Goal: Information Seeking & Learning: Learn about a topic

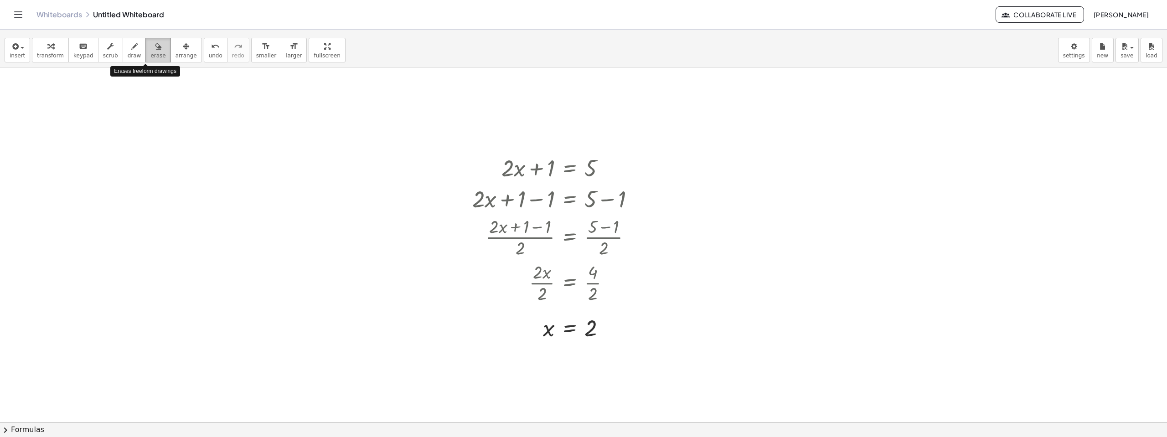
click at [154, 57] on button "erase" at bounding box center [157, 50] width 25 height 25
click at [529, 180] on div at bounding box center [583, 422] width 1167 height 711
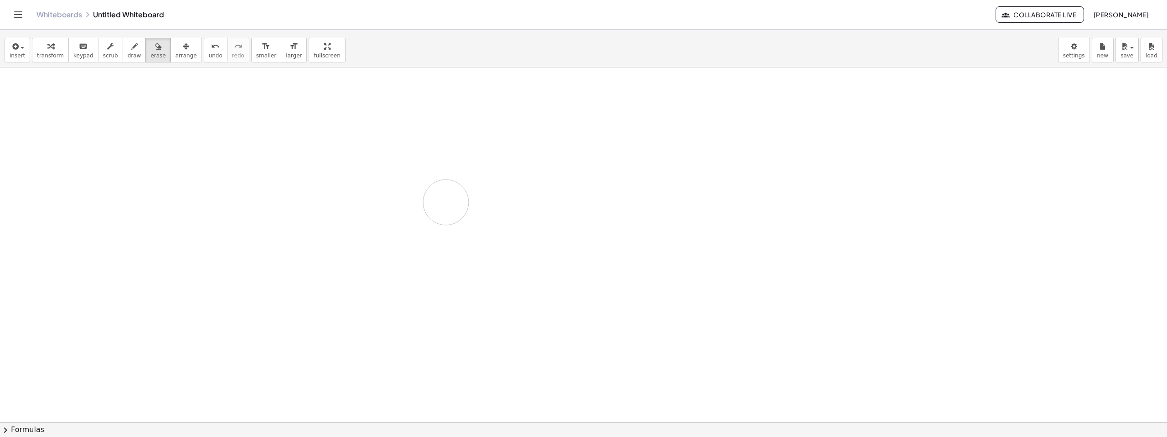
drag, startPoint x: 516, startPoint y: 179, endPoint x: 444, endPoint y: 276, distance: 121.3
click at [493, 213] on div at bounding box center [583, 422] width 1167 height 711
drag, startPoint x: 582, startPoint y: 330, endPoint x: 503, endPoint y: 175, distance: 174.8
click at [514, 165] on div at bounding box center [583, 422] width 1167 height 711
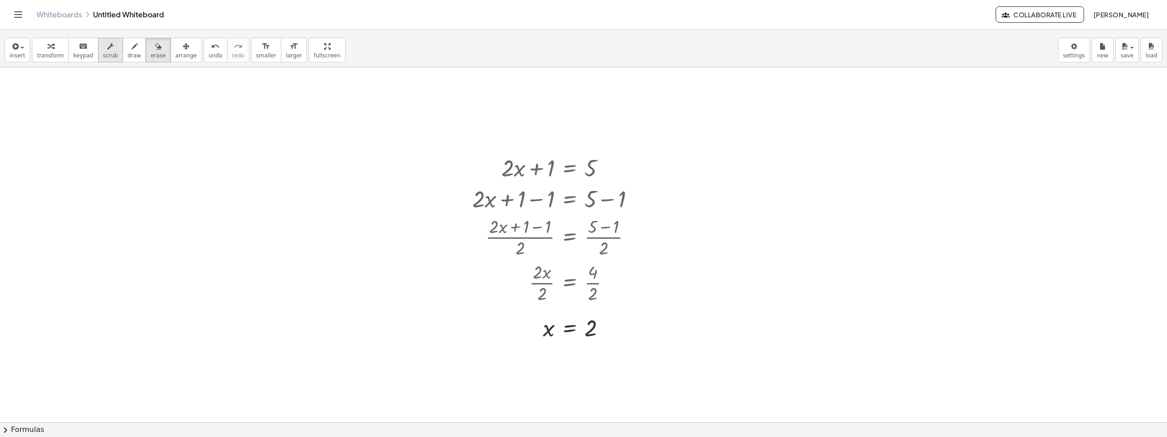
click at [103, 53] on span "scrub" at bounding box center [110, 55] width 15 height 6
click at [591, 180] on div "▼" at bounding box center [591, 181] width 6 height 8
click at [590, 182] on div "▼" at bounding box center [591, 181] width 6 height 8
click at [591, 328] on div at bounding box center [557, 328] width 179 height 30
click at [548, 332] on div at bounding box center [557, 328] width 179 height 30
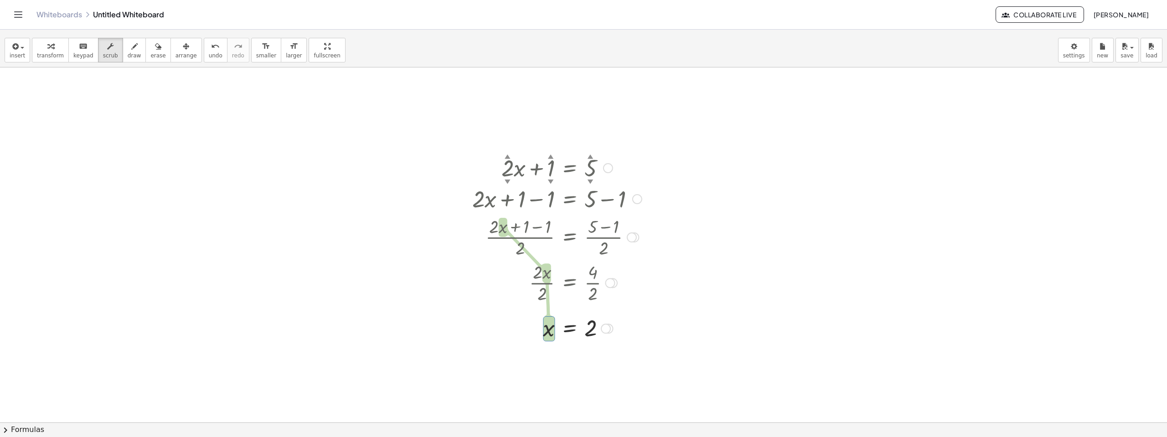
click at [508, 183] on div at bounding box center [557, 198] width 179 height 31
click at [507, 181] on div "▼" at bounding box center [508, 181] width 6 height 8
click at [553, 334] on div at bounding box center [557, 328] width 179 height 30
click at [73, 56] on span "keypad" at bounding box center [83, 55] width 20 height 6
click at [74, 56] on span "keypad" at bounding box center [83, 55] width 20 height 6
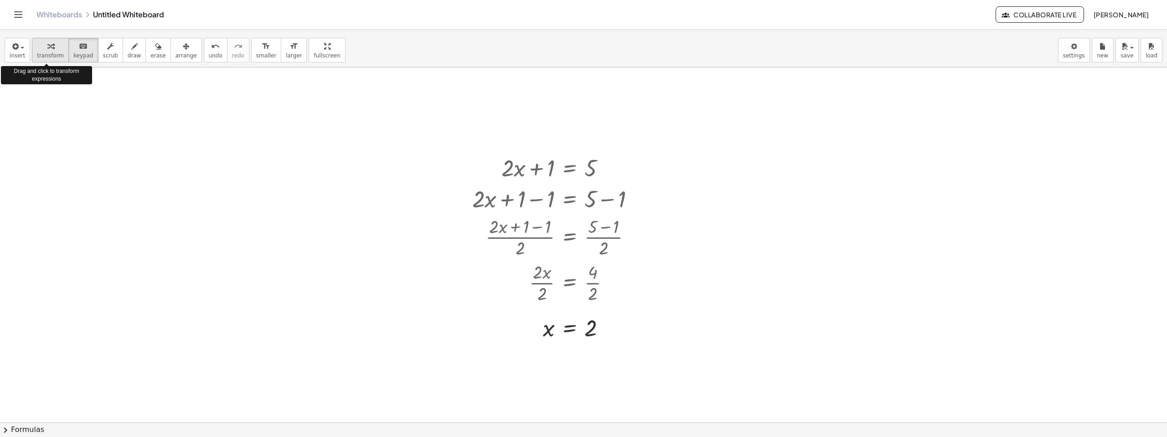
click at [37, 54] on span "transform" at bounding box center [50, 55] width 27 height 6
click at [553, 327] on div at bounding box center [557, 328] width 179 height 30
click at [551, 333] on div at bounding box center [557, 328] width 179 height 30
click at [580, 328] on div at bounding box center [557, 328] width 179 height 30
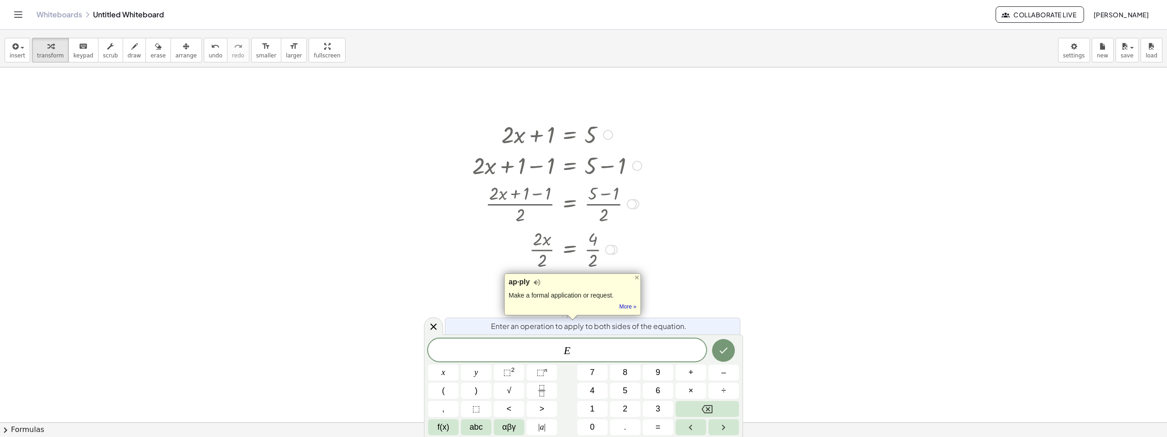
scroll to position [33, 0]
click at [634, 275] on div at bounding box center [636, 277] width 7 height 7
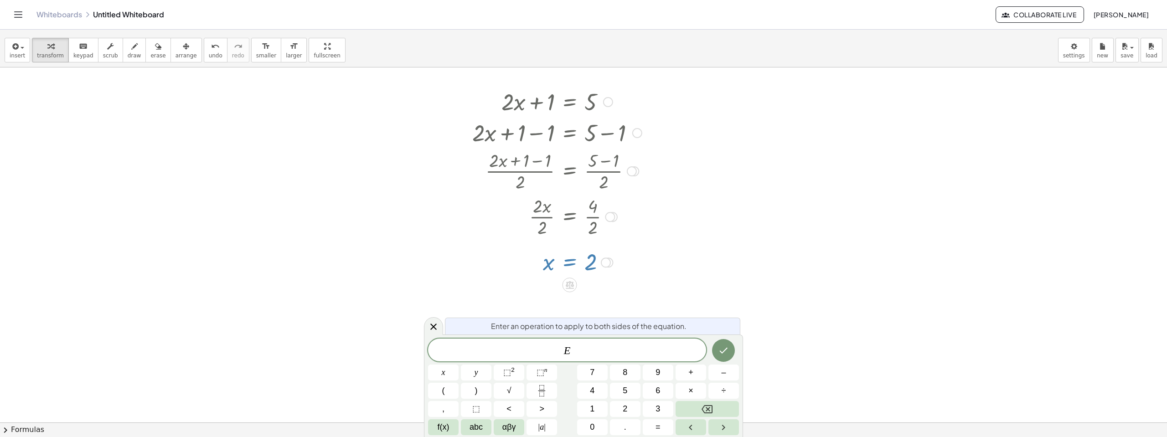
scroll to position [91, 0]
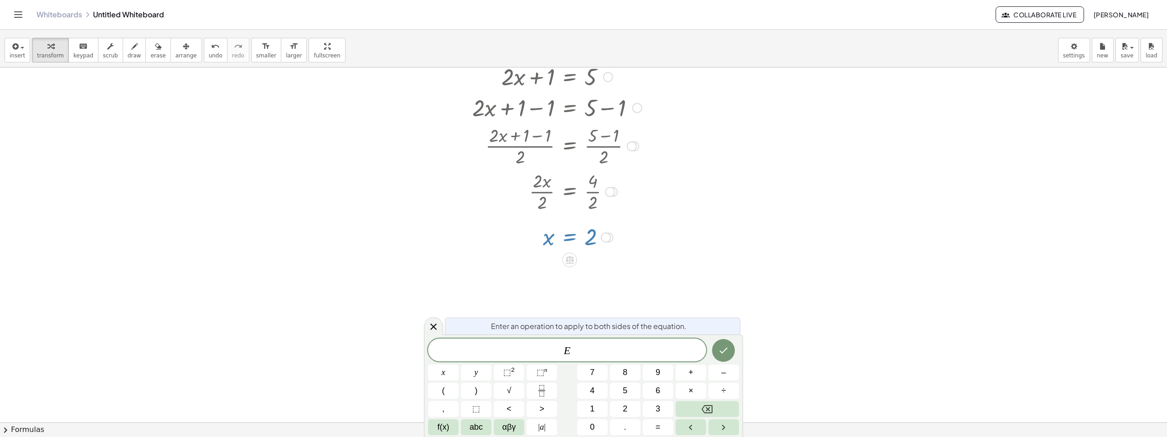
click at [735, 239] on div at bounding box center [583, 331] width 1167 height 711
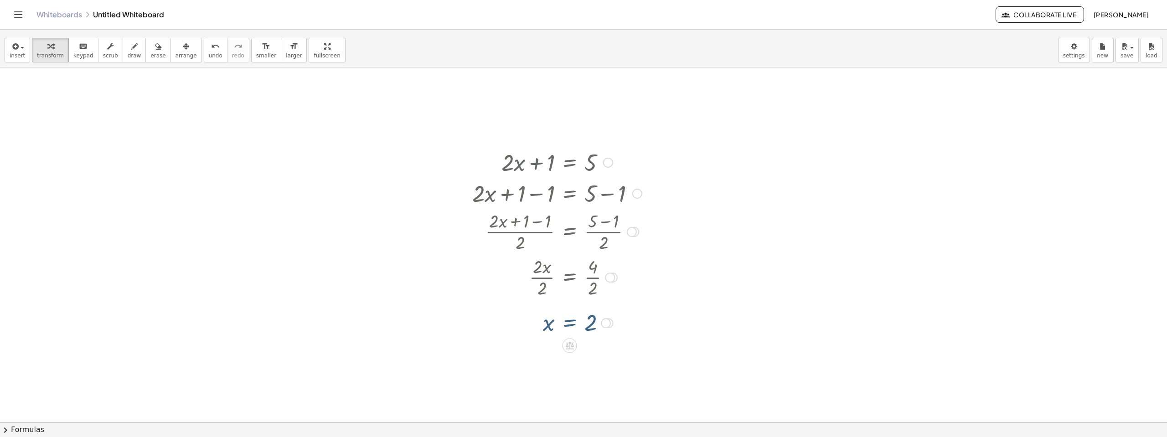
scroll to position [0, 0]
click at [538, 164] on div at bounding box center [557, 167] width 179 height 31
click at [610, 166] on div at bounding box center [608, 168] width 10 height 10
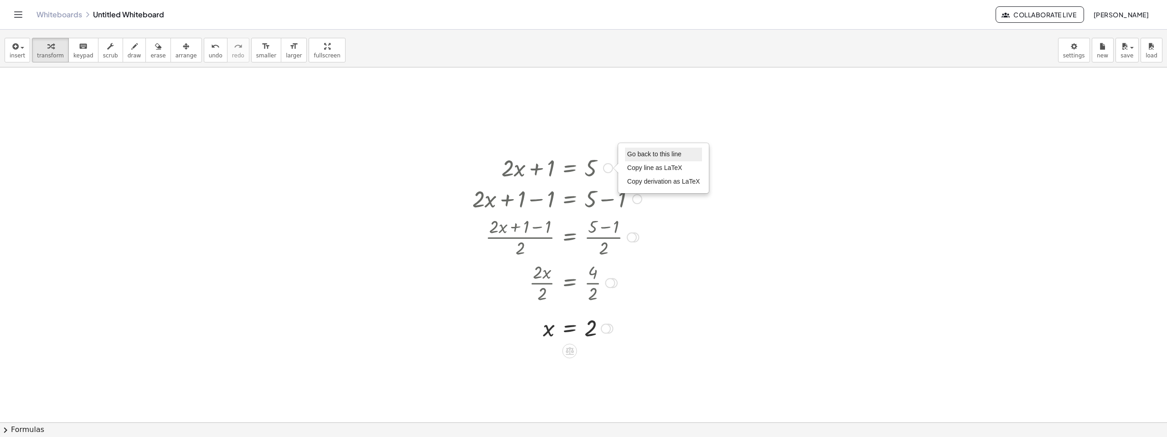
click at [654, 157] on span "Go back to this line" at bounding box center [655, 153] width 54 height 7
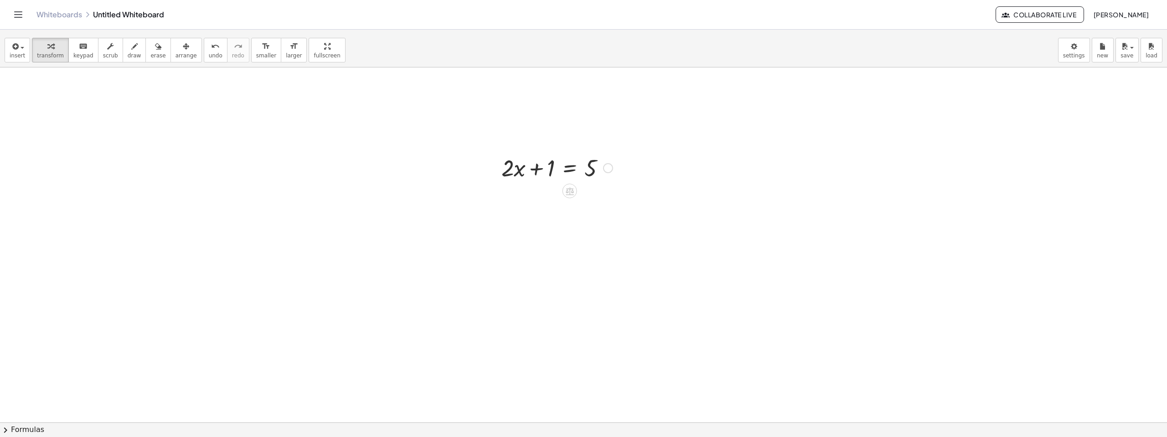
click at [612, 168] on div "Go back to this line Copy line as LaTeX Copy derivation as LaTeX" at bounding box center [608, 168] width 10 height 10
click at [573, 169] on div at bounding box center [557, 167] width 120 height 31
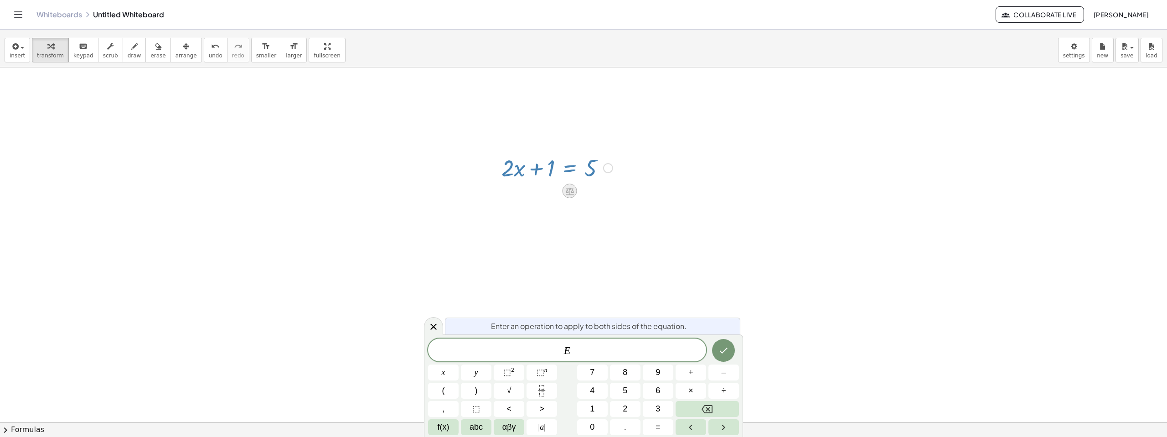
click at [573, 197] on div at bounding box center [570, 191] width 15 height 15
click at [612, 176] on div at bounding box center [557, 167] width 120 height 31
click at [595, 167] on div at bounding box center [557, 167] width 120 height 31
click at [572, 195] on icon at bounding box center [570, 191] width 8 height 8
click at [609, 194] on icon at bounding box center [606, 191] width 8 height 8
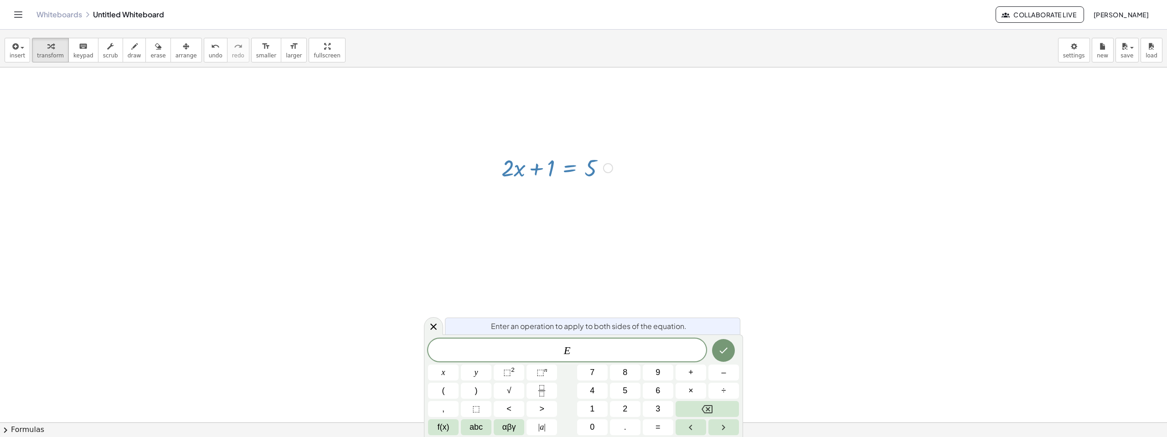
click at [606, 191] on icon at bounding box center [606, 191] width 5 height 1
click at [586, 170] on div at bounding box center [557, 167] width 120 height 31
click at [600, 168] on div at bounding box center [557, 167] width 120 height 31
click at [605, 170] on div "Fix a mistake Transform line Copy line as LaTeX Copy derivation as LaTeX Expand…" at bounding box center [608, 168] width 10 height 10
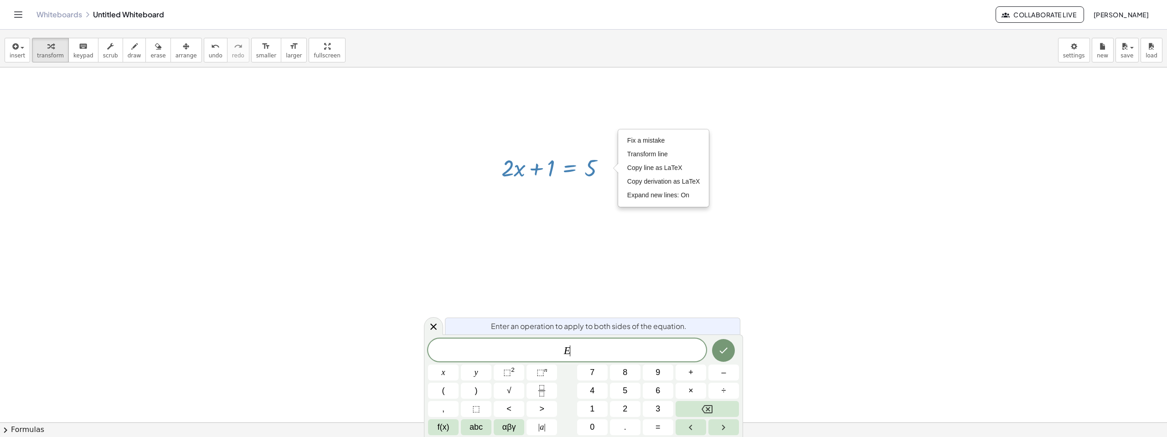
click at [591, 187] on div at bounding box center [583, 422] width 1167 height 711
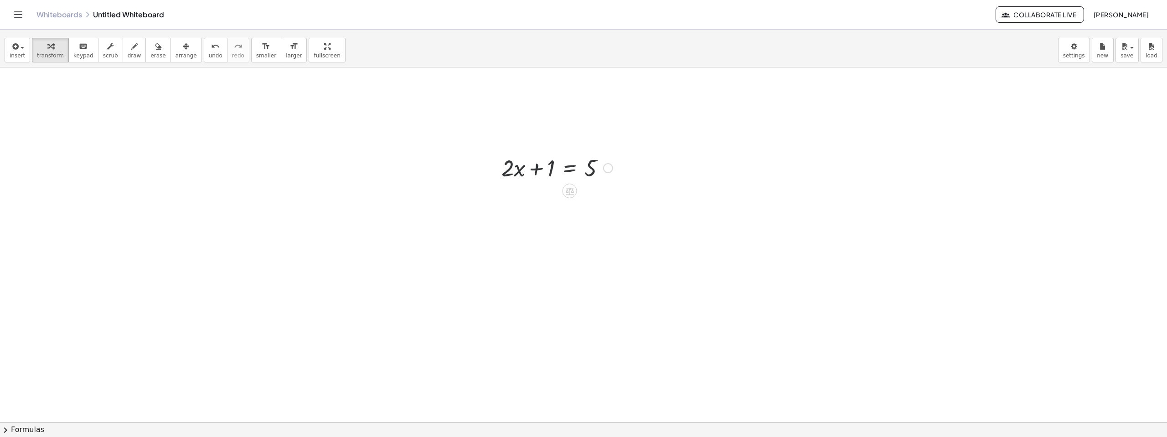
click at [537, 175] on div at bounding box center [557, 167] width 120 height 31
click at [573, 193] on icon at bounding box center [570, 191] width 8 height 8
click at [611, 192] on div at bounding box center [606, 191] width 15 height 15
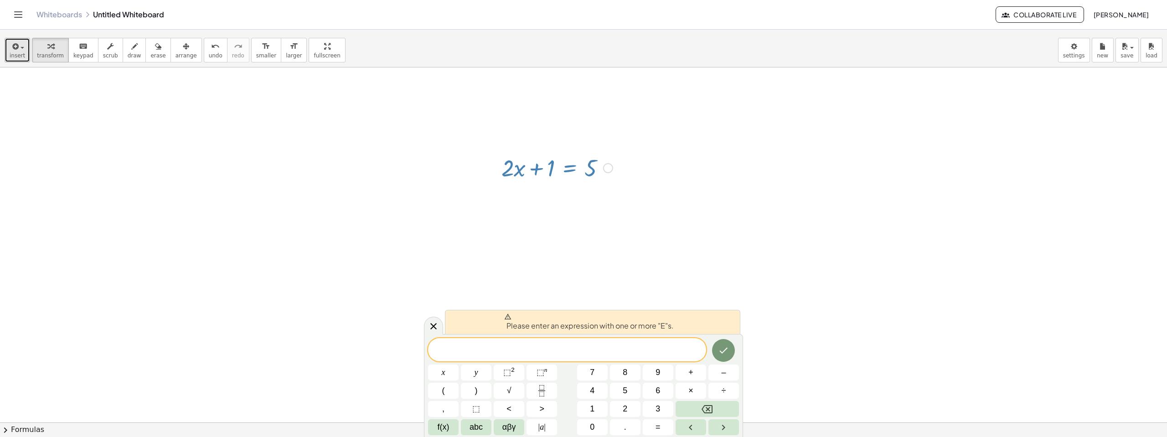
click at [17, 50] on icon "button" at bounding box center [14, 46] width 8 height 11
click at [295, 141] on div at bounding box center [583, 422] width 1167 height 711
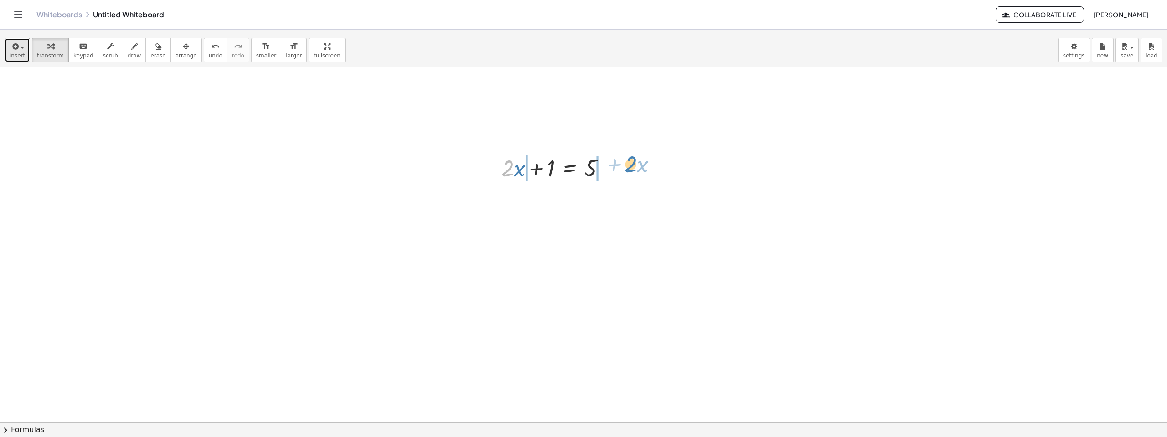
drag, startPoint x: 503, startPoint y: 168, endPoint x: 626, endPoint y: 164, distance: 123.2
drag, startPoint x: 670, startPoint y: 200, endPoint x: 482, endPoint y: 163, distance: 192.0
click at [482, 163] on div "+ · 2 · x + 1 = 5 + 1 = 5 + · 2 · x − · 2 · x + − · 2 · x Fix a mistake Transfo…" at bounding box center [583, 422] width 1167 height 711
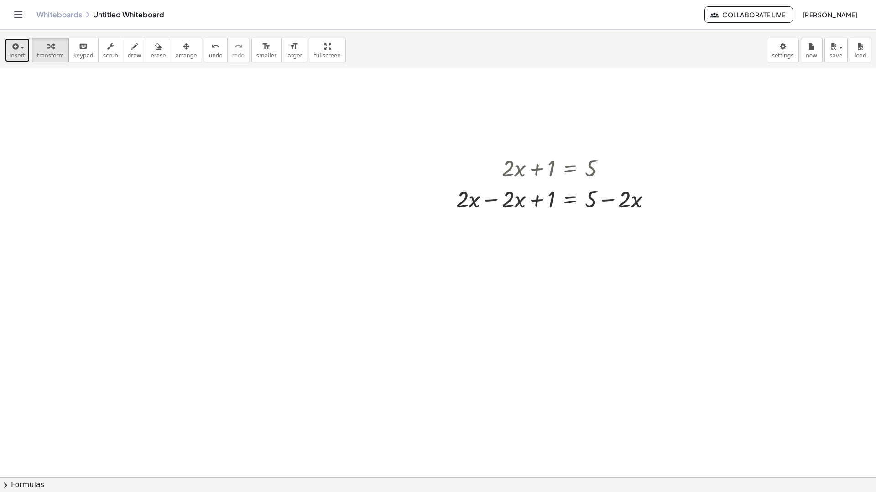
click at [18, 55] on span "insert" at bounding box center [18, 55] width 16 height 6
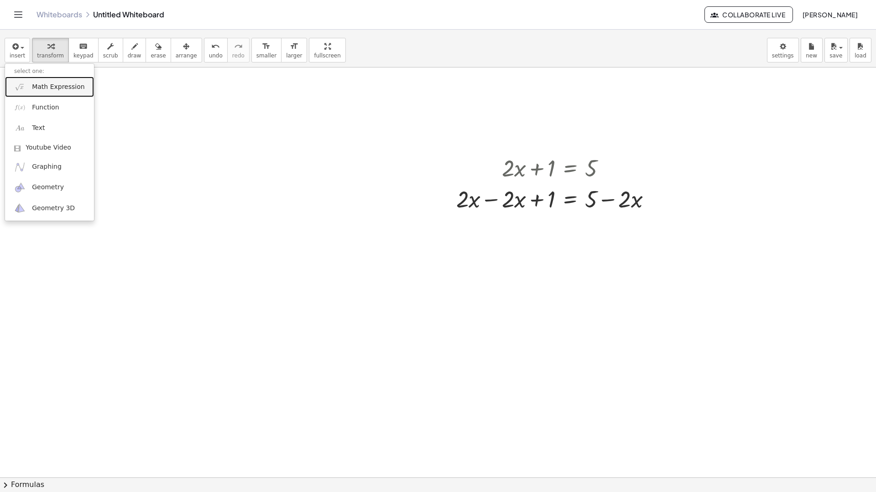
click at [54, 88] on span "Math Expression" at bounding box center [58, 87] width 52 height 9
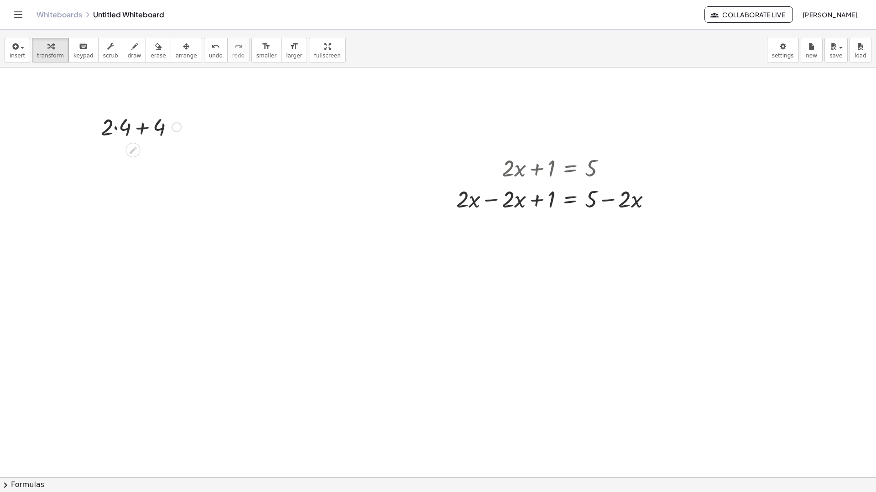
click at [110, 138] on div at bounding box center [140, 126] width 89 height 31
drag, startPoint x: 107, startPoint y: 130, endPoint x: 99, endPoint y: 122, distance: 11.0
click at [99, 122] on div "· 2 + · 4 + · 2 · 4 + 4" at bounding box center [137, 127] width 101 height 36
drag, startPoint x: 106, startPoint y: 125, endPoint x: 95, endPoint y: 114, distance: 15.2
click at [95, 114] on div at bounding box center [94, 127] width 14 height 36
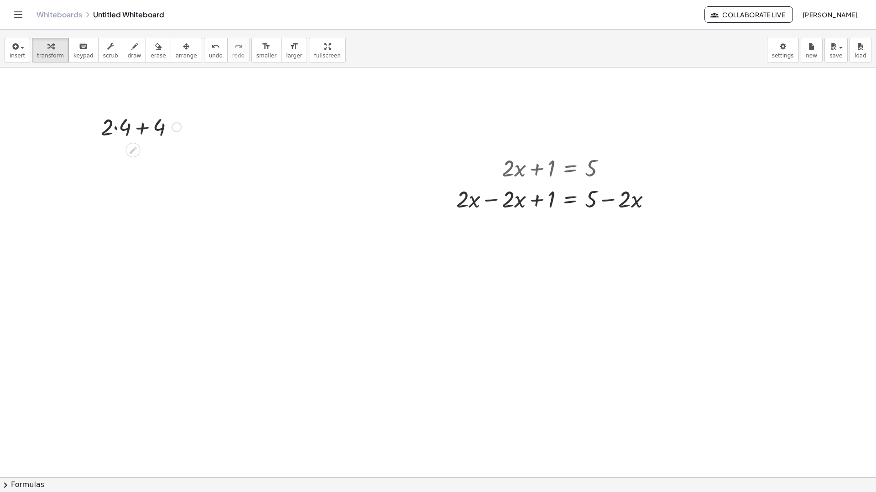
click at [176, 126] on div at bounding box center [176, 127] width 10 height 10
click at [237, 158] on li "Expand new lines: On" at bounding box center [232, 155] width 78 height 14
click at [177, 128] on div "Fix a mistake Transform line Copy line as LaTeX Copy derivation as LaTeX Expand…" at bounding box center [176, 127] width 10 height 10
click at [213, 116] on span "Transform line" at bounding box center [216, 112] width 41 height 7
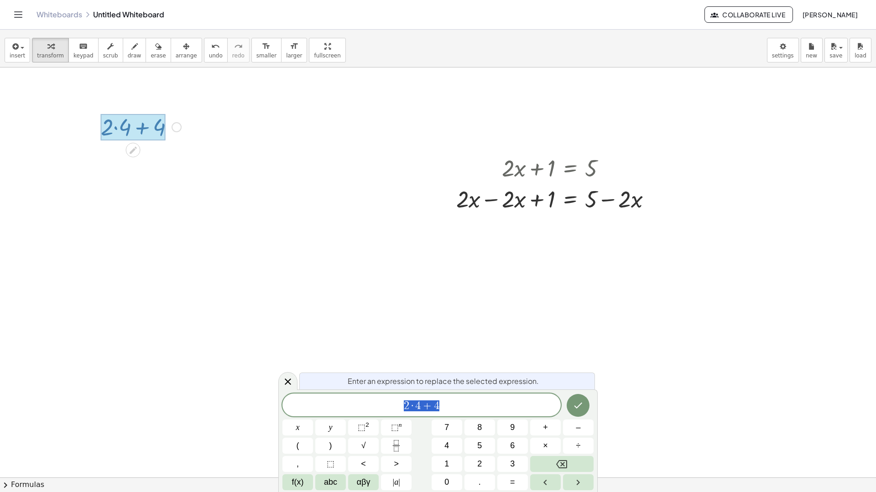
drag, startPoint x: 211, startPoint y: 169, endPoint x: 187, endPoint y: 152, distance: 29.4
click at [211, 169] on div at bounding box center [438, 477] width 876 height 820
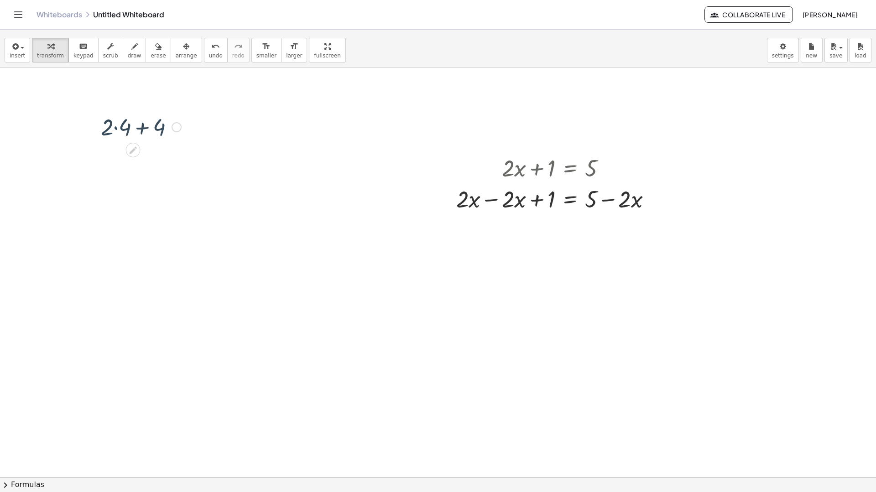
click at [176, 125] on div "Fix a mistake Transform line Copy line as LaTeX Copy derivation as LaTeX Expand…" at bounding box center [176, 127] width 10 height 10
click at [210, 129] on span "Copy line as LaTeX" at bounding box center [223, 126] width 55 height 7
click at [176, 57] on span "arrange" at bounding box center [186, 55] width 21 height 6
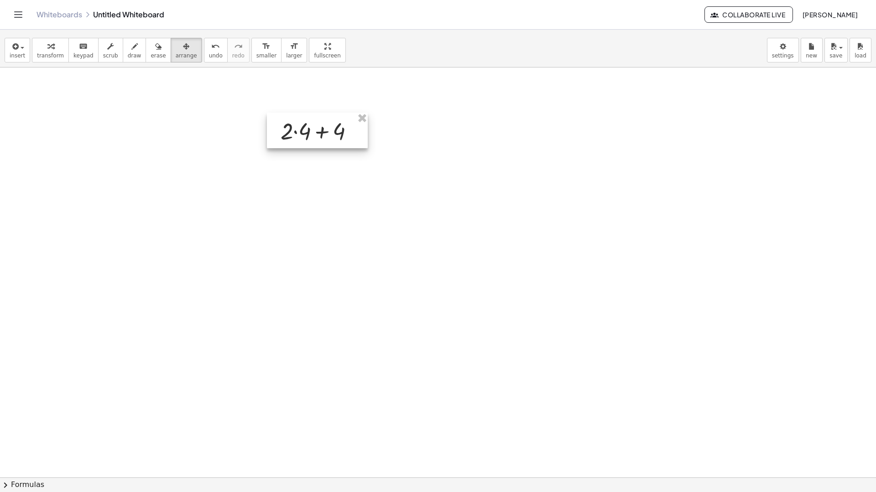
drag, startPoint x: 141, startPoint y: 112, endPoint x: 316, endPoint y: 116, distance: 175.2
click at [316, 116] on div at bounding box center [317, 131] width 101 height 36
click at [22, 58] on span "insert" at bounding box center [18, 55] width 16 height 6
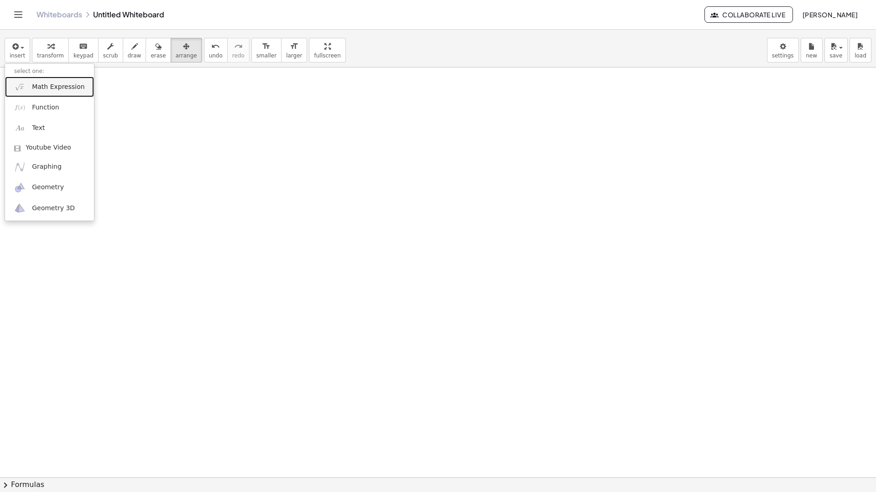
click at [36, 88] on span "Math Expression" at bounding box center [58, 87] width 52 height 9
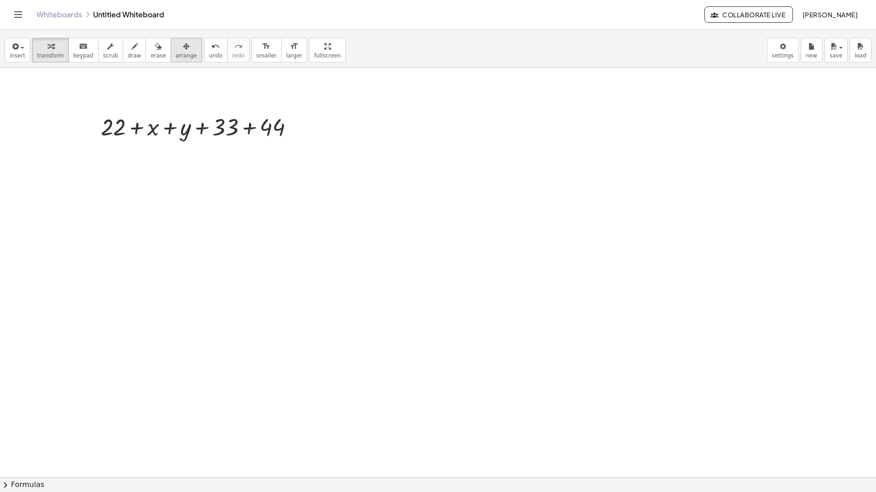
click at [183, 51] on icon "button" at bounding box center [186, 46] width 6 height 11
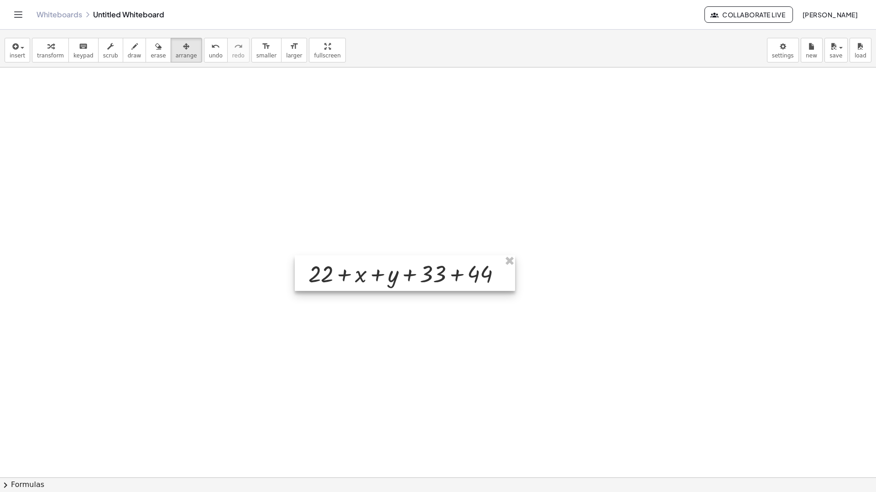
drag, startPoint x: 181, startPoint y: 131, endPoint x: 406, endPoint y: 295, distance: 278.1
click at [386, 274] on div at bounding box center [405, 273] width 220 height 36
click at [171, 59] on button "arrange" at bounding box center [186, 50] width 31 height 25
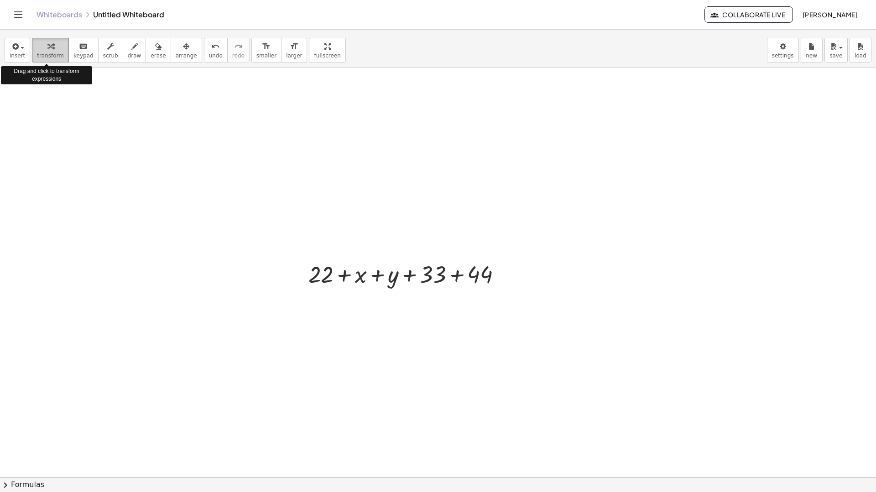
click at [55, 55] on span "transform" at bounding box center [50, 55] width 27 height 6
click at [328, 275] on div at bounding box center [408, 273] width 209 height 31
drag, startPoint x: 324, startPoint y: 271, endPoint x: 410, endPoint y: 271, distance: 85.7
click at [410, 271] on div at bounding box center [408, 273] width 209 height 31
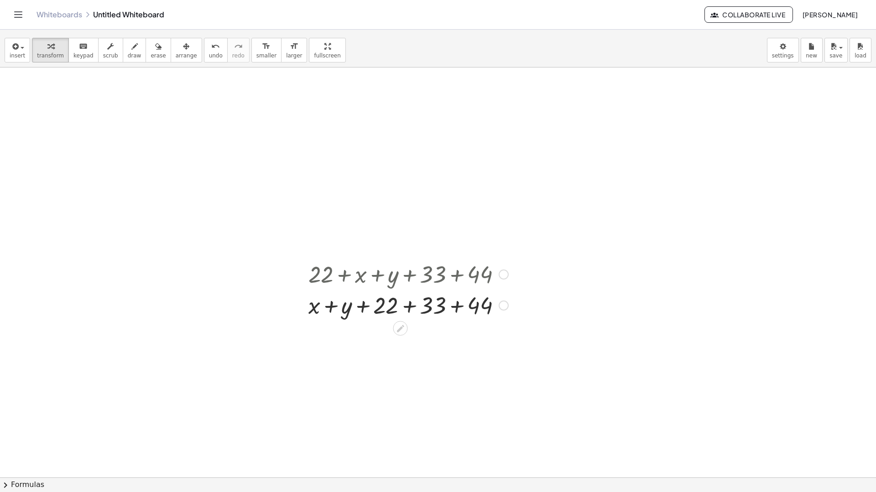
click at [410, 307] on div at bounding box center [408, 304] width 209 height 31
click at [452, 338] on div at bounding box center [408, 335] width 209 height 31
click at [356, 142] on div at bounding box center [438, 477] width 876 height 820
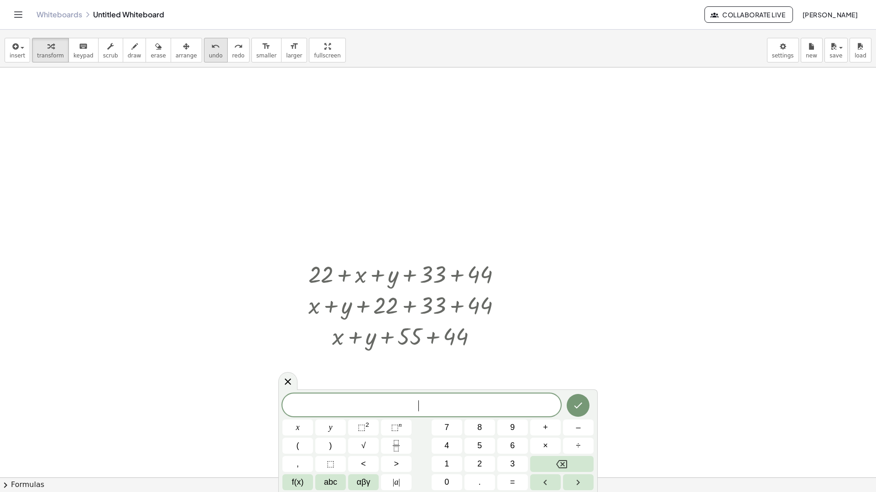
click at [204, 59] on button "undo undo" at bounding box center [216, 50] width 24 height 25
drag, startPoint x: 408, startPoint y: 342, endPoint x: 454, endPoint y: 342, distance: 45.6
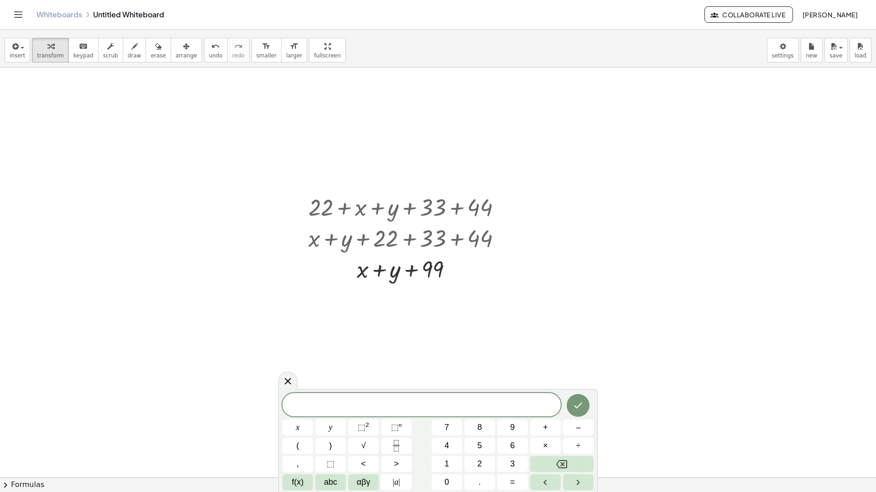
scroll to position [91, 0]
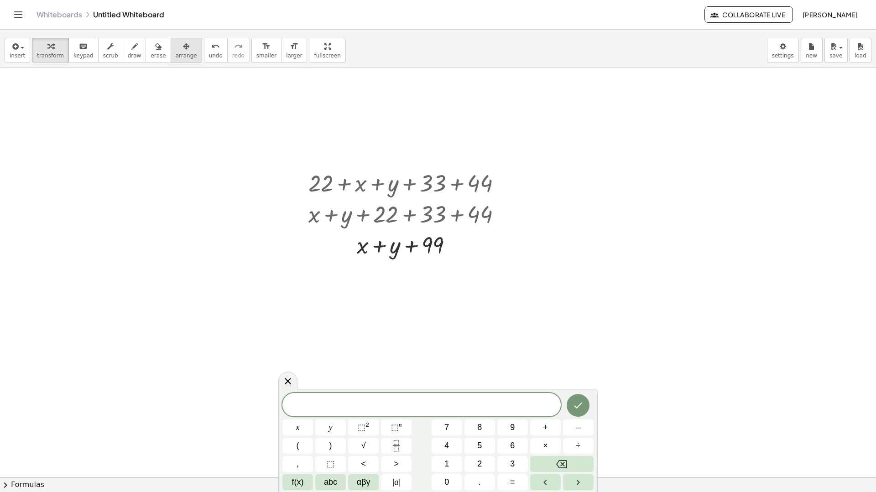
click at [176, 56] on span "arrange" at bounding box center [186, 55] width 21 height 6
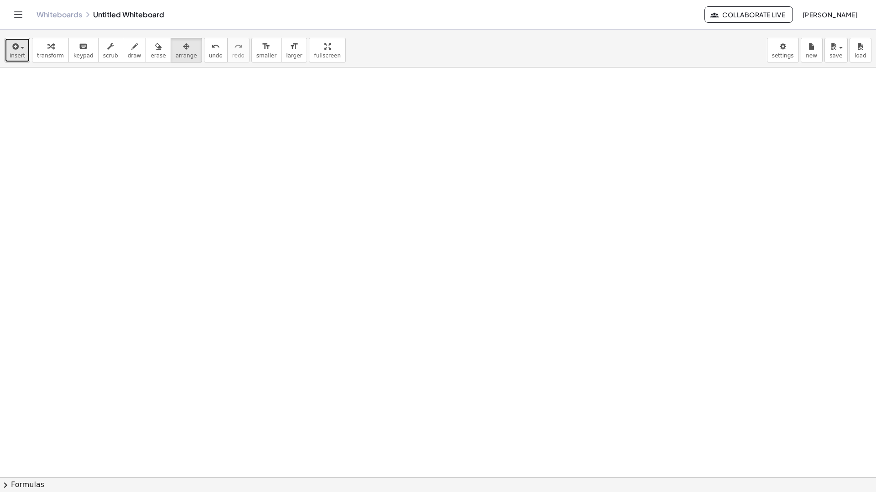
click at [23, 55] on span "insert" at bounding box center [18, 55] width 16 height 6
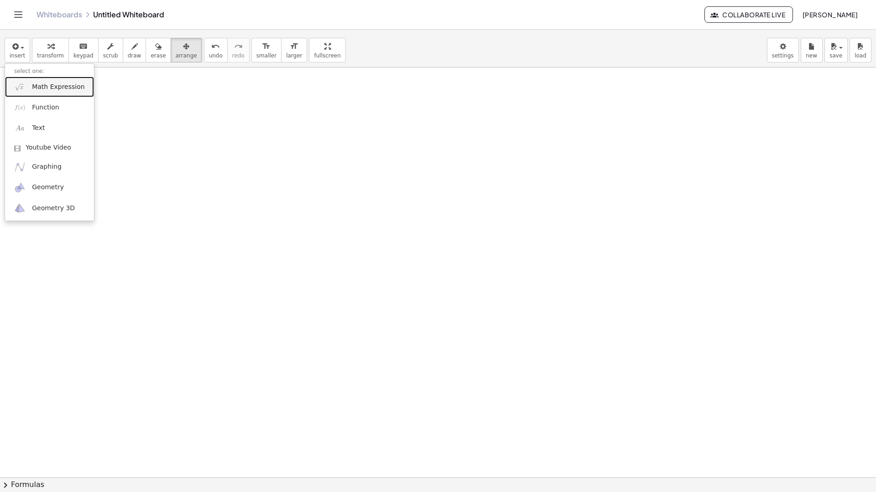
click at [39, 86] on span "Math Expression" at bounding box center [58, 87] width 52 height 9
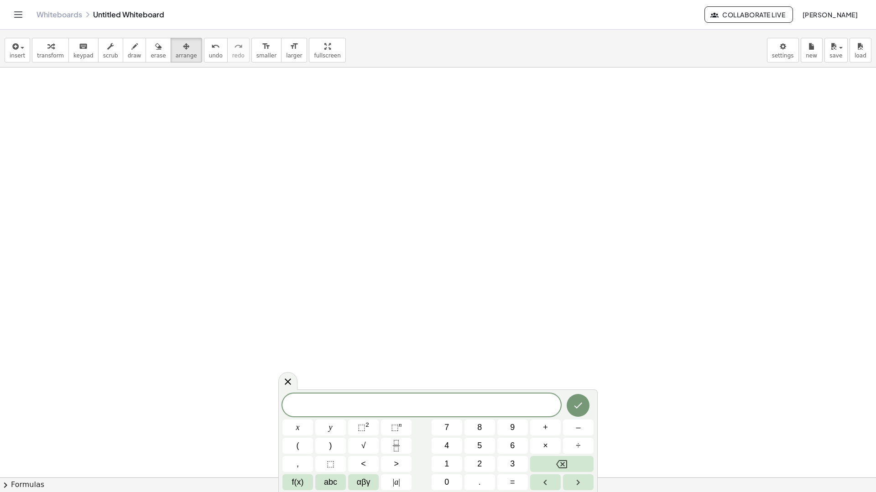
scroll to position [46, 0]
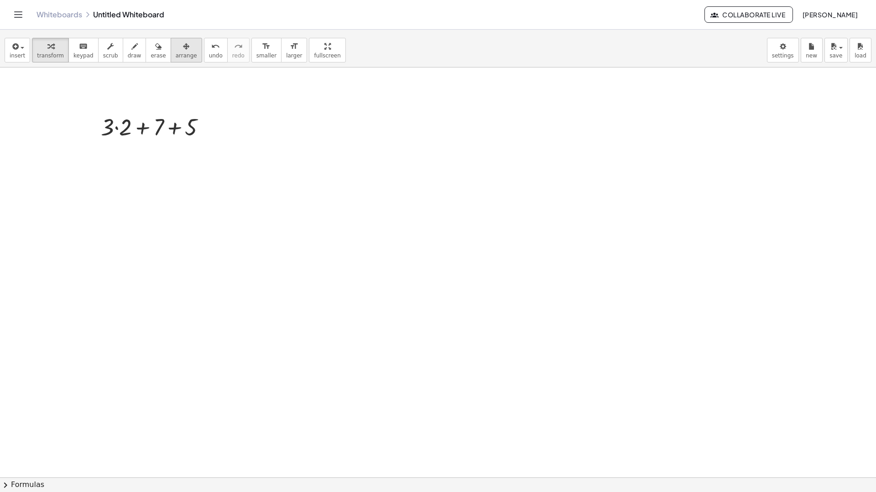
click at [176, 57] on span "arrange" at bounding box center [186, 55] width 21 height 6
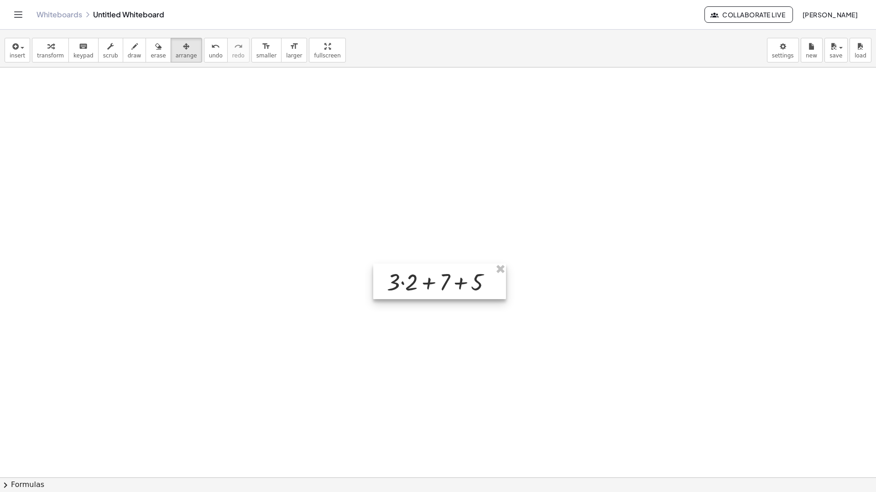
drag, startPoint x: 161, startPoint y: 137, endPoint x: 436, endPoint y: 261, distance: 301.9
click at [437, 264] on div at bounding box center [439, 282] width 133 height 36
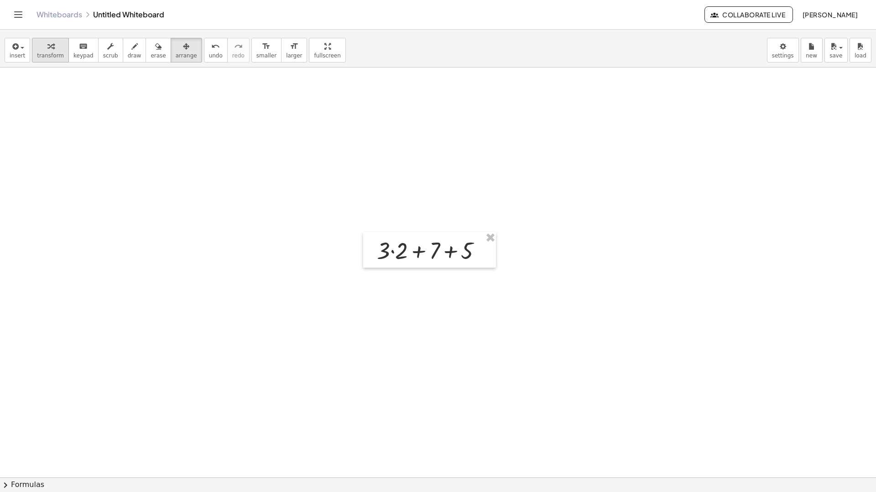
click at [54, 52] on span "transform" at bounding box center [50, 55] width 27 height 6
drag, startPoint x: 387, startPoint y: 256, endPoint x: 460, endPoint y: 257, distance: 73.0
click at [460, 257] on div at bounding box center [432, 249] width 121 height 31
drag, startPoint x: 433, startPoint y: 287, endPoint x: 367, endPoint y: 293, distance: 65.9
click at [367, 293] on div "+ · 3 · 2 + 7 + 5 · 2 + · 3 + · 3 · 2 + 7 + 5" at bounding box center [429, 265] width 133 height 67
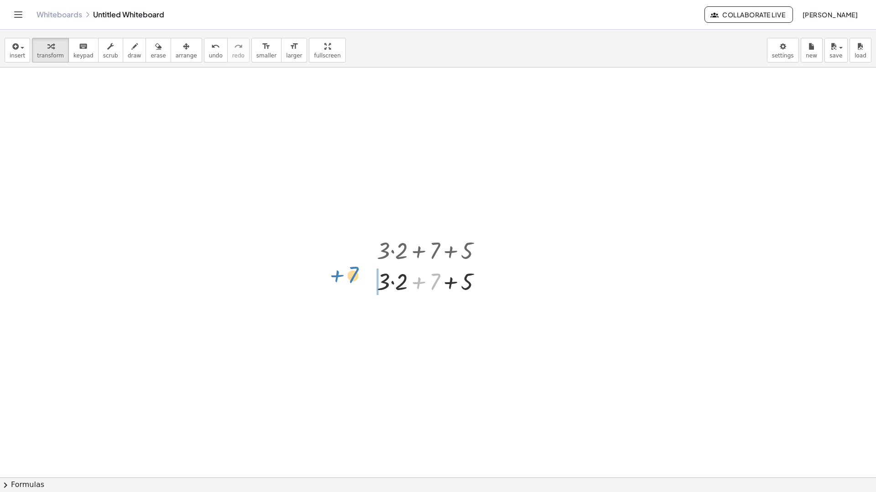
drag, startPoint x: 433, startPoint y: 282, endPoint x: 352, endPoint y: 275, distance: 81.9
drag, startPoint x: 467, startPoint y: 287, endPoint x: 369, endPoint y: 291, distance: 97.7
click at [369, 291] on div "+ · 3 · 2 + 7 + 5 + 7 + · 3 · 2 + 5 + · 3 · 2 + 7 + 5 + 5 + · 3 · 2 + 7 + 5" at bounding box center [429, 265] width 133 height 67
click at [457, 282] on div at bounding box center [432, 280] width 121 height 31
click at [441, 315] on div at bounding box center [432, 311] width 121 height 31
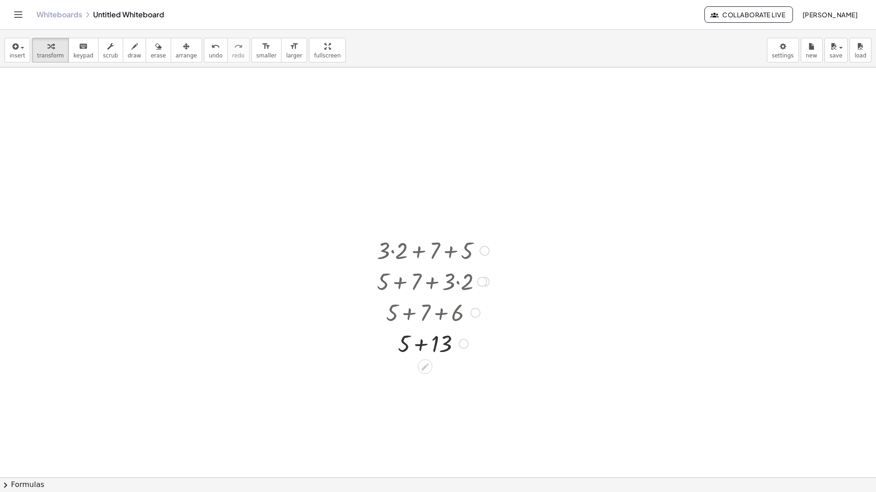
click at [423, 341] on div at bounding box center [432, 342] width 121 height 31
click at [788, 56] on body "Graspable Math Activities Whiteboards Classes Account v1.29.0 | Privacy policy …" at bounding box center [438, 246] width 876 height 492
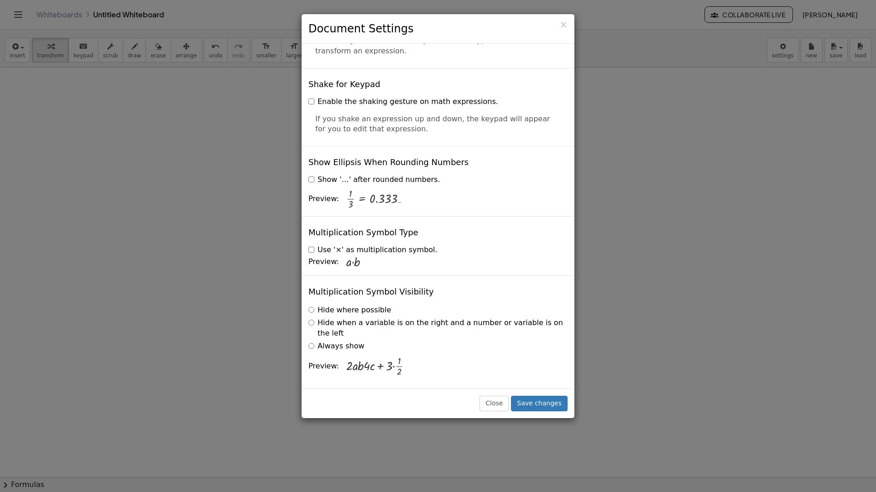
scroll to position [2259, 0]
click at [312, 306] on label "Hide where possible" at bounding box center [349, 311] width 83 height 10
click at [311, 306] on label "Hide where possible" at bounding box center [349, 311] width 83 height 10
click at [314, 343] on label "Always show" at bounding box center [336, 347] width 56 height 10
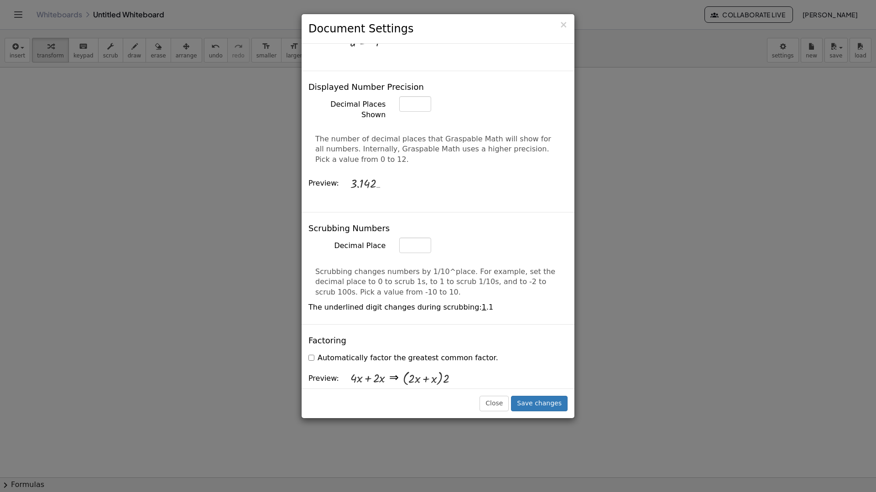
scroll to position [319, 0]
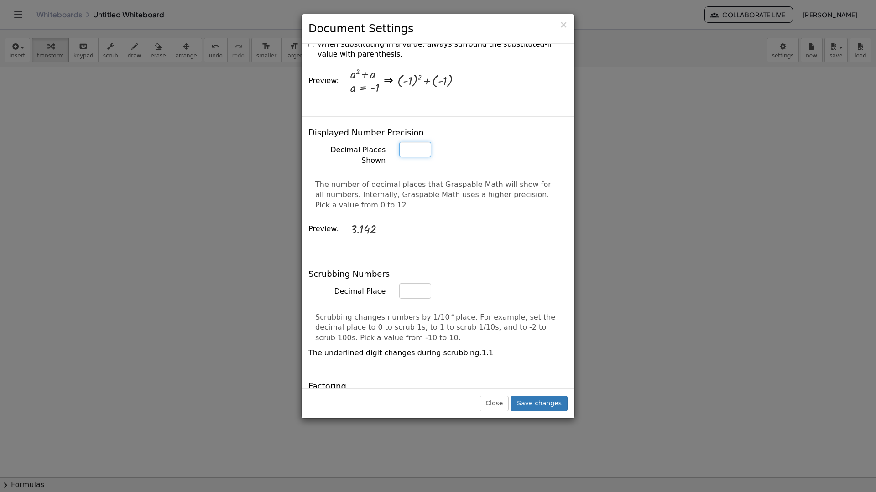
click at [421, 157] on input "*" at bounding box center [415, 150] width 32 height 16
type input "*"
click at [420, 157] on input "*" at bounding box center [415, 150] width 32 height 16
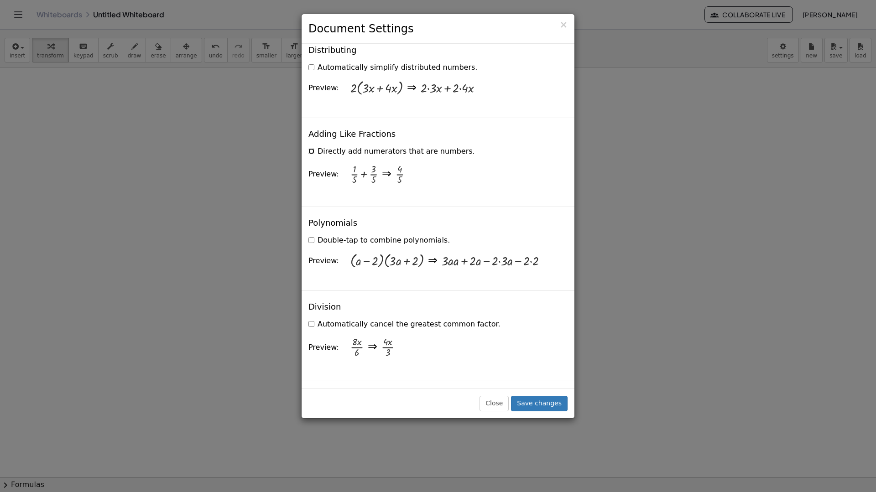
scroll to position [775, 0]
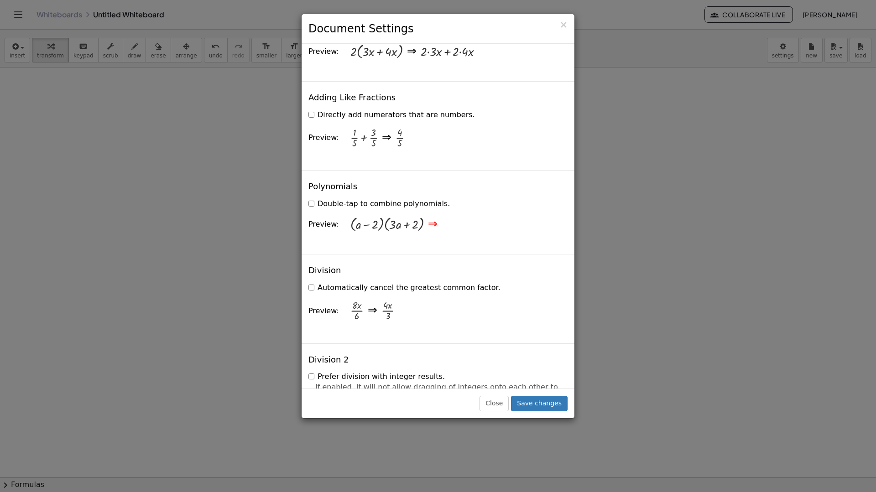
click at [435, 233] on div "⇒" at bounding box center [433, 225] width 10 height 16
click at [400, 232] on div at bounding box center [386, 224] width 73 height 15
click at [315, 209] on label "Double-tap to combine polynomials." at bounding box center [378, 204] width 141 height 10
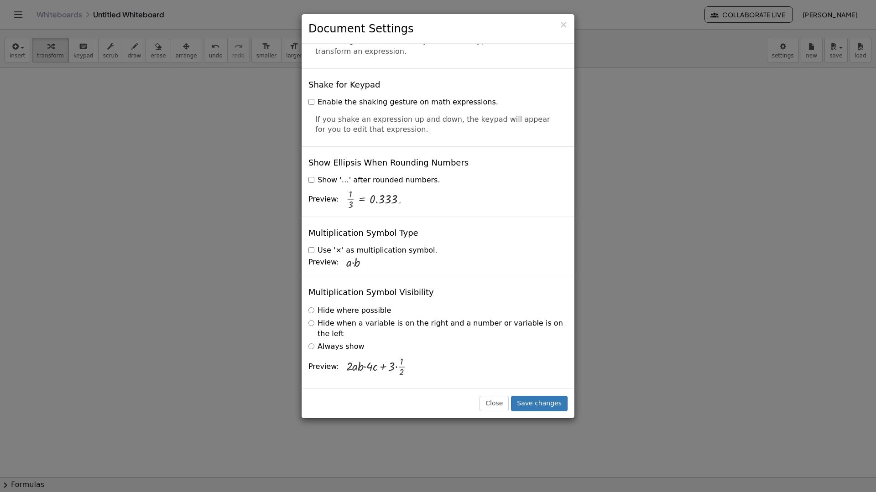
scroll to position [2259, 0]
click at [541, 399] on button "Save changes" at bounding box center [539, 404] width 57 height 16
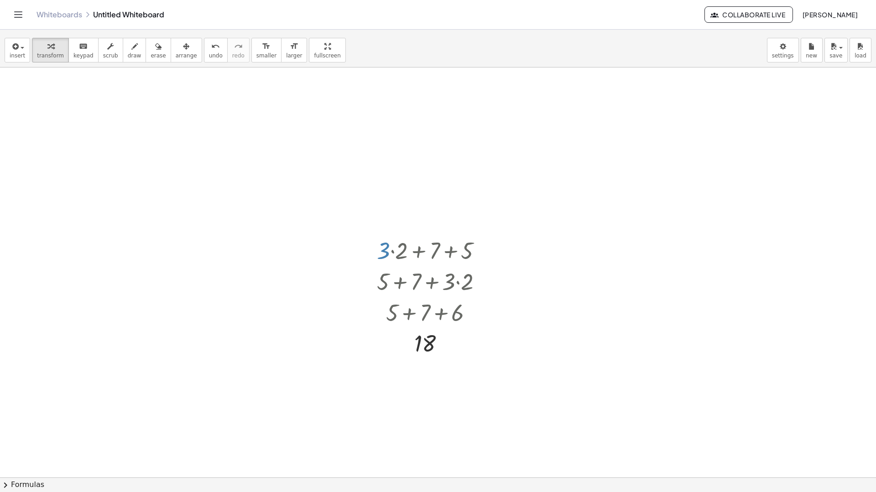
drag, startPoint x: 168, startPoint y: 53, endPoint x: 175, endPoint y: 74, distance: 22.2
click at [176, 53] on span "arrange" at bounding box center [186, 55] width 21 height 6
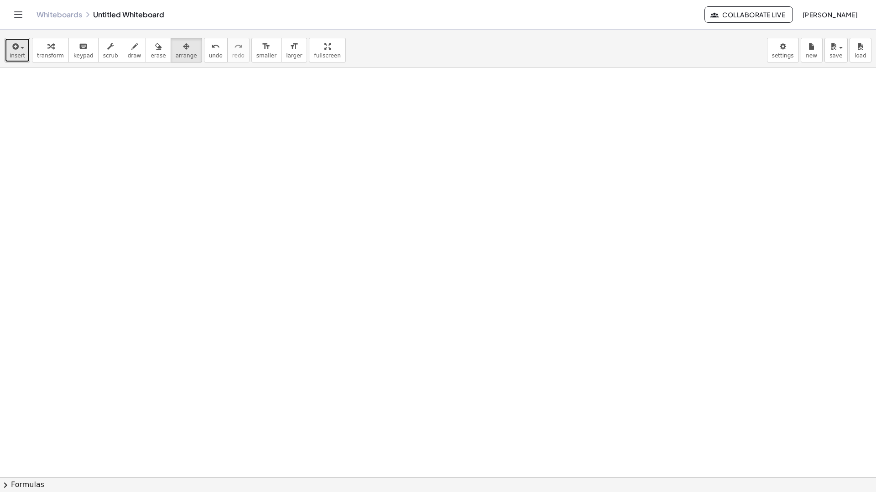
click at [14, 52] on span "insert" at bounding box center [18, 55] width 16 height 6
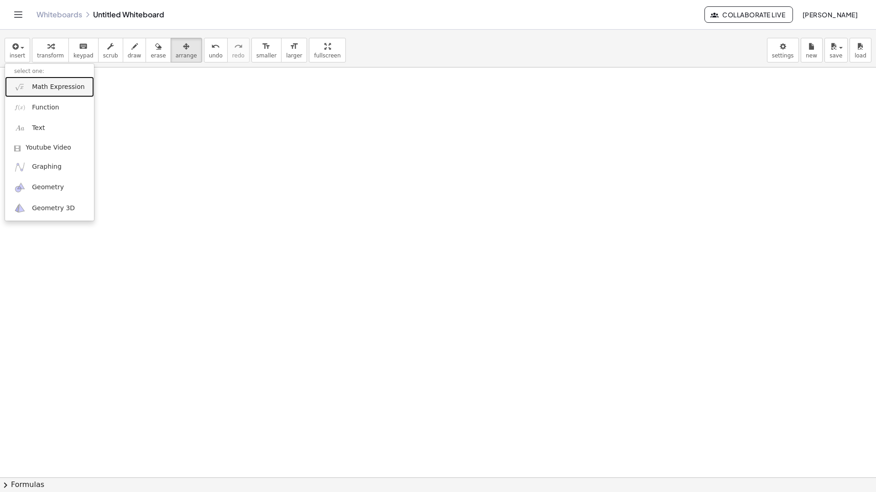
click at [52, 86] on span "Math Expression" at bounding box center [58, 87] width 52 height 9
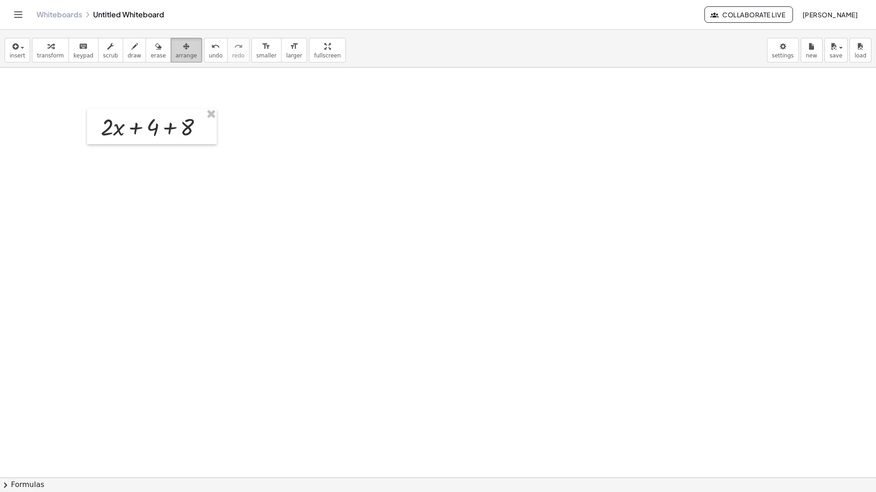
click at [183, 49] on icon "button" at bounding box center [186, 46] width 6 height 11
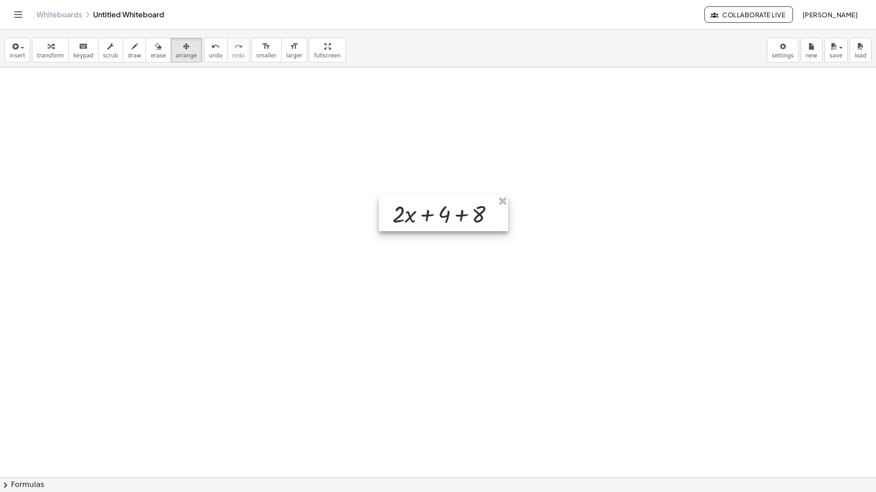
drag, startPoint x: 157, startPoint y: 118, endPoint x: 449, endPoint y: 205, distance: 304.6
click at [449, 205] on div at bounding box center [444, 214] width 130 height 36
click at [473, 213] on div at bounding box center [444, 214] width 130 height 36
click at [461, 214] on div at bounding box center [444, 214] width 130 height 36
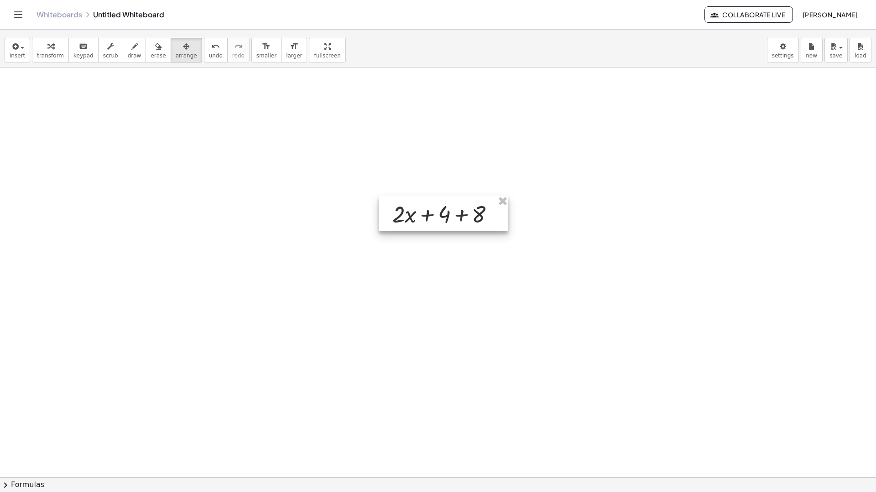
click at [465, 221] on div at bounding box center [444, 214] width 130 height 36
click at [465, 220] on div at bounding box center [444, 214] width 130 height 36
drag, startPoint x: 465, startPoint y: 219, endPoint x: 438, endPoint y: 219, distance: 26.5
click at [438, 219] on div at bounding box center [444, 214] width 130 height 36
click at [23, 48] on button "insert" at bounding box center [18, 50] width 26 height 25
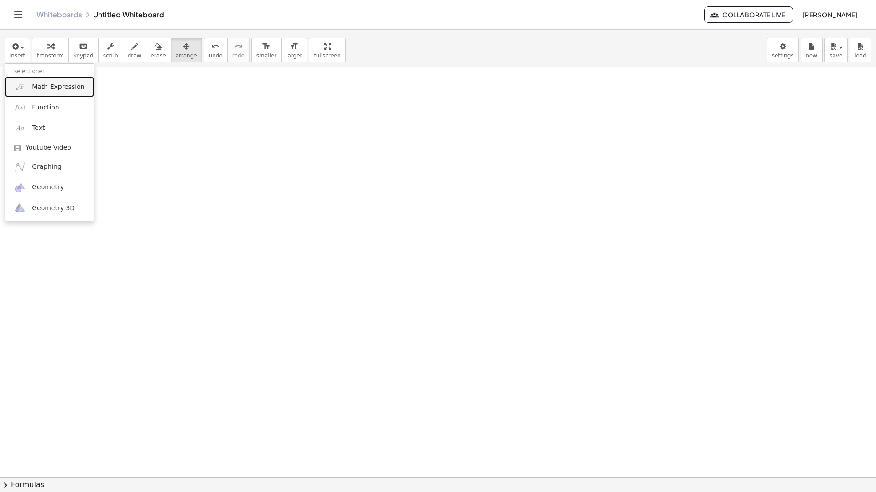
click at [35, 90] on span "Math Expression" at bounding box center [58, 87] width 52 height 9
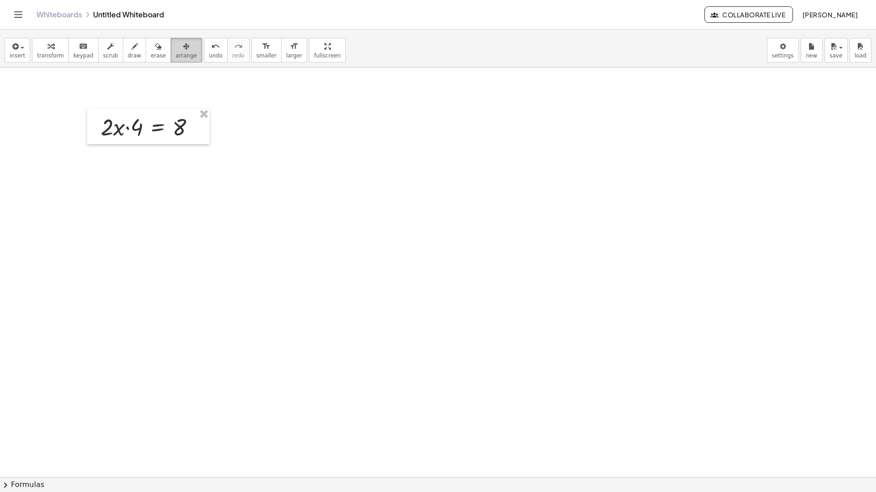
click at [176, 51] on div "button" at bounding box center [186, 46] width 21 height 11
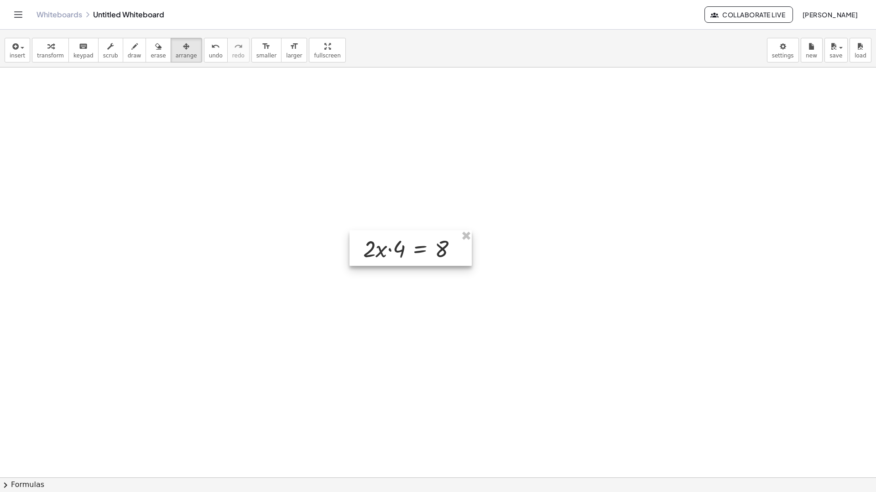
drag, startPoint x: 164, startPoint y: 131, endPoint x: 422, endPoint y: 243, distance: 281.4
click at [422, 243] on div at bounding box center [410, 248] width 122 height 36
click at [47, 51] on icon "button" at bounding box center [50, 46] width 6 height 11
click at [418, 249] on div at bounding box center [413, 248] width 111 height 31
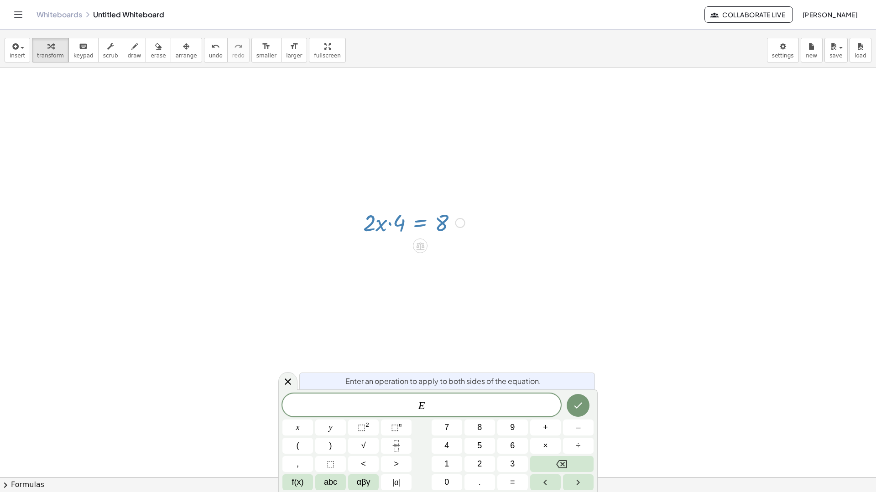
scroll to position [91, 0]
click at [450, 400] on span "E" at bounding box center [421, 405] width 278 height 13
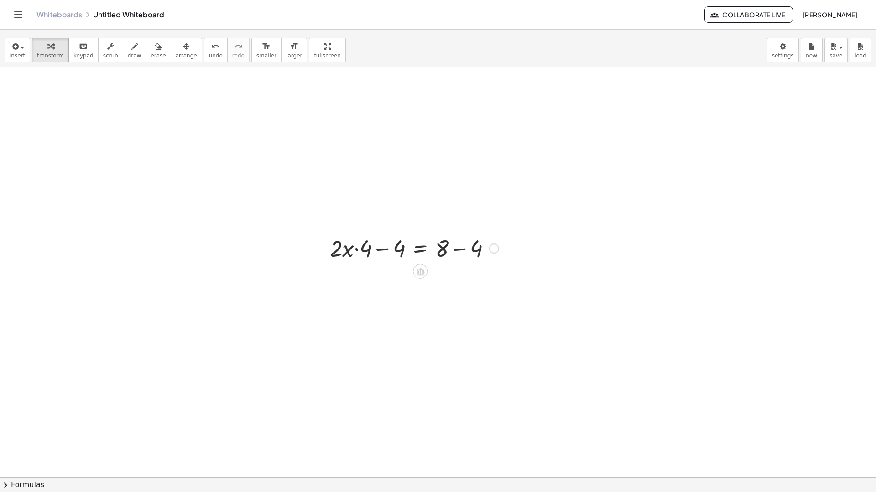
scroll to position [46, 0]
click at [384, 281] on div at bounding box center [414, 279] width 178 height 31
click at [384, 279] on div at bounding box center [414, 279] width 178 height 31
click at [384, 280] on div at bounding box center [414, 279] width 178 height 31
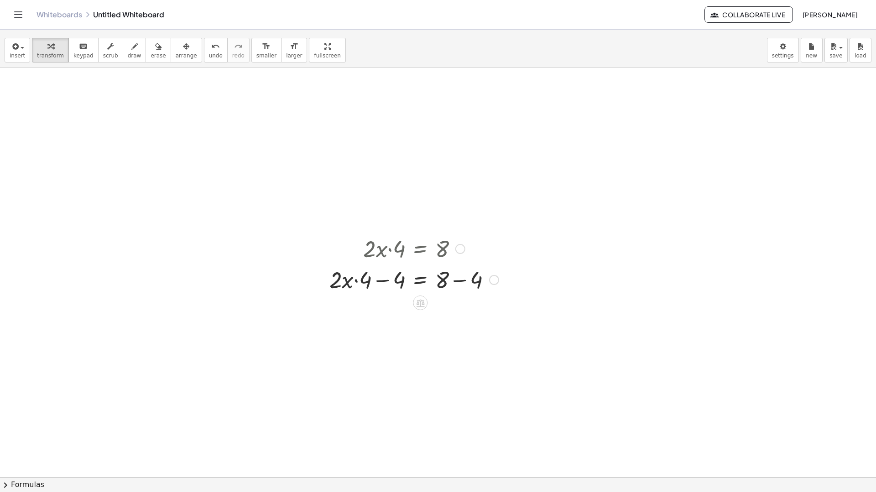
click at [384, 280] on div at bounding box center [414, 279] width 178 height 31
click at [384, 283] on div at bounding box center [414, 279] width 178 height 31
click at [394, 255] on div at bounding box center [413, 248] width 111 height 31
click at [423, 274] on icon at bounding box center [420, 272] width 10 height 10
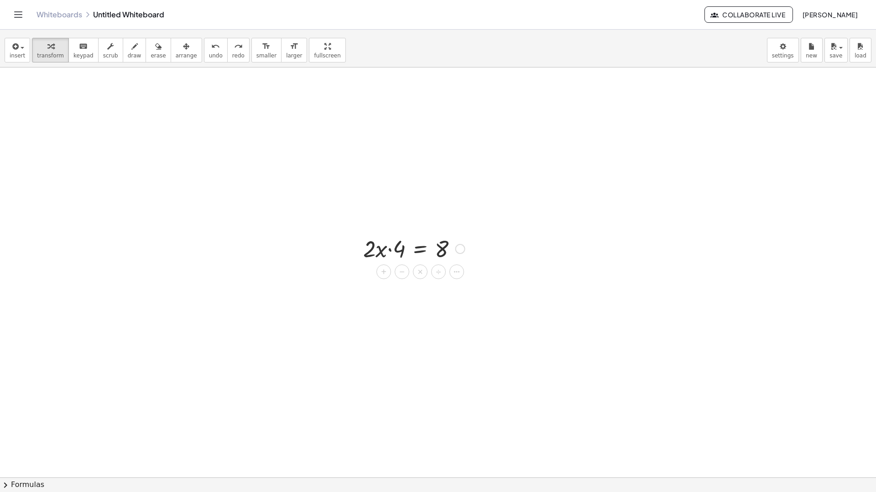
click at [397, 247] on div at bounding box center [413, 248] width 111 height 31
click at [391, 249] on div at bounding box center [413, 248] width 111 height 31
click at [391, 251] on div at bounding box center [413, 248] width 111 height 31
click at [458, 253] on div at bounding box center [460, 249] width 10 height 10
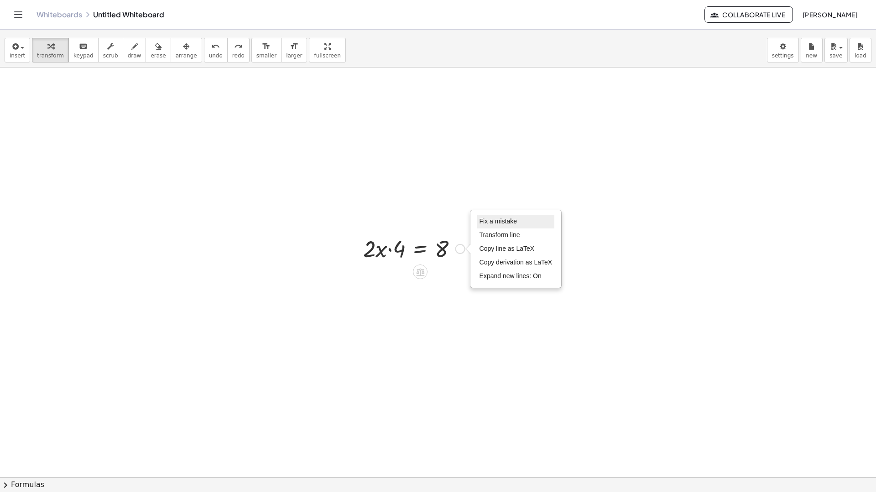
click at [501, 222] on span "Fix a mistake" at bounding box center [497, 221] width 37 height 7
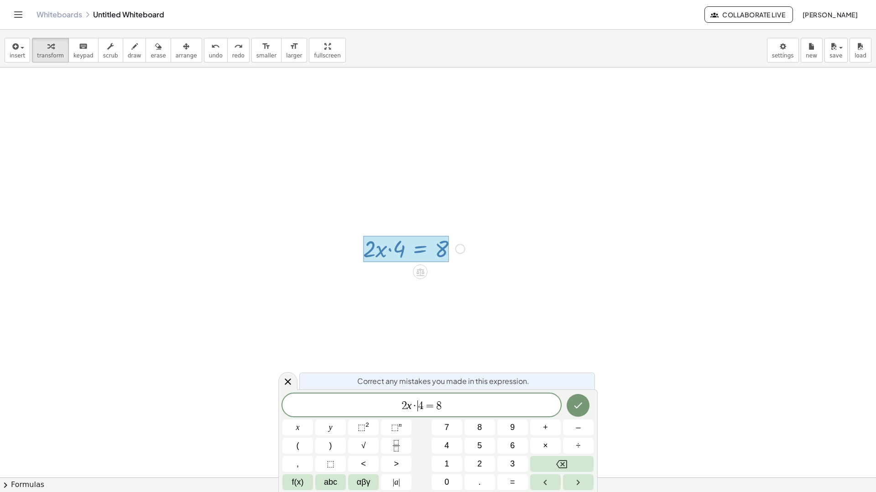
click at [415, 405] on span "·" at bounding box center [414, 405] width 6 height 11
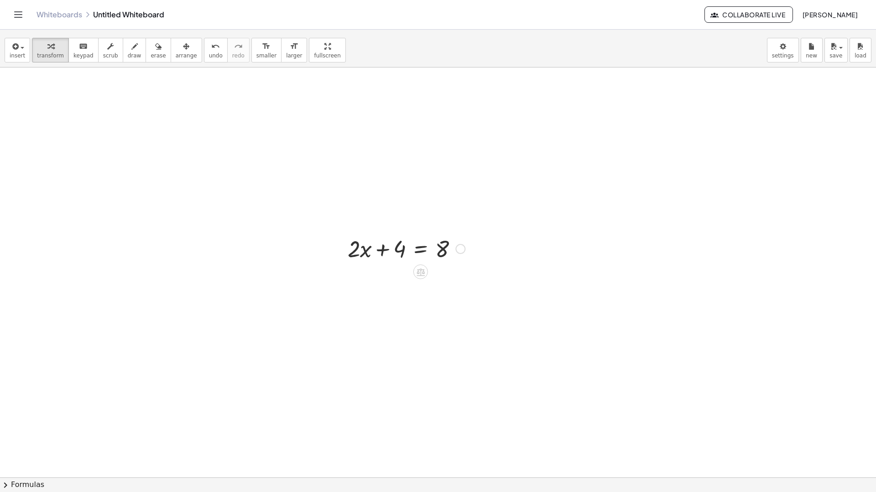
click at [420, 250] on div at bounding box center [406, 248] width 126 height 31
click at [382, 279] on div at bounding box center [406, 279] width 194 height 31
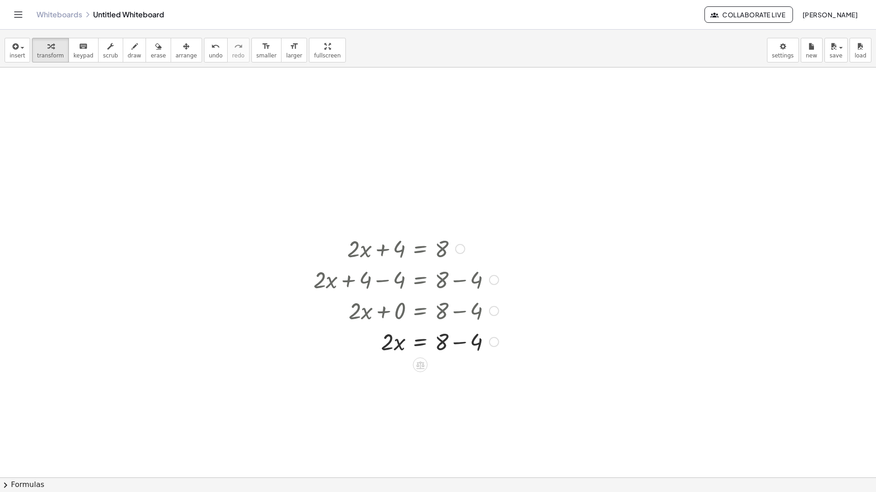
drag, startPoint x: 496, startPoint y: 311, endPoint x: 540, endPoint y: 368, distance: 72.2
click at [540, 368] on div "+ · 2 · x + 4 = 8 + · 2 · x + 4 − 4 = + 8 − 4 + · 2 · x + 0 = + 8 − 4 · 2 · x =…" at bounding box center [438, 432] width 876 height 820
drag, startPoint x: 462, startPoint y: 250, endPoint x: 670, endPoint y: 250, distance: 207.5
click at [670, 250] on div "+ · 2 · x + 4 = 8 + · 2 · x + 4 − 4 = + 8 − 4 + · 2 · x + 0 = + 8 − 4 · 2 · x =…" at bounding box center [438, 432] width 876 height 820
drag, startPoint x: 591, startPoint y: 242, endPoint x: 672, endPoint y: 245, distance: 80.8
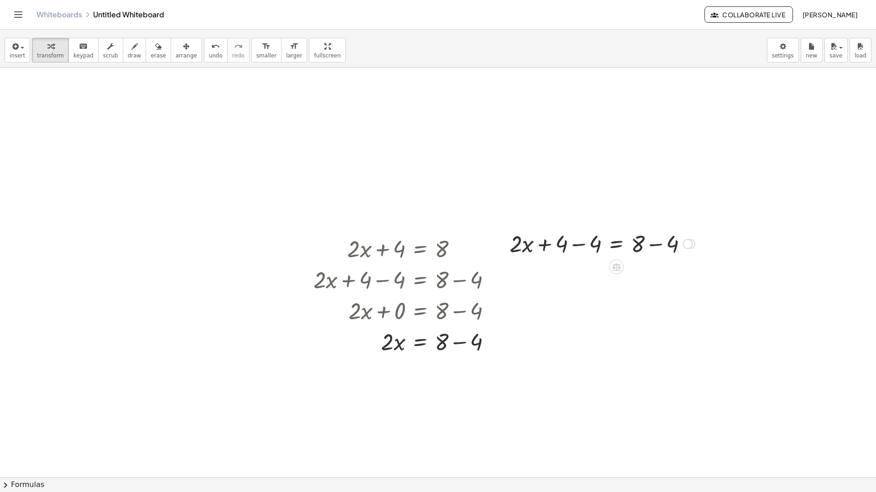
click at [577, 245] on div at bounding box center [602, 243] width 194 height 31
click at [654, 276] on div at bounding box center [602, 274] width 194 height 31
click at [462, 340] on div at bounding box center [406, 341] width 194 height 31
drag, startPoint x: 388, startPoint y: 377, endPoint x: 443, endPoint y: 394, distance: 57.8
click at [442, 410] on div at bounding box center [406, 411] width 194 height 46
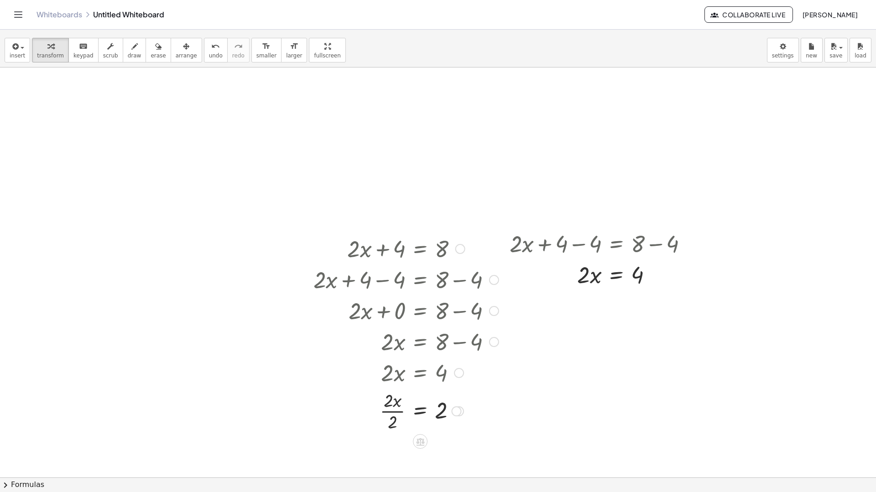
click at [384, 411] on div at bounding box center [406, 411] width 194 height 46
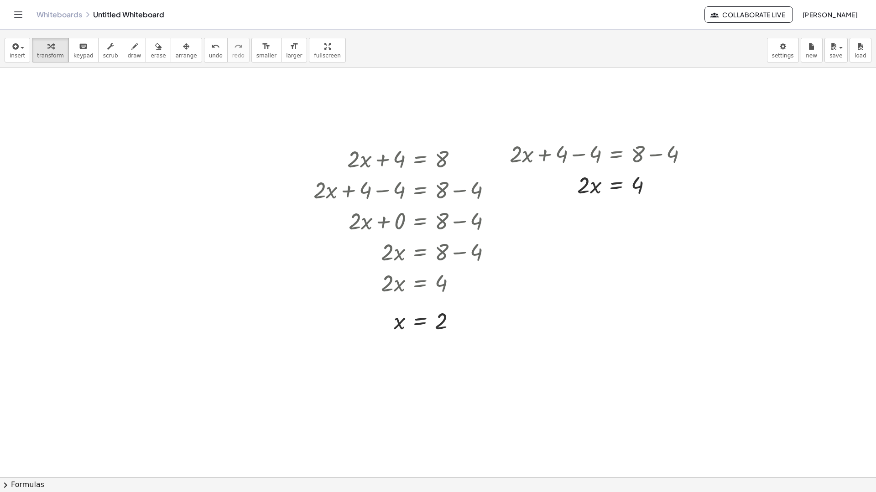
scroll to position [137, 0]
click at [176, 57] on span "arrange" at bounding box center [186, 55] width 21 height 6
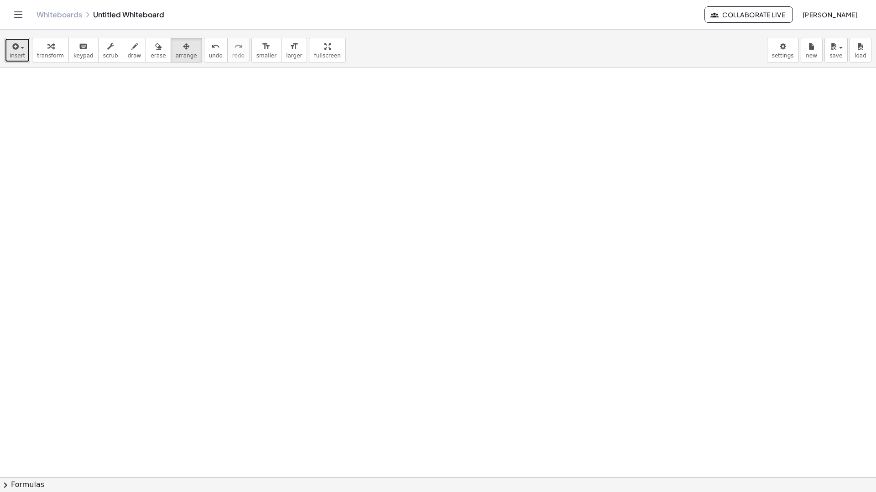
click at [18, 52] on span "insert" at bounding box center [18, 55] width 16 height 6
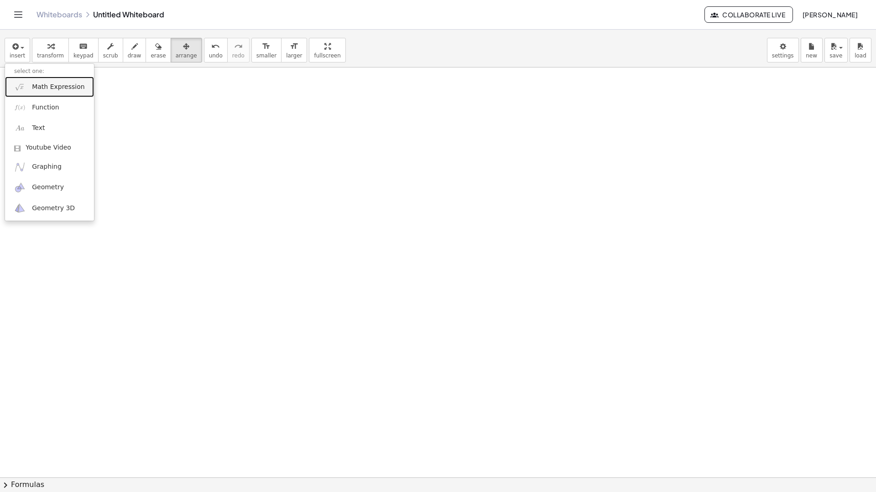
drag, startPoint x: 41, startPoint y: 86, endPoint x: 47, endPoint y: 91, distance: 8.5
click at [41, 86] on span "Math Expression" at bounding box center [58, 87] width 52 height 9
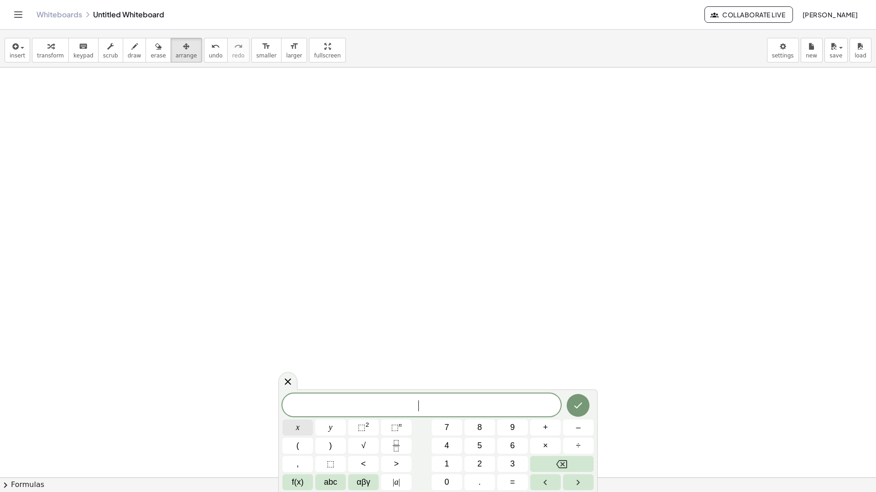
click at [295, 426] on button "x" at bounding box center [297, 428] width 31 height 16
click at [395, 430] on span "⬚" at bounding box center [395, 427] width 8 height 9
click at [483, 437] on button "5" at bounding box center [479, 446] width 31 height 16
click at [583, 403] on icon "Done" at bounding box center [577, 403] width 11 height 11
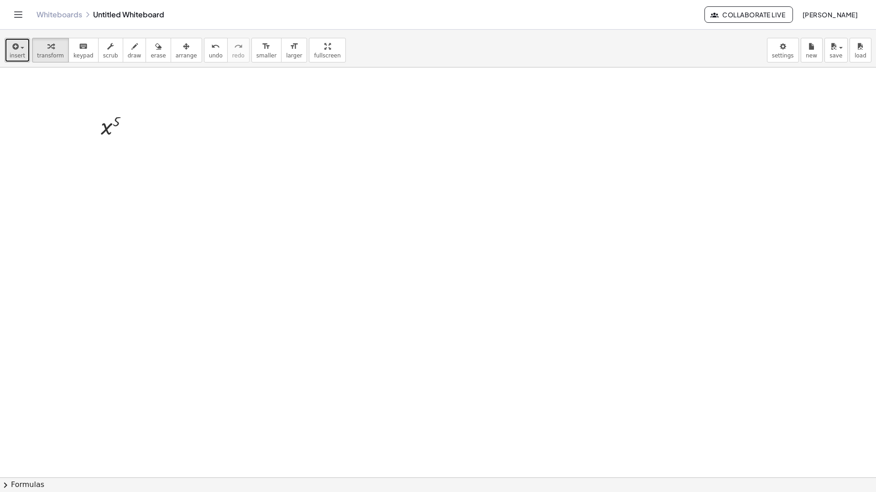
click at [11, 55] on span "insert" at bounding box center [18, 55] width 16 height 6
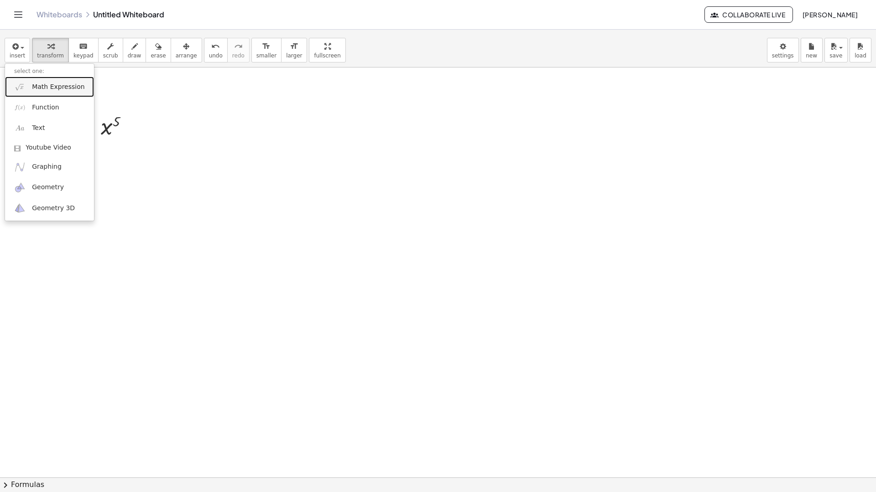
click at [28, 90] on link "Math Expression" at bounding box center [49, 87] width 89 height 21
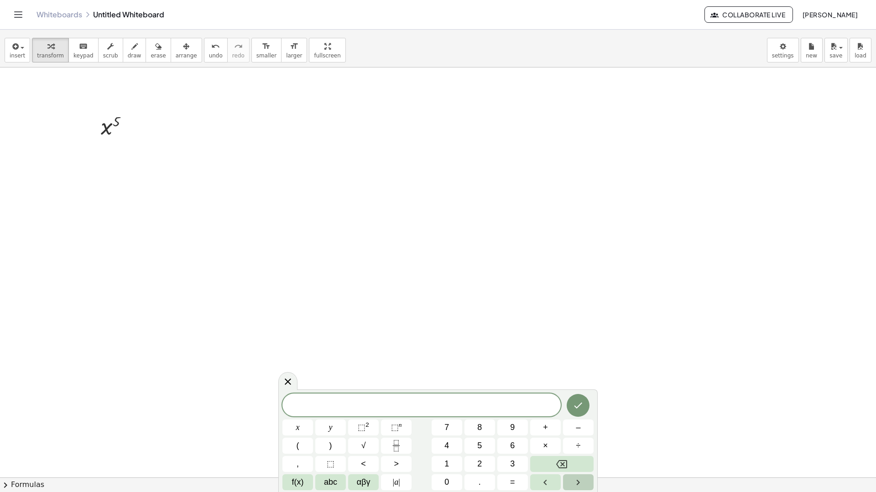
click at [582, 437] on icon "Right arrow" at bounding box center [577, 482] width 11 height 11
click at [550, 437] on icon "Left arrow" at bounding box center [544, 482] width 11 height 11
click at [305, 437] on button "f(x)" at bounding box center [297, 482] width 31 height 16
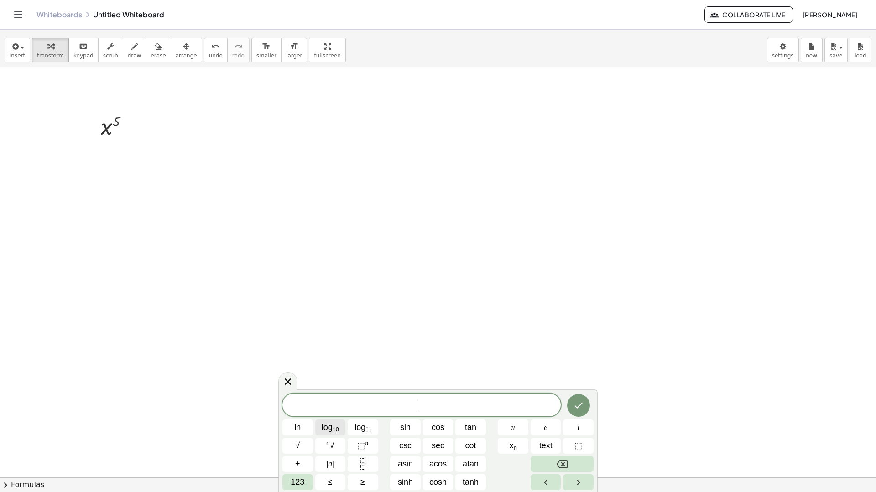
click at [331, 427] on span "log 10" at bounding box center [330, 427] width 17 height 12
click at [303, 437] on span "123" at bounding box center [297, 482] width 14 height 12
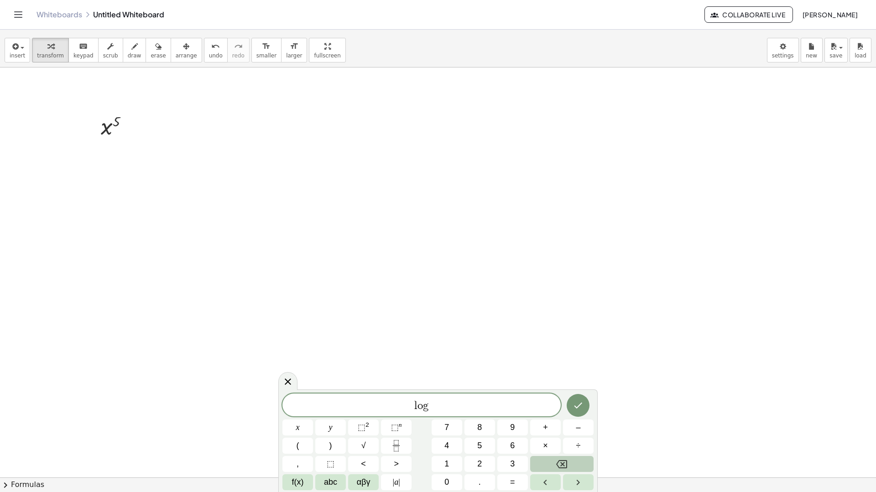
click at [448, 408] on span "l o g" at bounding box center [421, 405] width 278 height 13
click at [442, 402] on span "l o g" at bounding box center [421, 405] width 278 height 13
click at [296, 437] on button "(" at bounding box center [297, 446] width 31 height 16
click at [301, 425] on button "x" at bounding box center [297, 428] width 31 height 16
click at [453, 406] on span "l o g ( x ) ​" at bounding box center [421, 404] width 278 height 15
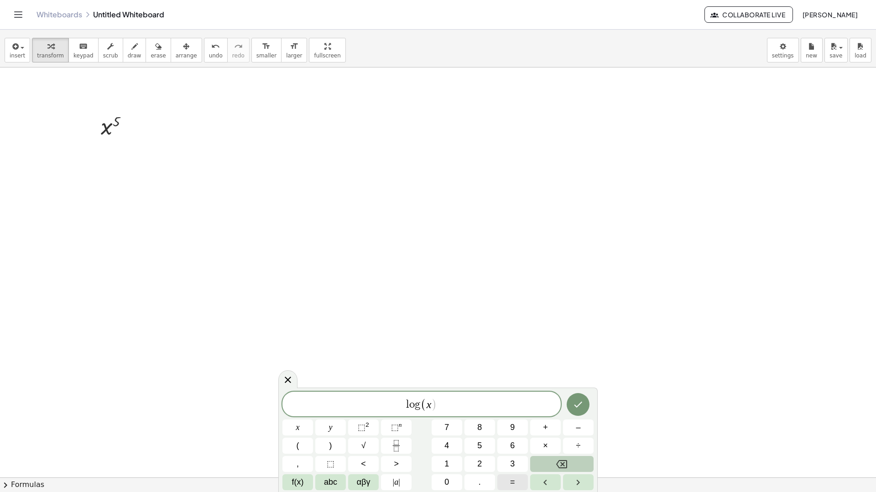
click at [510, 437] on span "=" at bounding box center [512, 482] width 5 height 12
click at [332, 428] on button "y" at bounding box center [330, 428] width 31 height 16
click at [575, 401] on icon "Done" at bounding box center [577, 404] width 11 height 11
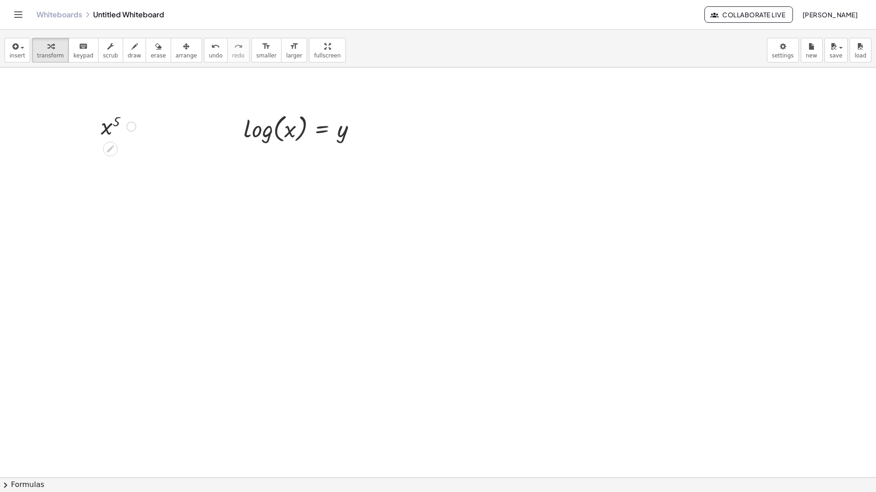
click at [129, 123] on div at bounding box center [131, 127] width 10 height 10
click at [156, 97] on span "Fix a mistake" at bounding box center [168, 98] width 37 height 7
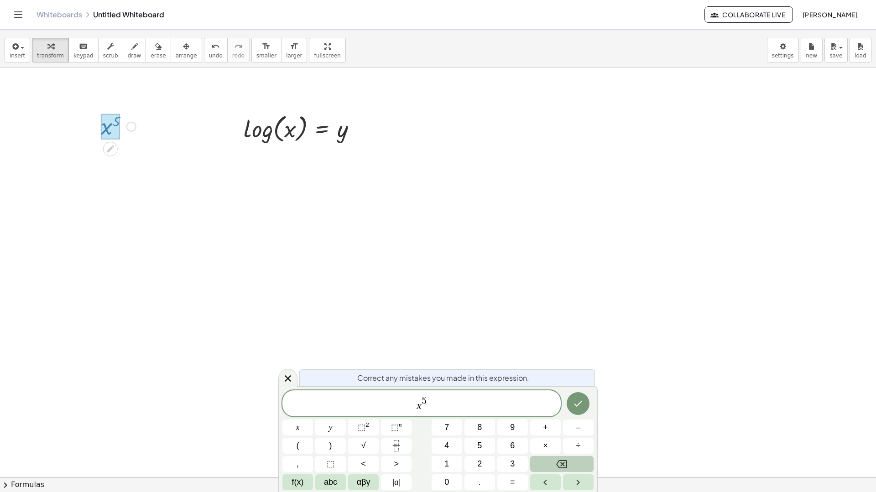
click at [179, 120] on div at bounding box center [438, 341] width 876 height 820
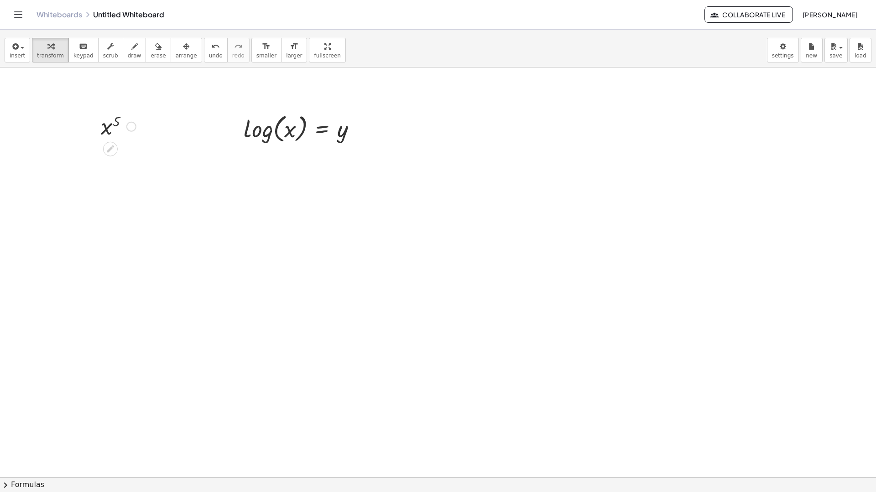
click at [117, 129] on div at bounding box center [118, 126] width 44 height 30
click at [106, 125] on div at bounding box center [118, 126] width 44 height 30
drag, startPoint x: 112, startPoint y: 127, endPoint x: 103, endPoint y: 124, distance: 9.4
drag, startPoint x: 103, startPoint y: 124, endPoint x: 85, endPoint y: 124, distance: 17.8
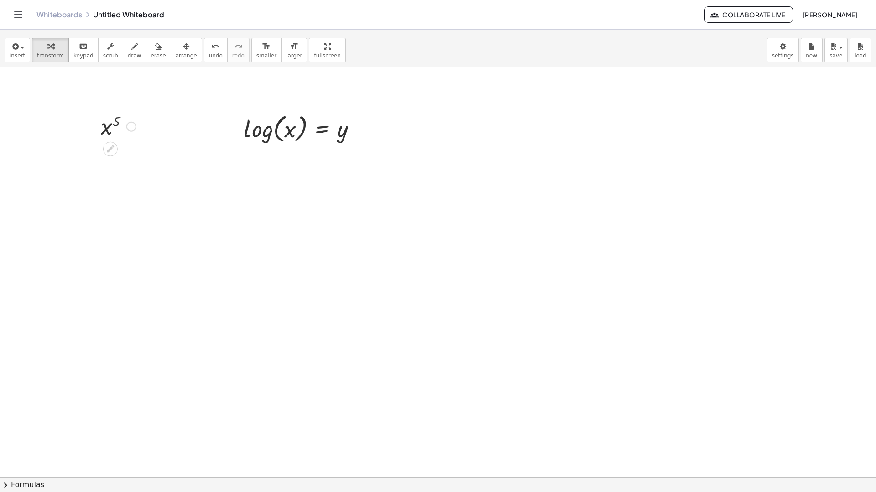
click at [85, 124] on div at bounding box center [438, 341] width 876 height 820
click at [105, 128] on div at bounding box center [118, 126] width 44 height 30
click at [116, 148] on div at bounding box center [110, 149] width 15 height 15
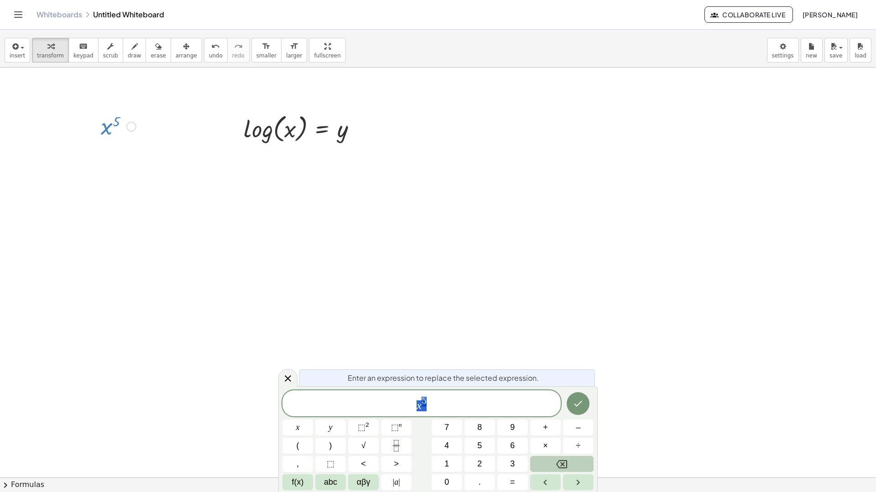
click at [124, 124] on div at bounding box center [118, 126] width 44 height 30
click at [127, 125] on div "Fix a mistake Transform line Copy line as LaTeX Copy derivation as LaTeX Expand…" at bounding box center [131, 127] width 10 height 10
click at [158, 96] on span "Fix a mistake" at bounding box center [168, 98] width 37 height 7
click at [441, 404] on span "x 5 ​" at bounding box center [421, 404] width 278 height 16
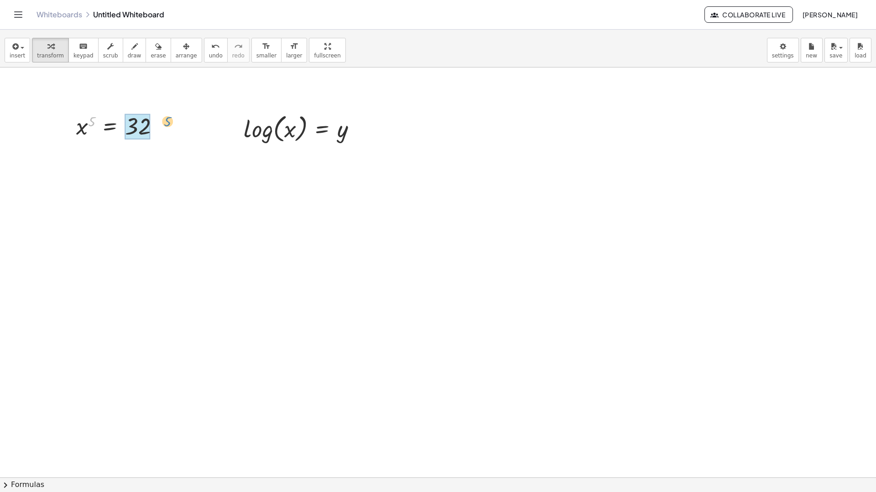
drag, startPoint x: 91, startPoint y: 119, endPoint x: 161, endPoint y: 116, distance: 70.3
click at [162, 116] on div at bounding box center [121, 126] width 99 height 30
drag, startPoint x: 273, startPoint y: 136, endPoint x: 350, endPoint y: 123, distance: 78.2
click at [350, 123] on div at bounding box center [303, 128] width 129 height 35
click at [378, 200] on div at bounding box center [438, 341] width 876 height 820
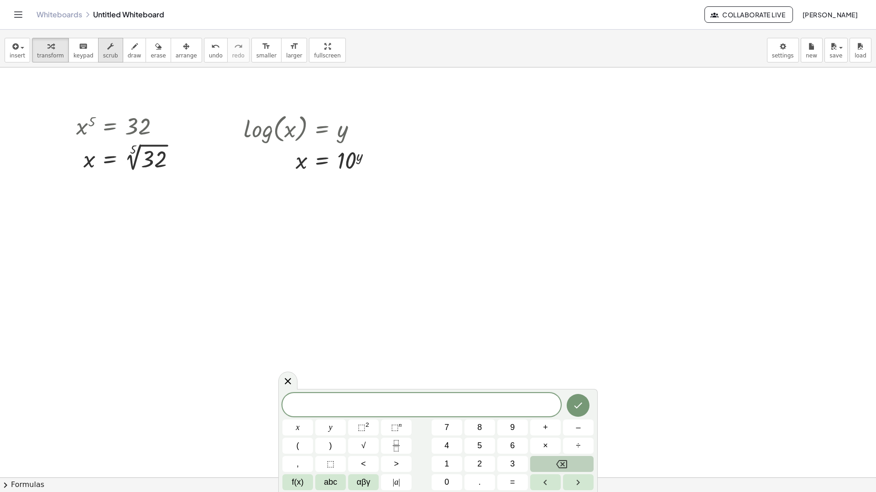
click at [103, 55] on span "scrub" at bounding box center [110, 55] width 15 height 6
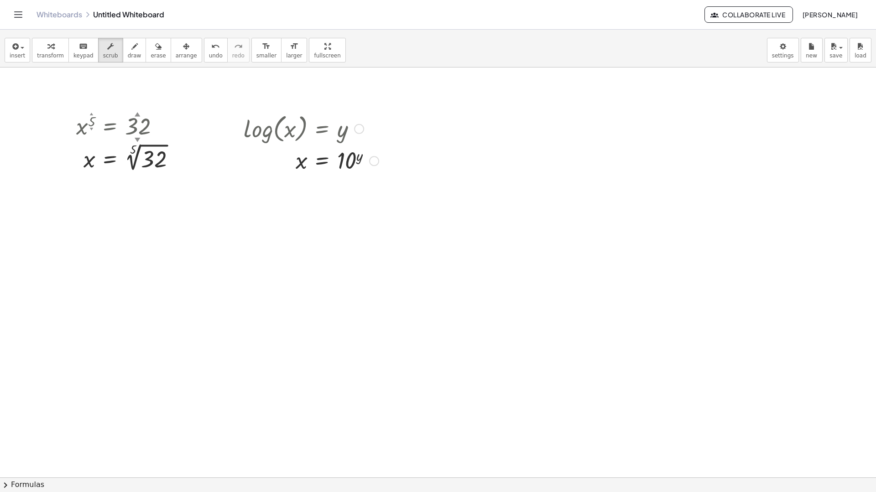
click at [300, 126] on div at bounding box center [311, 128] width 144 height 35
click at [342, 138] on div at bounding box center [311, 128] width 144 height 35
click at [137, 132] on div at bounding box center [129, 126] width 115 height 30
click at [75, 124] on div at bounding box center [69, 142] width 14 height 67
click at [83, 130] on div at bounding box center [129, 126] width 115 height 30
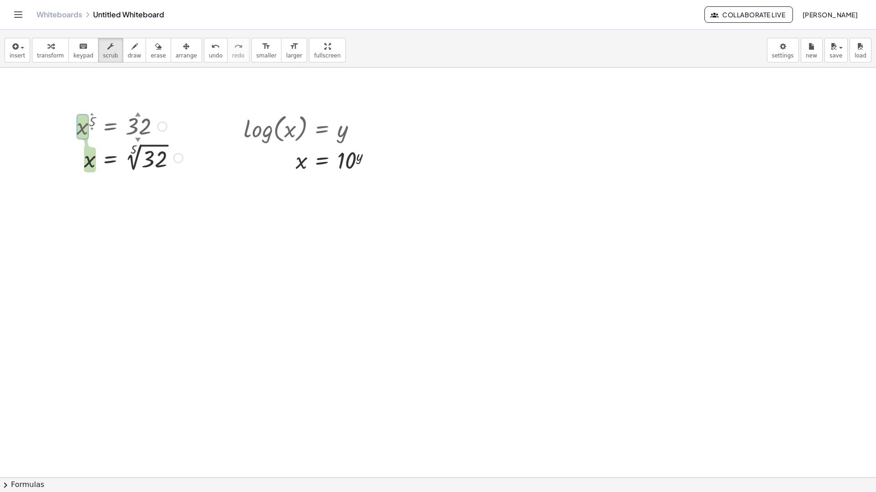
click at [93, 125] on div at bounding box center [129, 126] width 115 height 30
click at [132, 122] on div at bounding box center [129, 126] width 115 height 30
drag, startPoint x: 137, startPoint y: 124, endPoint x: 450, endPoint y: 140, distance: 313.3
click at [450, 140] on div "x 5 ▲ ▼ = 26.74 ▲ ▼ x = 5 √ 26.74 Fix a mistake Transform line Copy line as LaT…" at bounding box center [438, 341] width 876 height 820
click at [289, 135] on div at bounding box center [311, 128] width 144 height 35
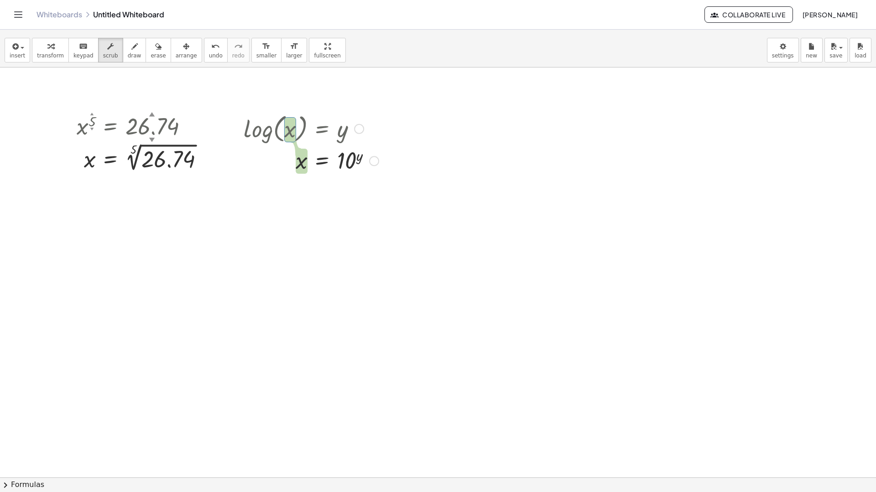
click at [339, 134] on div at bounding box center [311, 128] width 144 height 35
click at [289, 130] on div at bounding box center [311, 128] width 144 height 35
click at [295, 132] on div at bounding box center [311, 128] width 144 height 35
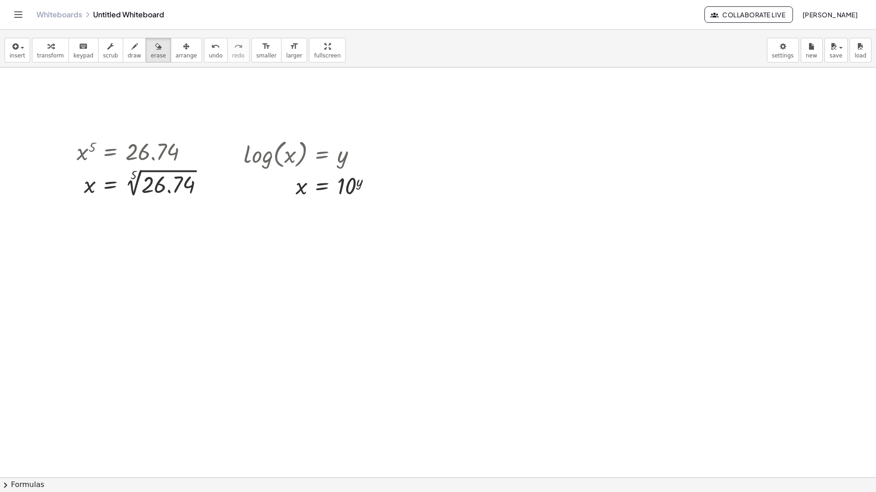
scroll to position [91, 0]
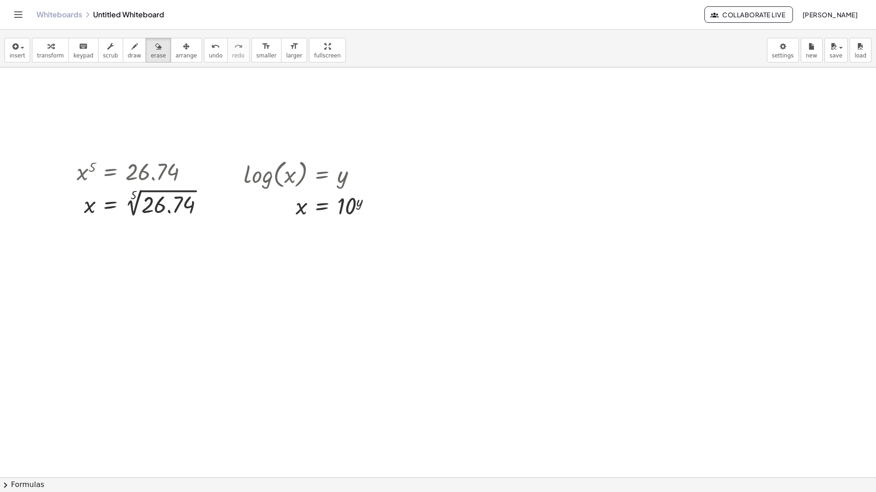
click at [303, 182] on div at bounding box center [438, 386] width 876 height 820
click at [295, 177] on div at bounding box center [438, 386] width 876 height 820
click at [286, 179] on div at bounding box center [438, 386] width 876 height 820
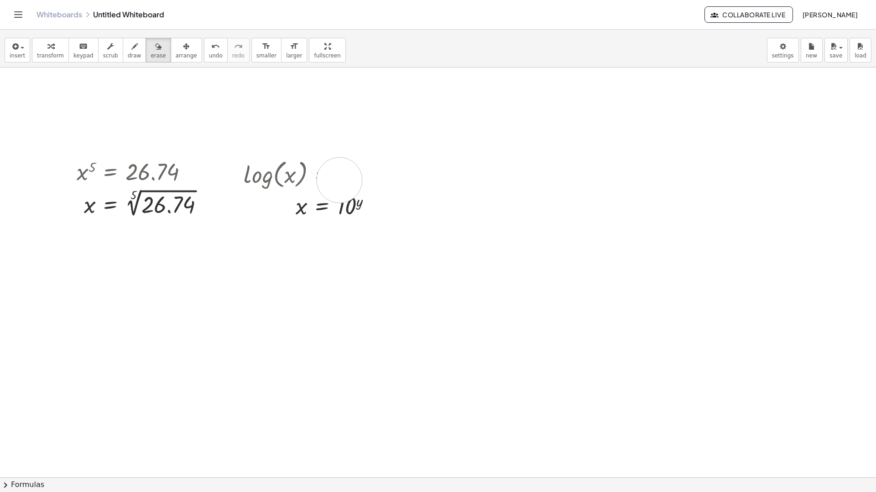
click at [339, 180] on div at bounding box center [438, 386] width 876 height 820
click at [73, 57] on span "keypad" at bounding box center [83, 55] width 20 height 6
click at [359, 176] on div at bounding box center [359, 175] width 10 height 10
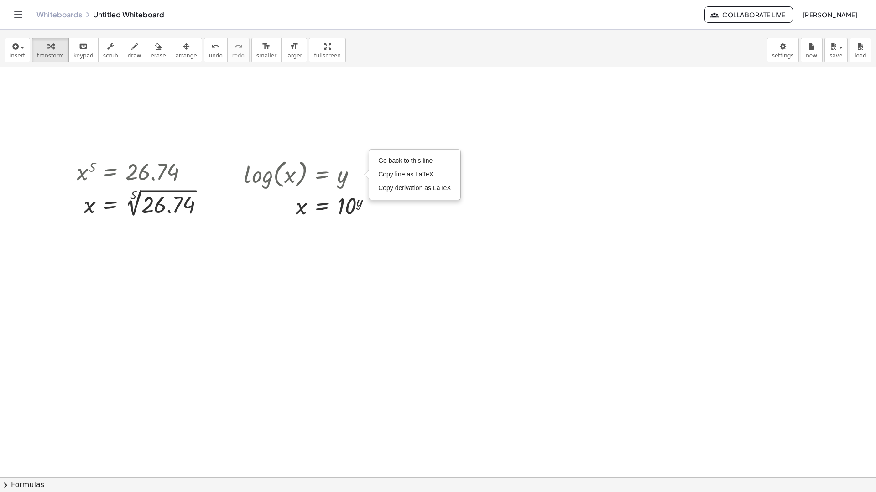
drag, startPoint x: 41, startPoint y: 42, endPoint x: 80, endPoint y: 78, distance: 53.6
click at [41, 43] on div "button" at bounding box center [50, 46] width 27 height 11
click at [364, 176] on div at bounding box center [311, 173] width 144 height 35
click at [353, 175] on div at bounding box center [311, 173] width 144 height 35
click at [358, 175] on div "Go back to this line Copy line as LaTeX Copy derivation as LaTeX" at bounding box center [359, 175] width 10 height 10
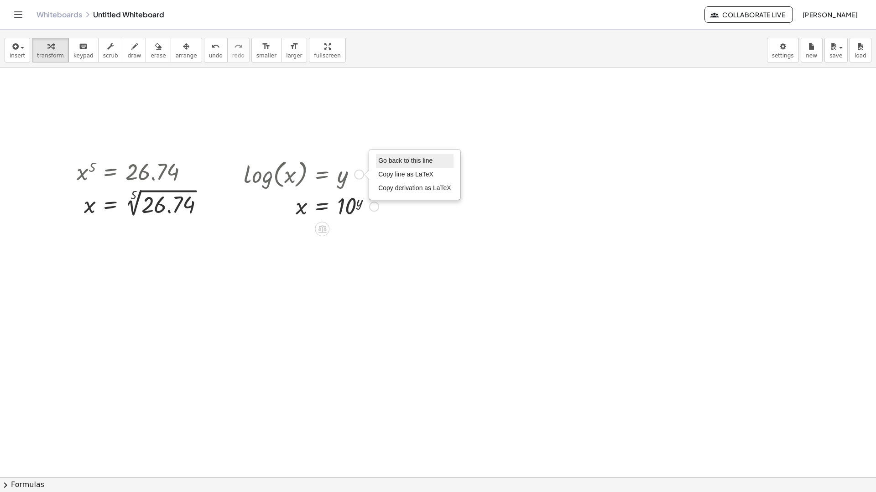
click at [400, 163] on span "Go back to this line" at bounding box center [405, 160] width 54 height 7
click at [400, 163] on div at bounding box center [438, 386] width 876 height 820
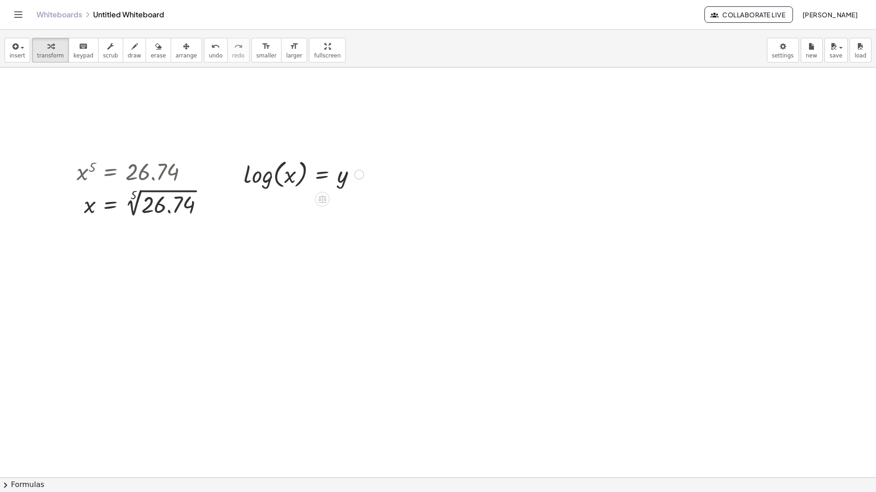
click at [360, 175] on div "Go back to this line Copy line as LaTeX Copy derivation as LaTeX" at bounding box center [359, 175] width 10 height 10
click at [399, 151] on li "Fix a mistake" at bounding box center [415, 147] width 78 height 14
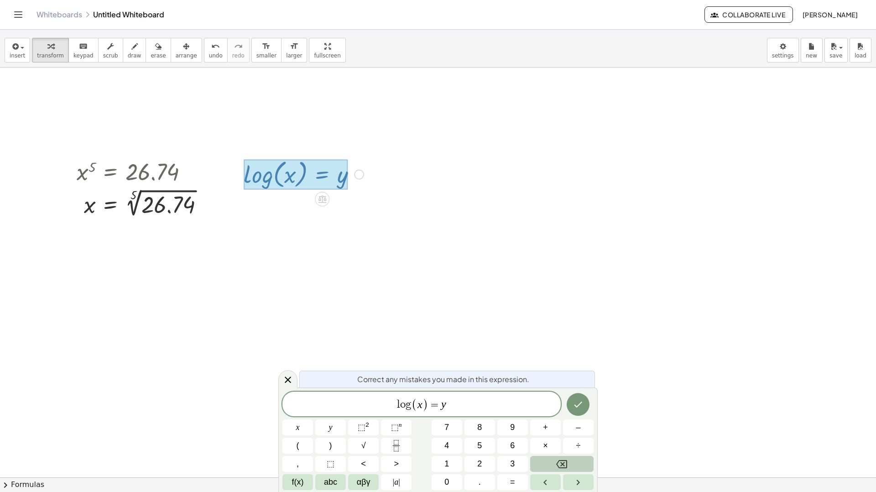
click at [298, 174] on div at bounding box center [296, 175] width 104 height 30
click at [292, 177] on div at bounding box center [296, 175] width 104 height 30
click at [423, 407] on span ")" at bounding box center [425, 404] width 6 height 13
click at [454, 276] on div at bounding box center [438, 386] width 876 height 820
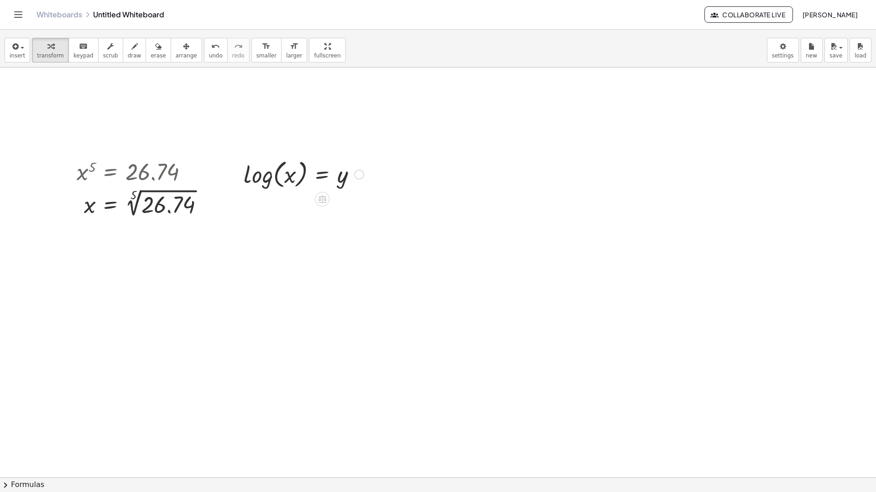
click at [295, 180] on div at bounding box center [303, 173] width 129 height 35
click at [362, 177] on div "Fix a mistake Transform line Copy line as LaTeX Copy derivation as LaTeX Expand…" at bounding box center [359, 175] width 10 height 10
click at [389, 148] on span "Fix a mistake" at bounding box center [396, 146] width 37 height 7
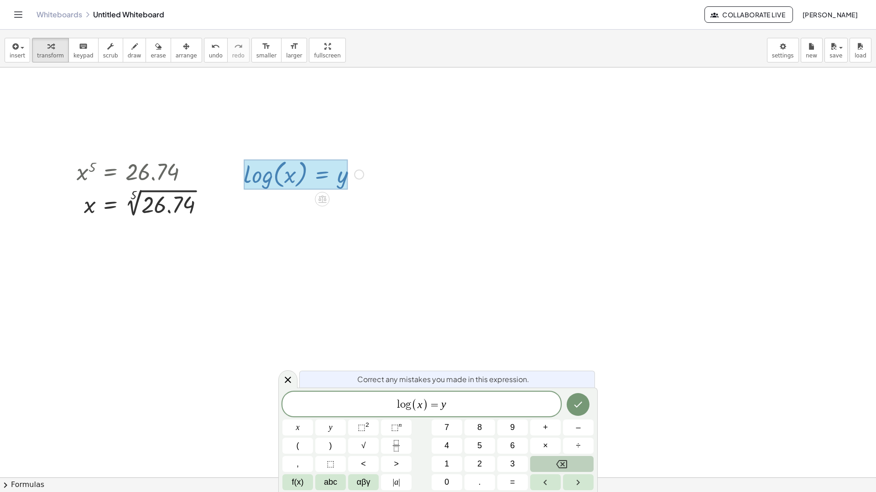
click at [425, 403] on span ")" at bounding box center [425, 404] width 6 height 13
click at [574, 406] on icon "Done" at bounding box center [577, 404] width 11 height 11
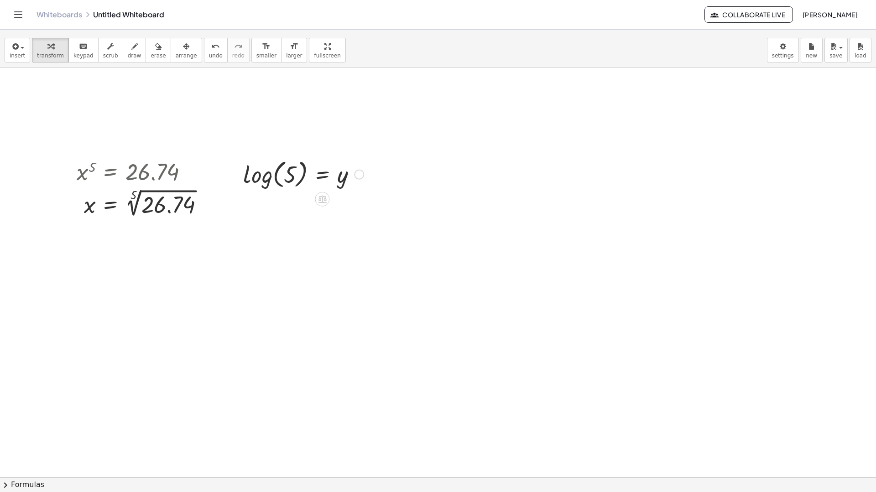
click at [286, 179] on div at bounding box center [304, 173] width 130 height 35
click at [176, 56] on span "arrange" at bounding box center [186, 55] width 21 height 6
click at [107, 51] on icon "button" at bounding box center [110, 46] width 6 height 11
click at [292, 179] on div at bounding box center [304, 173] width 130 height 35
drag, startPoint x: 292, startPoint y: 179, endPoint x: 273, endPoint y: 178, distance: 18.7
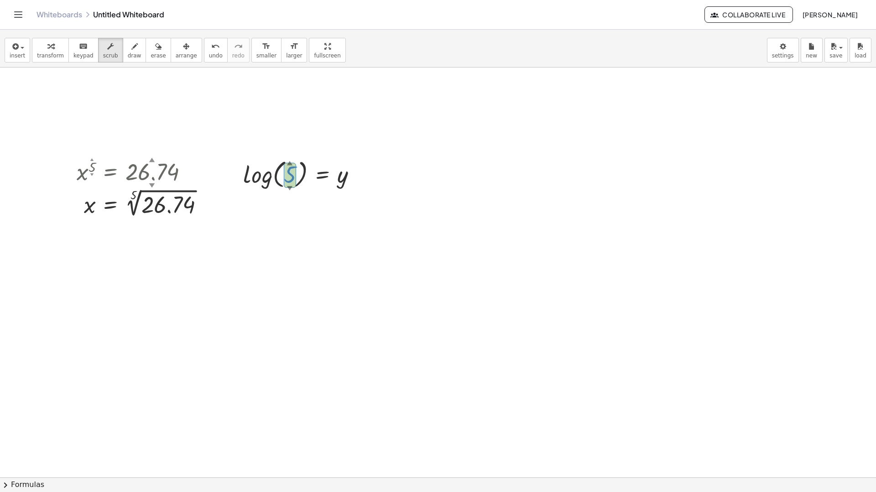
click at [271, 177] on div at bounding box center [304, 173] width 130 height 35
click at [320, 174] on div at bounding box center [304, 173] width 130 height 35
click at [323, 178] on div at bounding box center [304, 173] width 130 height 35
drag, startPoint x: 335, startPoint y: 280, endPoint x: 272, endPoint y: 169, distance: 127.4
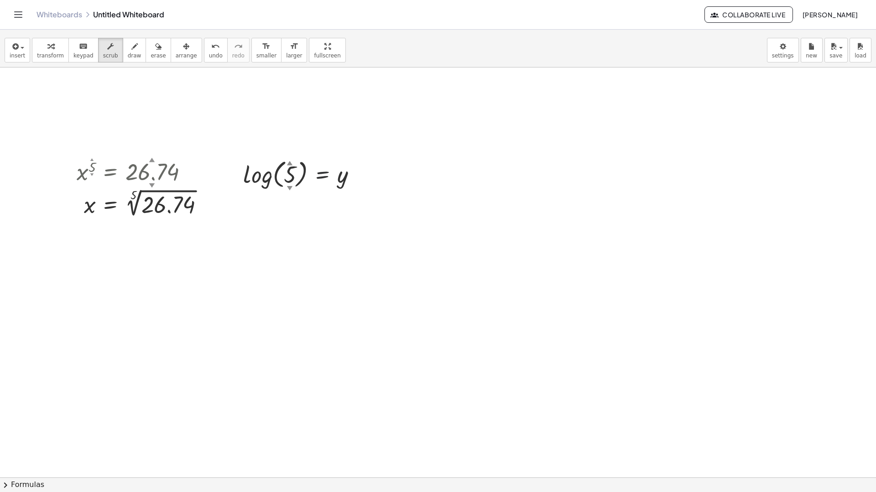
click at [336, 273] on div at bounding box center [438, 386] width 876 height 820
click at [49, 54] on span "transform" at bounding box center [50, 55] width 27 height 6
click at [324, 175] on div at bounding box center [304, 173] width 130 height 35
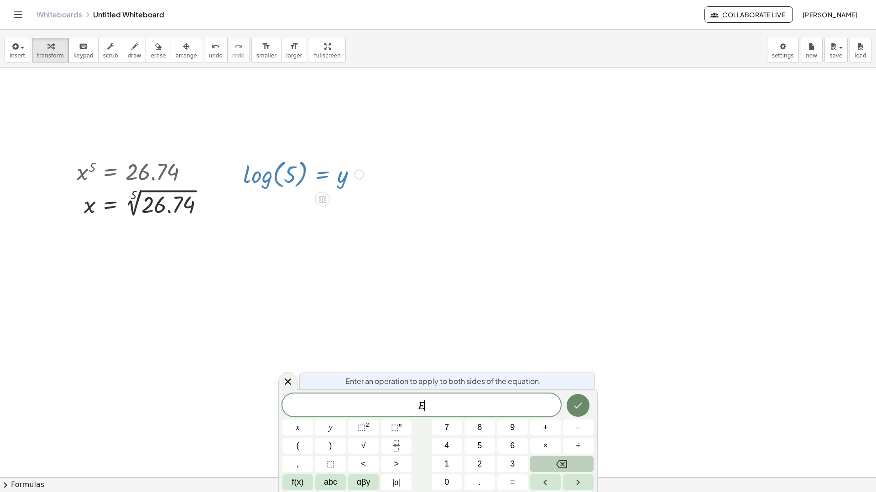
drag, startPoint x: 565, startPoint y: 407, endPoint x: 572, endPoint y: 403, distance: 8.4
click at [313, 420] on div at bounding box center [297, 428] width 31 height 16
click at [574, 403] on icon "Done" at bounding box center [577, 405] width 11 height 11
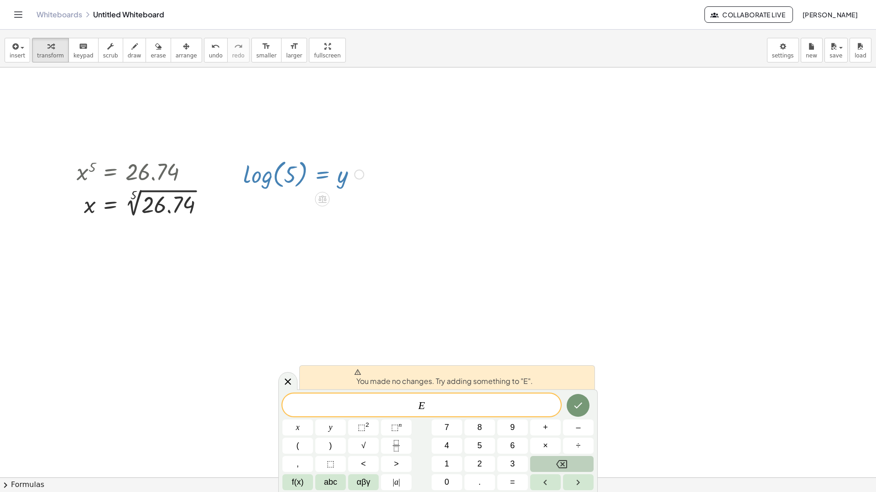
click at [389, 295] on div at bounding box center [438, 386] width 876 height 820
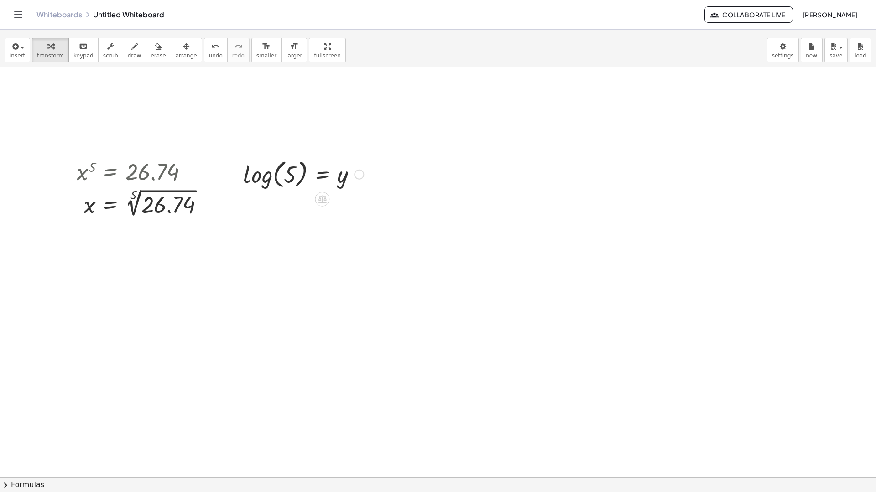
click at [358, 172] on div "Fix a mistake Transform line Copy line as LaTeX Copy derivation as LaTeX Expand…" at bounding box center [359, 175] width 10 height 10
click at [343, 176] on div at bounding box center [304, 173] width 130 height 35
click at [295, 176] on div at bounding box center [304, 173] width 130 height 35
click at [330, 176] on div at bounding box center [304, 173] width 130 height 35
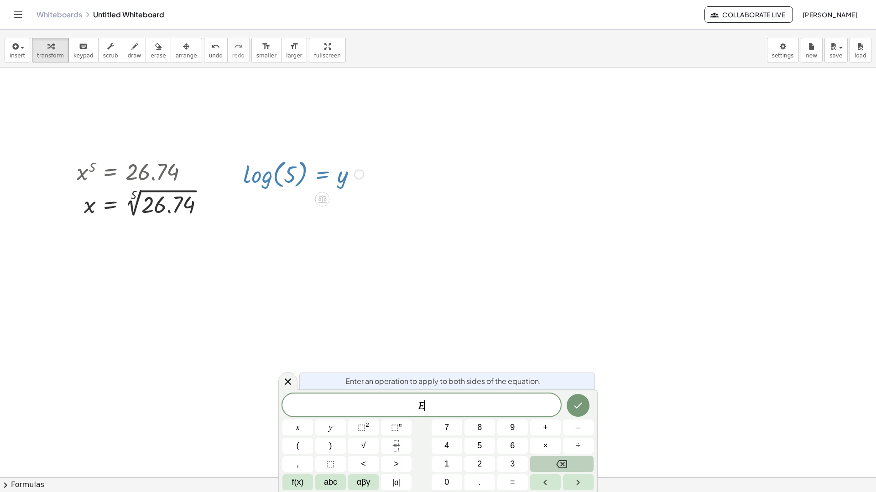
click at [330, 176] on div at bounding box center [304, 173] width 130 height 35
click at [342, 178] on div at bounding box center [304, 173] width 130 height 35
click at [323, 199] on icon at bounding box center [322, 199] width 10 height 10
click at [19, 53] on span "insert" at bounding box center [18, 55] width 16 height 6
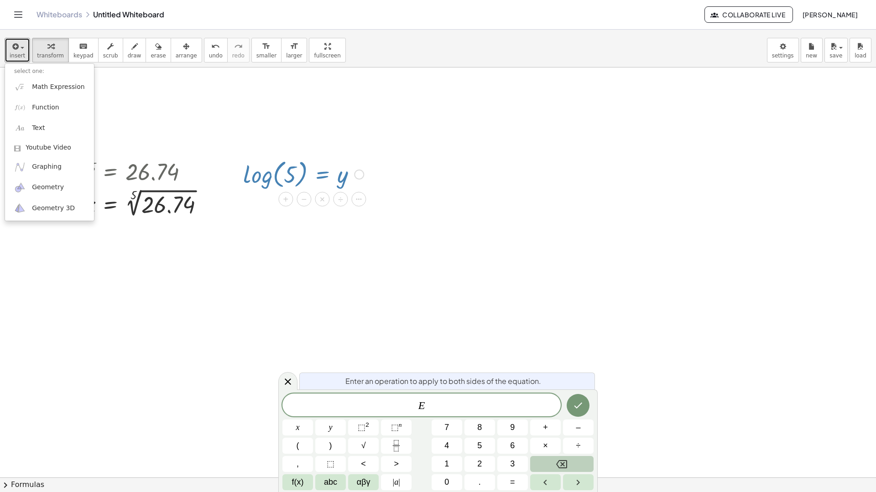
click at [343, 172] on div at bounding box center [304, 173] width 130 height 35
drag, startPoint x: 353, startPoint y: 229, endPoint x: 358, endPoint y: 236, distance: 7.6
click at [355, 231] on div at bounding box center [438, 386] width 876 height 820
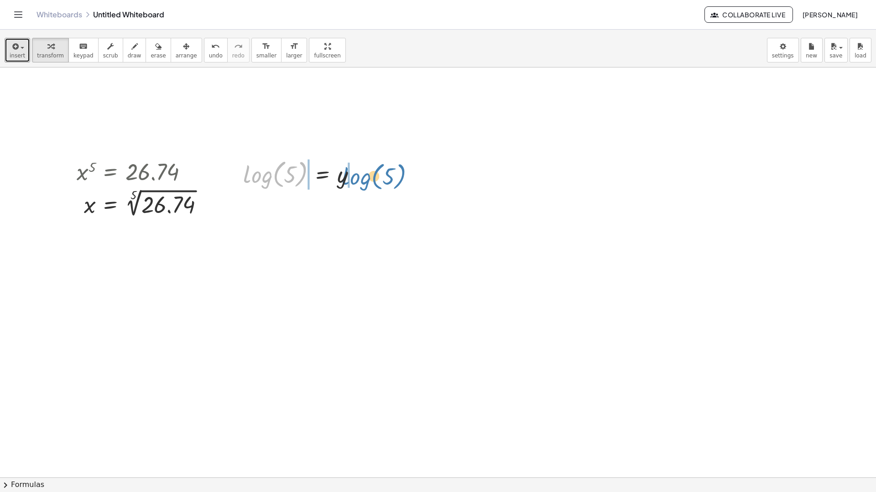
drag, startPoint x: 280, startPoint y: 176, endPoint x: 379, endPoint y: 177, distance: 99.0
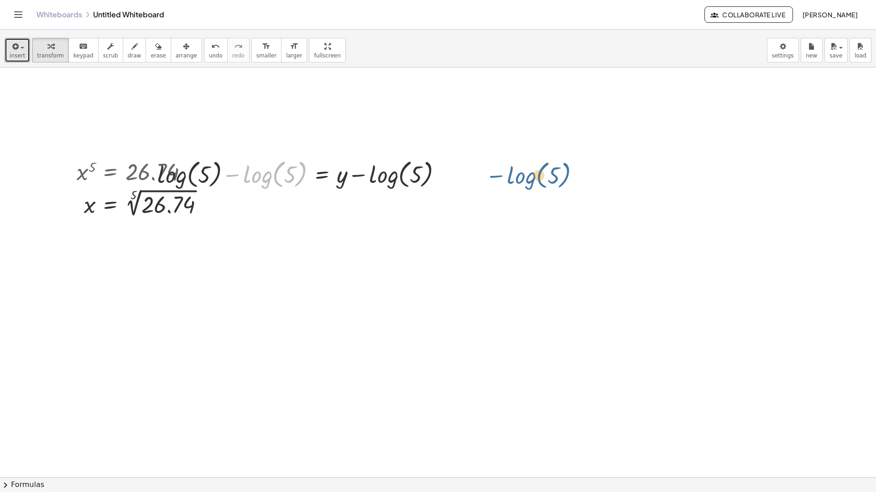
drag, startPoint x: 277, startPoint y: 177, endPoint x: 551, endPoint y: 178, distance: 273.6
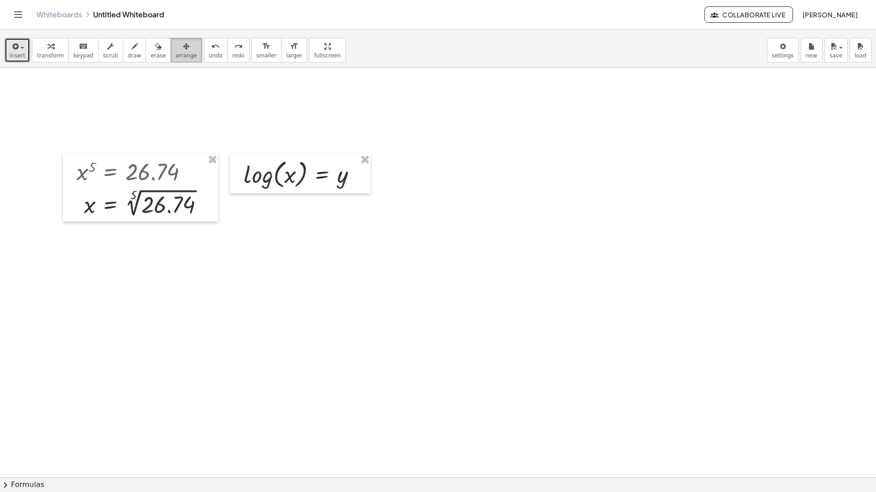
click at [176, 52] on span "arrange" at bounding box center [186, 55] width 21 height 6
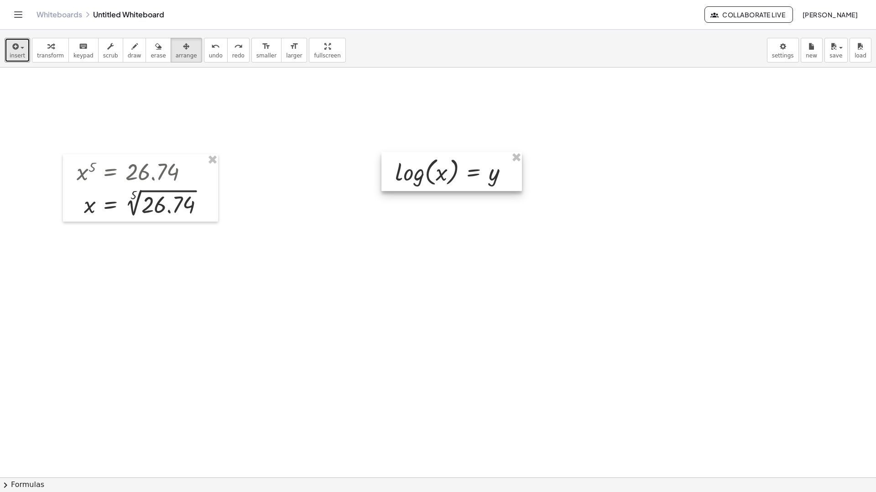
drag, startPoint x: 312, startPoint y: 163, endPoint x: 464, endPoint y: 161, distance: 151.4
click at [464, 161] on div at bounding box center [451, 171] width 140 height 39
click at [26, 49] on button "insert" at bounding box center [18, 50] width 26 height 25
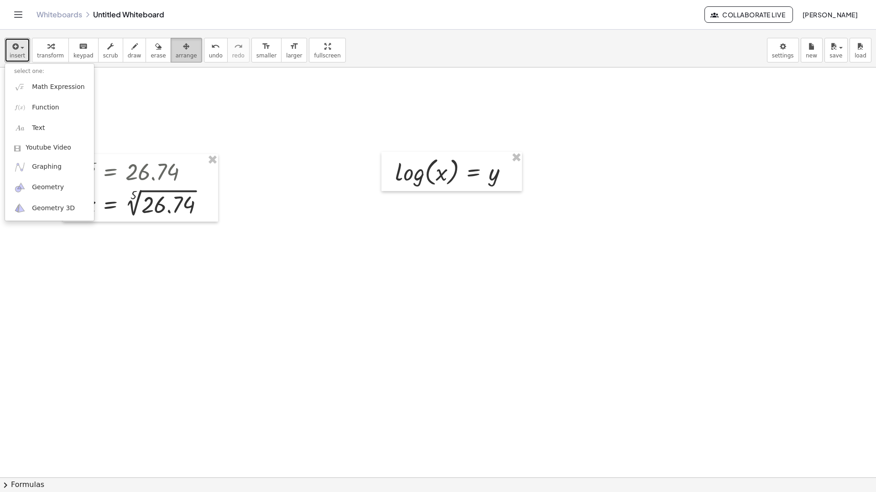
click at [182, 48] on button "arrange" at bounding box center [186, 50] width 31 height 25
click at [176, 54] on span "arrange" at bounding box center [186, 55] width 21 height 6
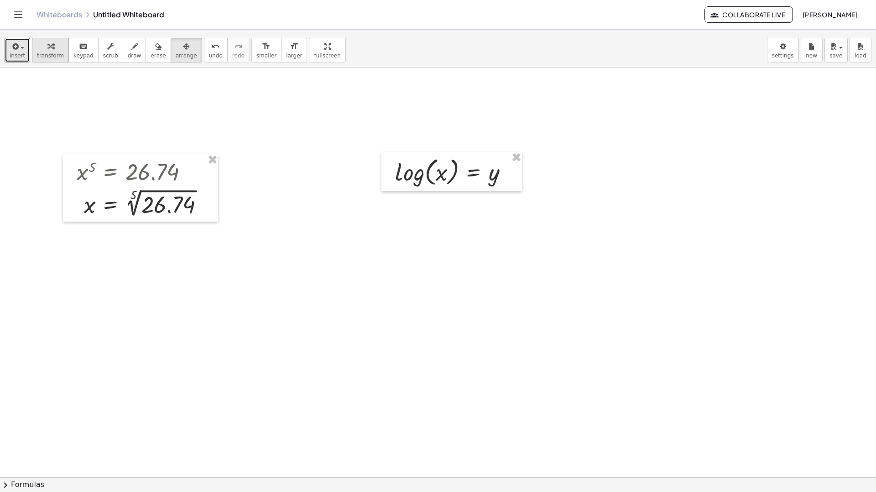
drag, startPoint x: 53, startPoint y: 56, endPoint x: 58, endPoint y: 62, distance: 7.5
click at [53, 55] on span "transform" at bounding box center [50, 55] width 27 height 6
drag, startPoint x: 442, startPoint y: 172, endPoint x: 503, endPoint y: 169, distance: 60.7
click at [503, 168] on div at bounding box center [454, 171] width 129 height 35
drag, startPoint x: 422, startPoint y: 179, endPoint x: 527, endPoint y: 175, distance: 105.4
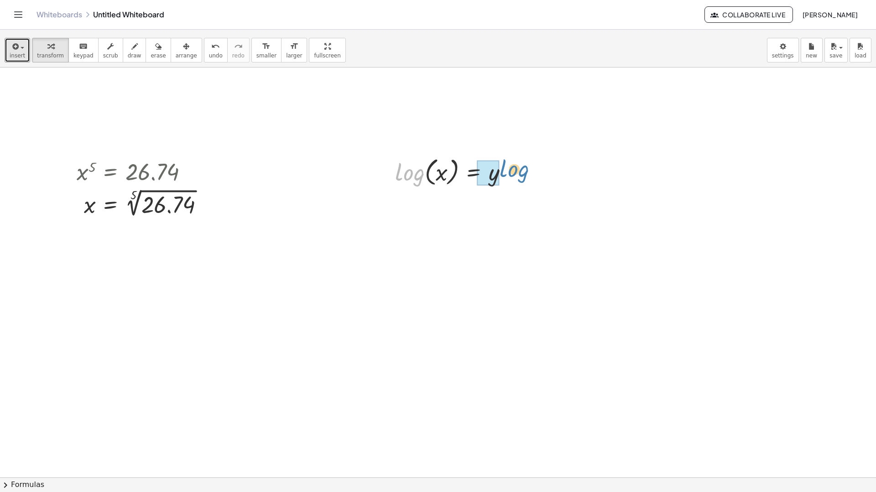
click at [527, 175] on div "x 5 = 26.74 x = 5 √ 26.74 Fix a mistake Transform line Copy line as LaTeX Copy …" at bounding box center [438, 386] width 876 height 820
click at [445, 174] on div at bounding box center [462, 171] width 144 height 35
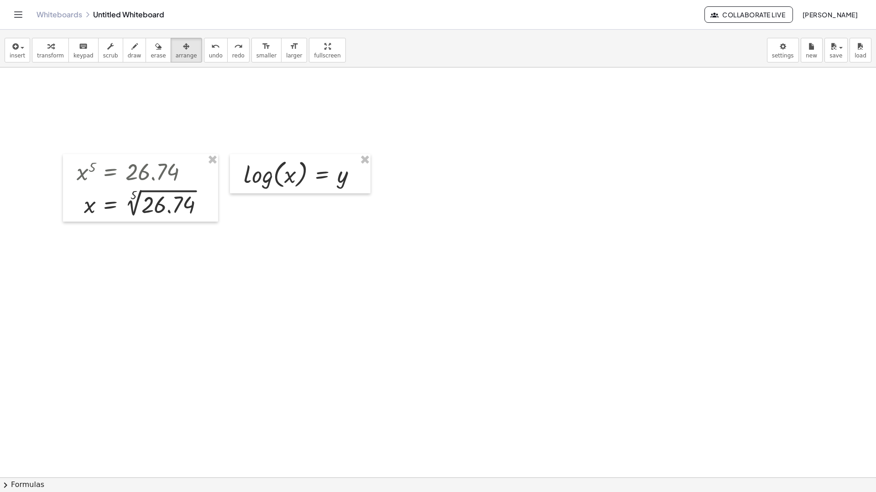
drag, startPoint x: 172, startPoint y: 52, endPoint x: 223, endPoint y: 114, distance: 80.1
click at [176, 52] on span "arrange" at bounding box center [186, 55] width 21 height 6
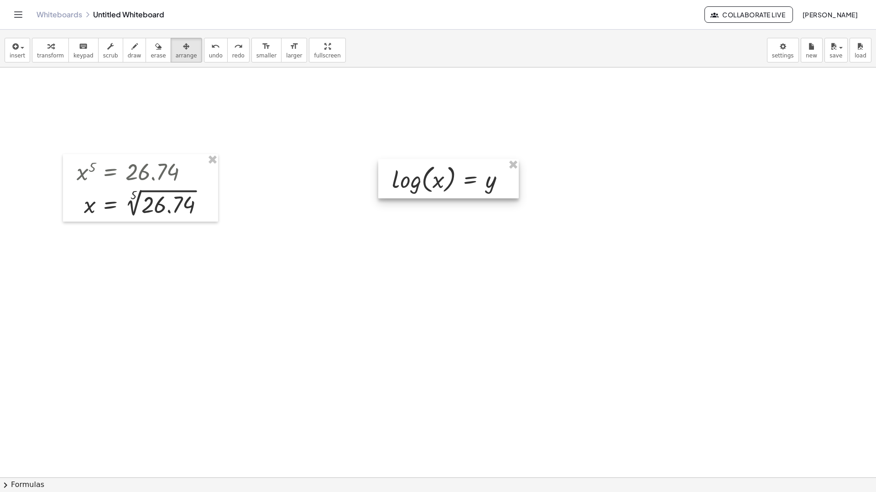
drag, startPoint x: 280, startPoint y: 157, endPoint x: 429, endPoint y: 162, distance: 148.3
click at [429, 162] on div at bounding box center [448, 178] width 140 height 39
click at [16, 50] on div "button" at bounding box center [18, 46] width 16 height 11
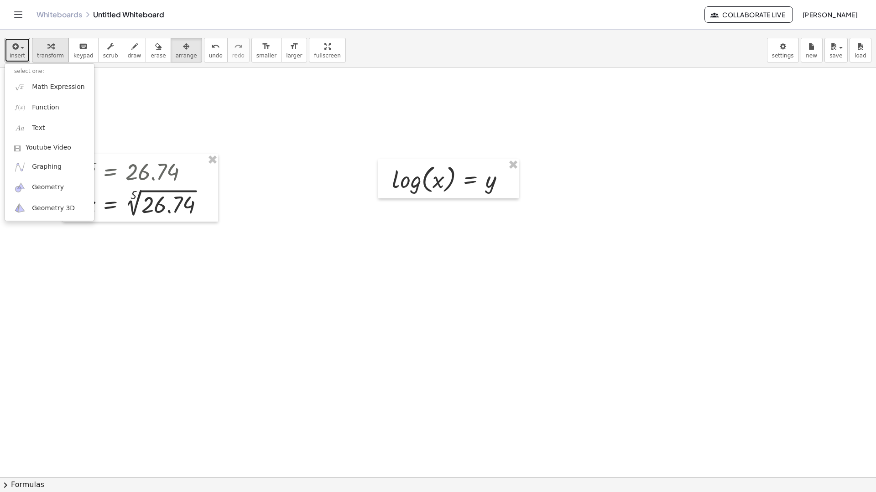
click at [41, 52] on span "transform" at bounding box center [50, 55] width 27 height 6
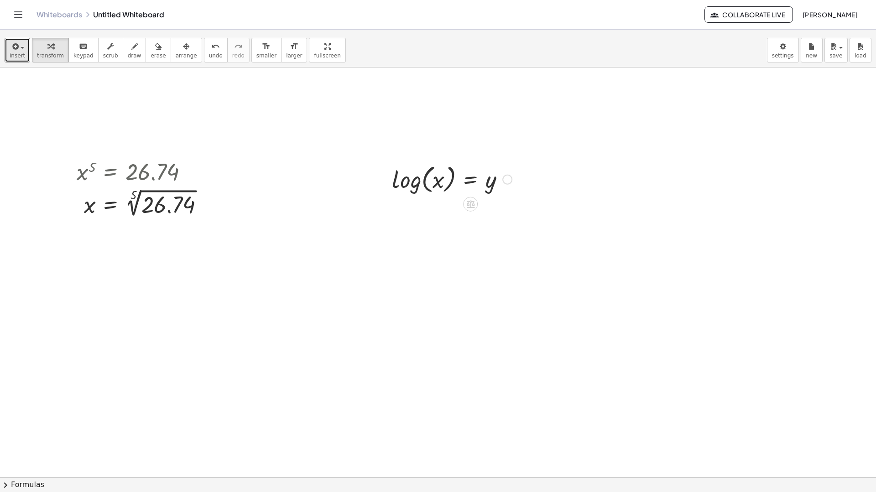
click at [508, 178] on div at bounding box center [507, 180] width 10 height 10
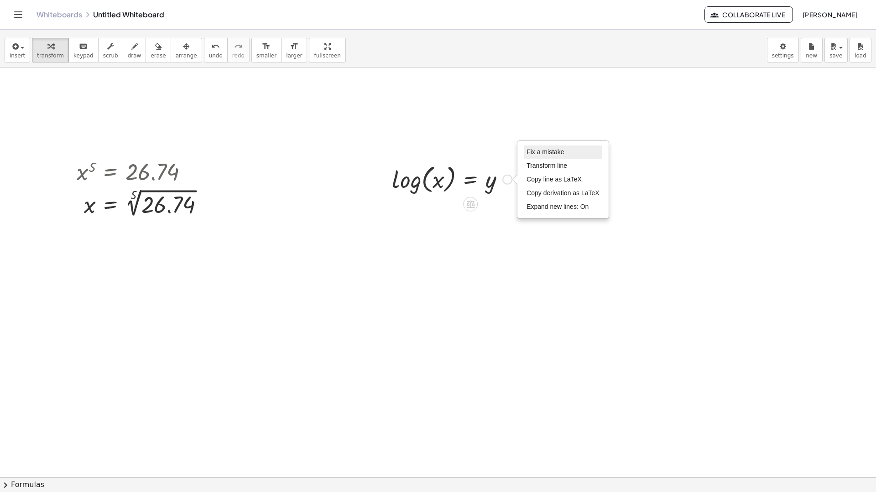
click at [540, 156] on span "Fix a mistake" at bounding box center [544, 151] width 37 height 7
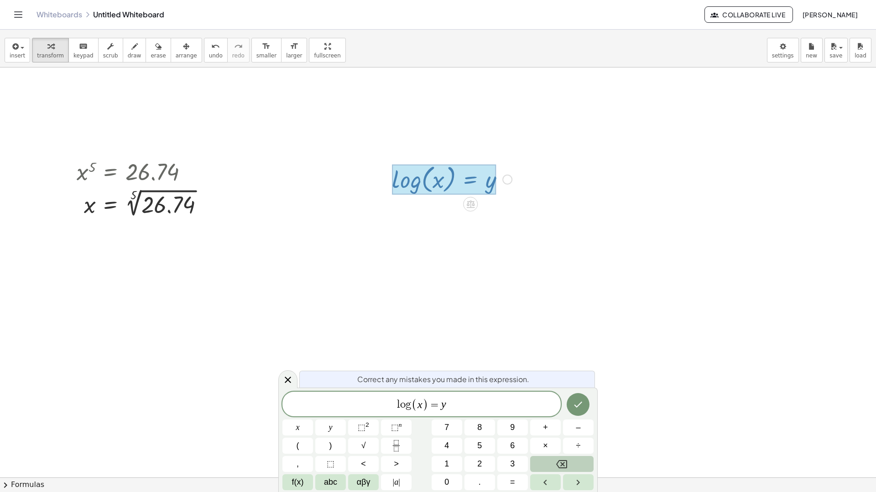
click at [420, 408] on var "x" at bounding box center [419, 405] width 5 height 12
click at [577, 409] on icon "Done" at bounding box center [577, 404] width 11 height 11
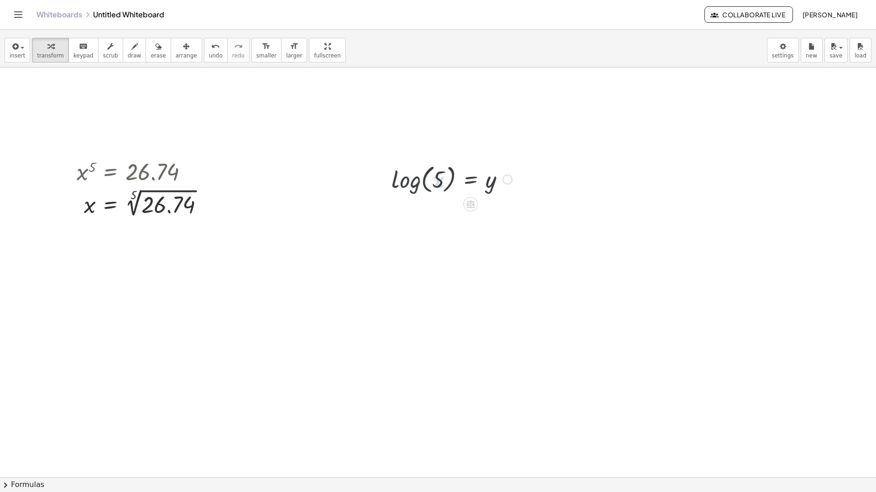
click at [437, 274] on div at bounding box center [438, 386] width 876 height 820
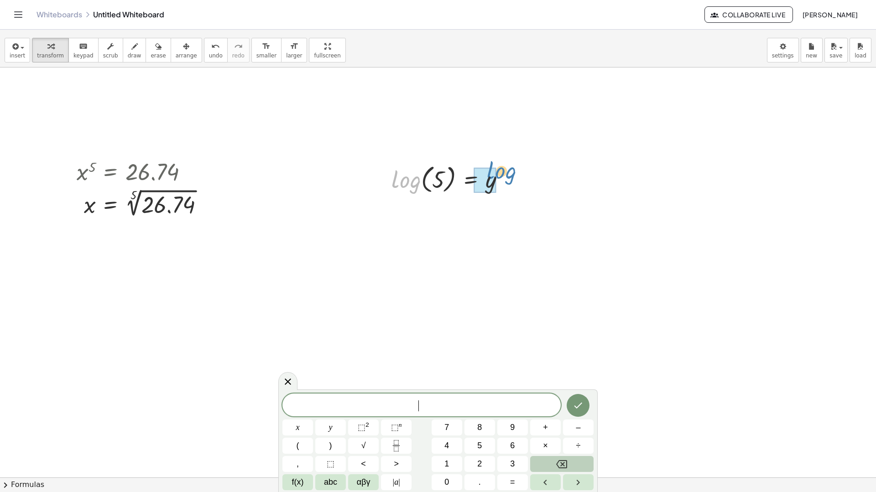
drag, startPoint x: 408, startPoint y: 180, endPoint x: 503, endPoint y: 171, distance: 95.7
click at [503, 171] on div at bounding box center [452, 178] width 130 height 35
click at [451, 212] on div at bounding box center [459, 211] width 145 height 30
click at [437, 185] on div at bounding box center [459, 178] width 145 height 35
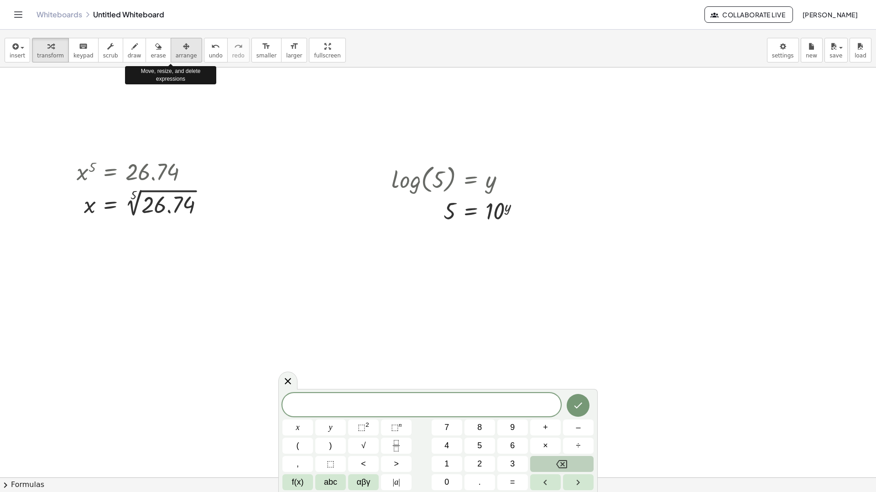
click at [176, 55] on span "arrange" at bounding box center [186, 55] width 21 height 6
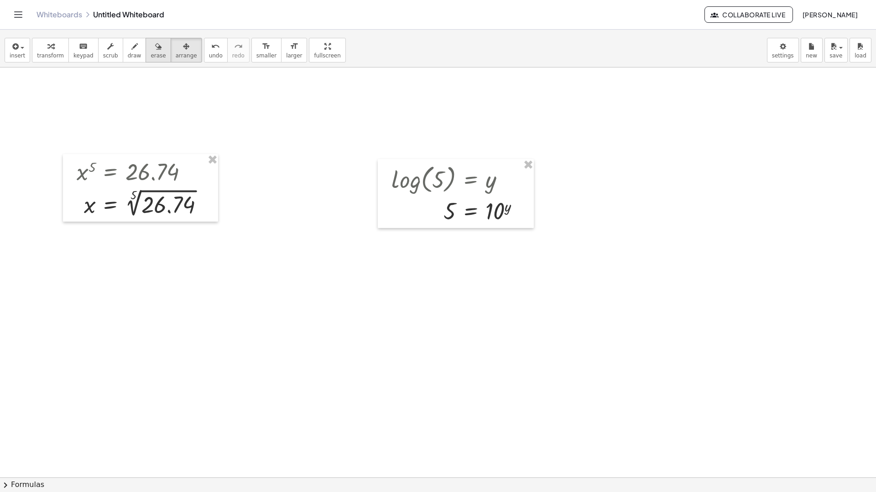
click at [150, 52] on span "erase" at bounding box center [157, 55] width 15 height 6
click at [105, 53] on span "scrub" at bounding box center [110, 55] width 15 height 6
drag, startPoint x: 439, startPoint y: 178, endPoint x: 418, endPoint y: 179, distance: 20.5
click at [376, 173] on div "x 5 ▲ ▼ = 26.74 ▲ ▼ x = 5 √ 26.74 Fix a mistake Transform line Copy line as LaT…" at bounding box center [438, 386] width 876 height 820
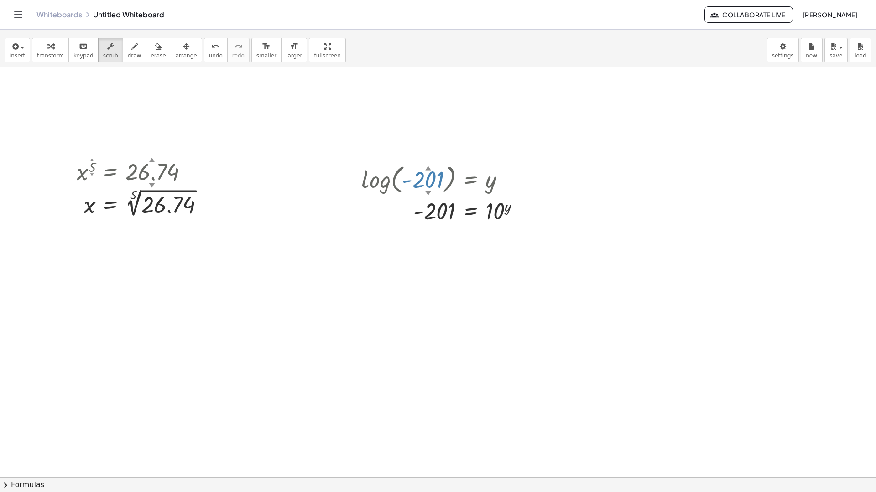
drag, startPoint x: 440, startPoint y: 182, endPoint x: 430, endPoint y: 371, distance: 190.0
click at [430, 371] on div "x 5 ▲ ▼ = 26.74 ▲ ▼ x = 5 √ 26.74 Fix a mistake Transform line Copy line as LaT…" at bounding box center [438, 386] width 876 height 820
click at [450, 300] on div at bounding box center [438, 386] width 876 height 820
drag, startPoint x: 488, startPoint y: 214, endPoint x: 482, endPoint y: 242, distance: 29.0
click at [465, 254] on div "x 5 ▲ ▼ = 26.74 ▲ ▼ x = 5 √ 26.74 Fix a mistake Transform line Copy line as LaT…" at bounding box center [438, 386] width 876 height 820
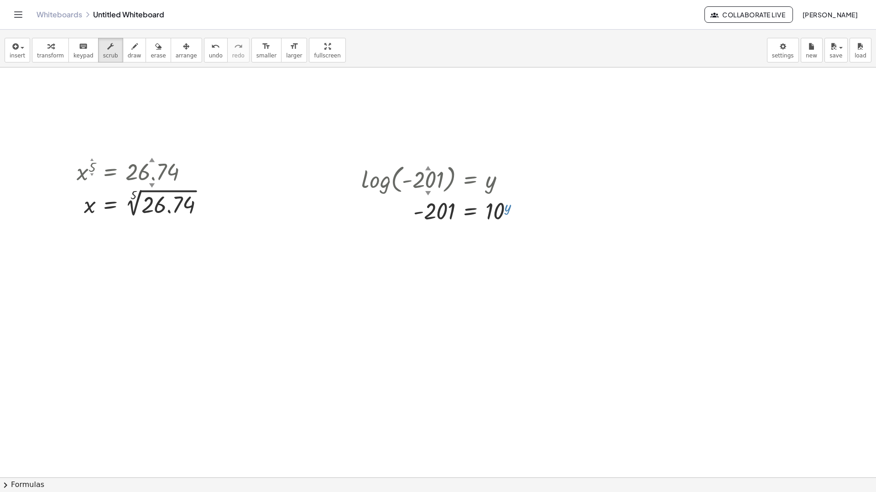
drag, startPoint x: 508, startPoint y: 208, endPoint x: 445, endPoint y: 238, distance: 69.3
click at [433, 241] on div "x 5 ▲ ▼ = 26.74 ▲ ▼ x = 5 √ 26.74 Fix a mistake Transform line Copy line as LaT…" at bounding box center [438, 386] width 876 height 820
drag, startPoint x: 505, startPoint y: 206, endPoint x: 529, endPoint y: 205, distance: 24.2
click at [539, 204] on div "x 5 ▲ ▼ = 26.74 ▲ ▼ x = 5 √ 26.74 Fix a mistake Transform line Copy line as LaT…" at bounding box center [438, 386] width 876 height 820
drag, startPoint x: 497, startPoint y: 205, endPoint x: 438, endPoint y: 208, distance: 58.9
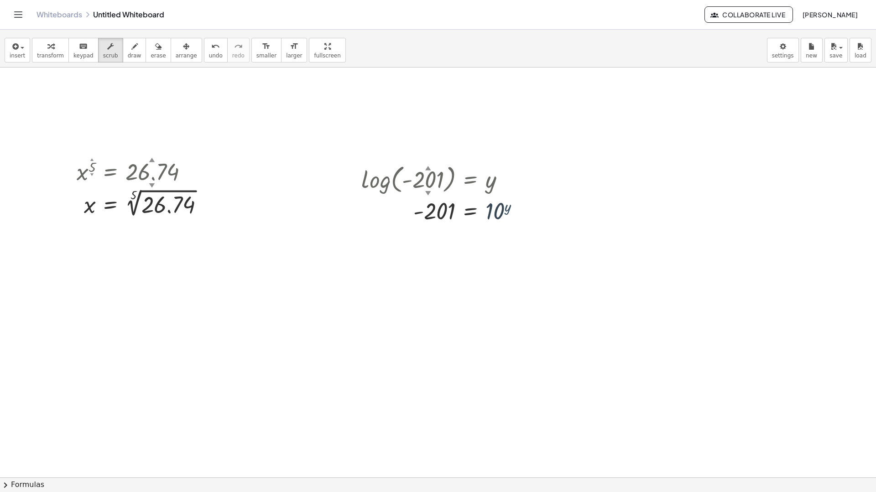
click at [441, 228] on div "x 5 ▲ ▼ = 26.74 ▲ ▼ x = 5 √ 26.74 Fix a mistake Transform line Copy line as LaT…" at bounding box center [438, 386] width 876 height 820
drag, startPoint x: 437, startPoint y: 206, endPoint x: 494, endPoint y: 210, distance: 57.6
click at [494, 210] on div at bounding box center [444, 211] width 175 height 30
drag, startPoint x: 445, startPoint y: 213, endPoint x: 477, endPoint y: 219, distance: 33.1
click at [469, 224] on div at bounding box center [444, 211] width 175 height 30
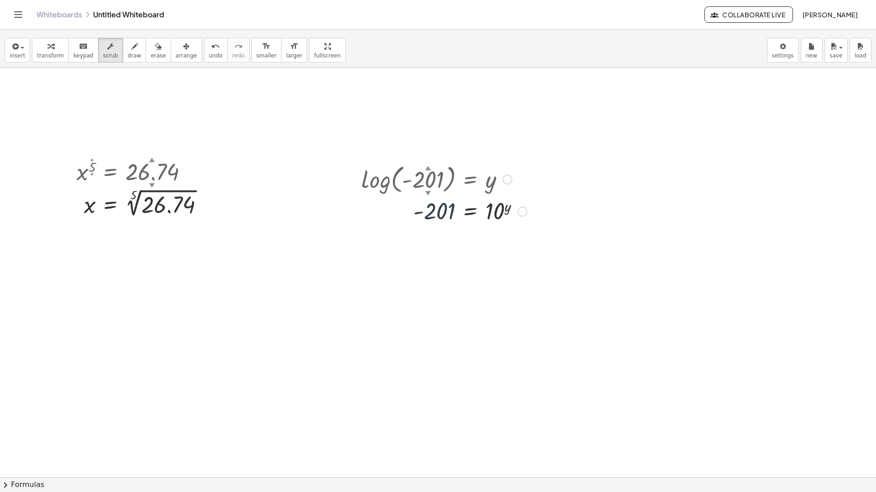
click at [469, 209] on div at bounding box center [444, 211] width 175 height 30
click at [468, 210] on div at bounding box center [444, 211] width 175 height 30
drag, startPoint x: 445, startPoint y: 206, endPoint x: 516, endPoint y: 197, distance: 71.7
click at [518, 197] on div at bounding box center [444, 211] width 175 height 30
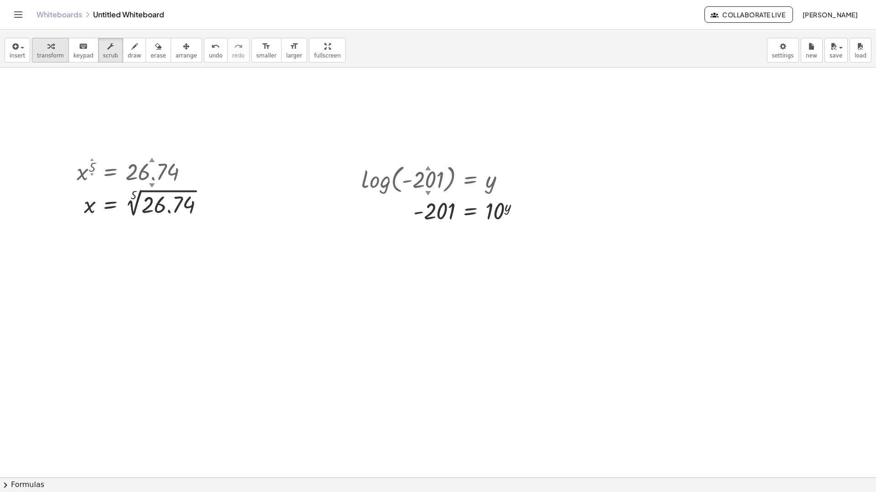
click at [42, 51] on div "button" at bounding box center [50, 46] width 27 height 11
click at [471, 212] on div at bounding box center [444, 211] width 175 height 30
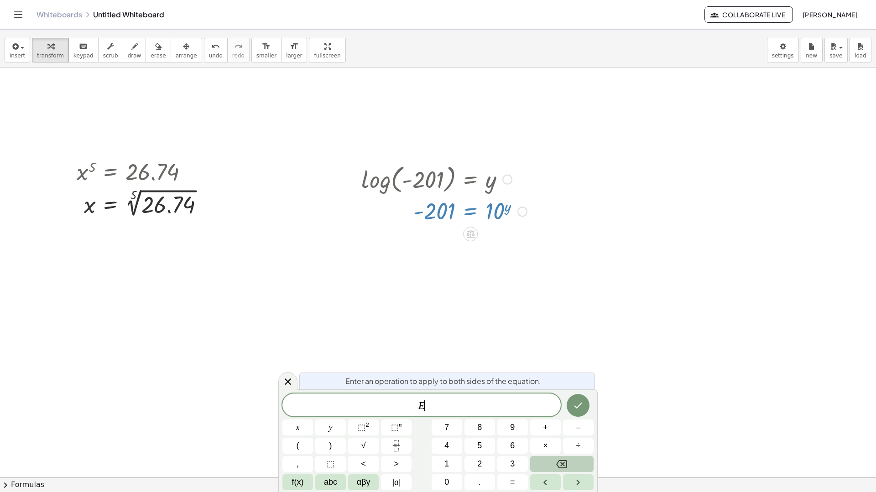
drag, startPoint x: 505, startPoint y: 210, endPoint x: 466, endPoint y: 251, distance: 57.1
click at [467, 255] on div "x 5 = 26.74 x = 5 √ 26.74 Fix a mistake Transform line Copy line as LaTeX Copy …" at bounding box center [438, 386] width 876 height 820
click at [457, 236] on div at bounding box center [438, 386] width 876 height 820
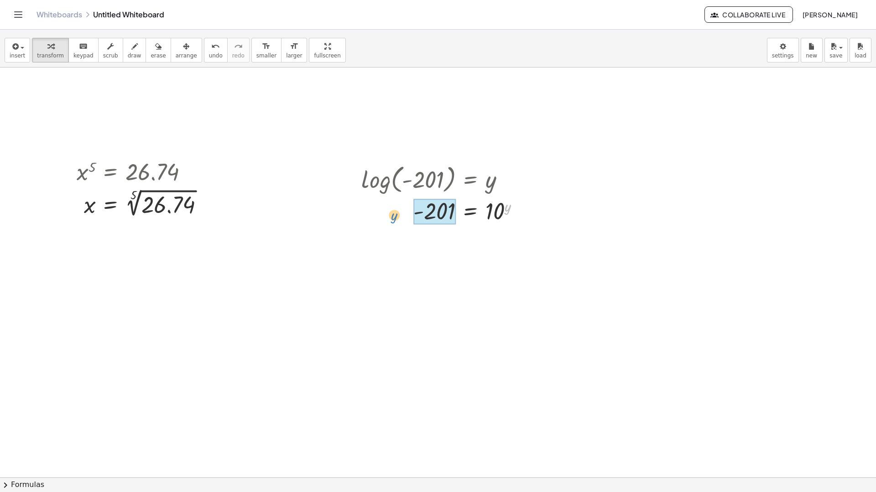
drag, startPoint x: 507, startPoint y: 206, endPoint x: 393, endPoint y: 214, distance: 114.3
click at [393, 214] on div at bounding box center [444, 211] width 175 height 30
drag, startPoint x: 501, startPoint y: 247, endPoint x: 399, endPoint y: 247, distance: 101.7
click at [399, 247] on div at bounding box center [444, 244] width 175 height 36
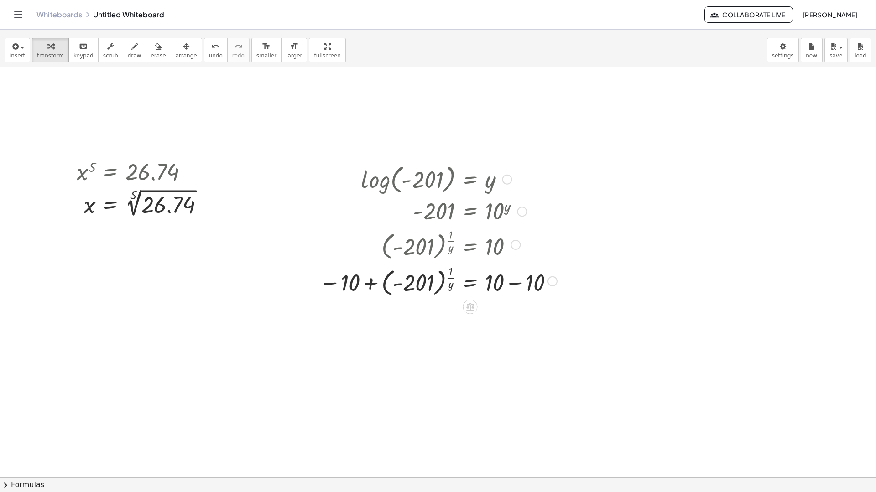
click at [515, 281] on div at bounding box center [438, 280] width 247 height 36
drag, startPoint x: 451, startPoint y: 322, endPoint x: 517, endPoint y: 315, distance: 67.0
click at [517, 315] on div at bounding box center [438, 317] width 247 height 36
drag, startPoint x: 447, startPoint y: 317, endPoint x: 506, endPoint y: 320, distance: 58.4
click at [506, 320] on div at bounding box center [438, 317] width 247 height 36
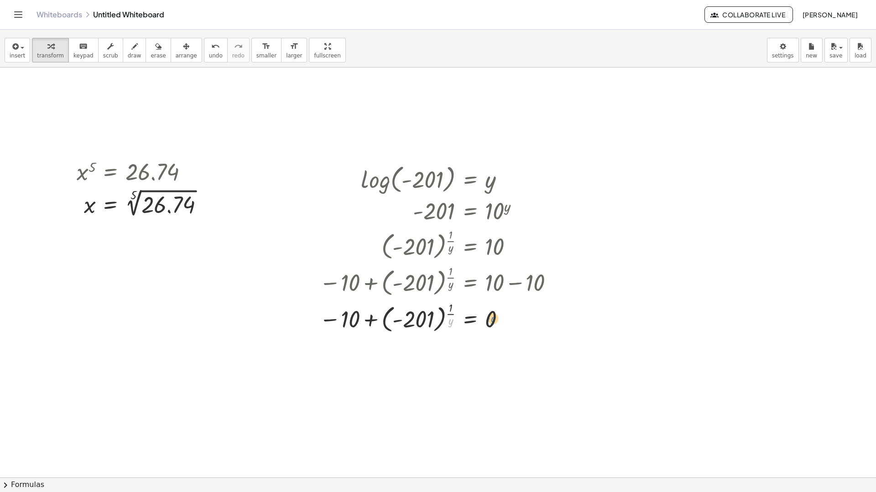
drag, startPoint x: 448, startPoint y: 322, endPoint x: 491, endPoint y: 319, distance: 42.9
click at [491, 319] on div at bounding box center [438, 317] width 247 height 36
drag, startPoint x: 453, startPoint y: 313, endPoint x: 504, endPoint y: 318, distance: 51.7
click at [504, 318] on div at bounding box center [438, 317] width 247 height 36
drag, startPoint x: 406, startPoint y: 319, endPoint x: 490, endPoint y: 310, distance: 84.4
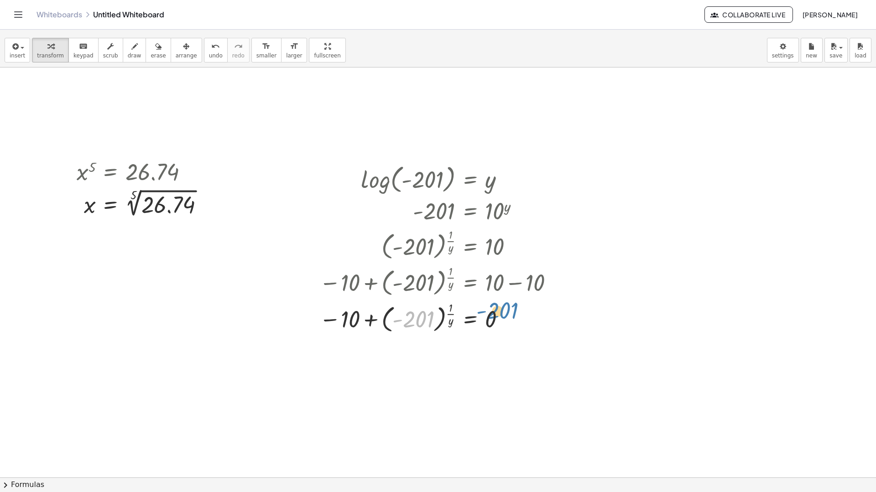
click at [490, 310] on div at bounding box center [438, 317] width 247 height 36
click at [441, 328] on div at bounding box center [438, 317] width 247 height 36
click at [447, 322] on div at bounding box center [438, 317] width 247 height 36
drag, startPoint x: 449, startPoint y: 324, endPoint x: 490, endPoint y: 332, distance: 41.4
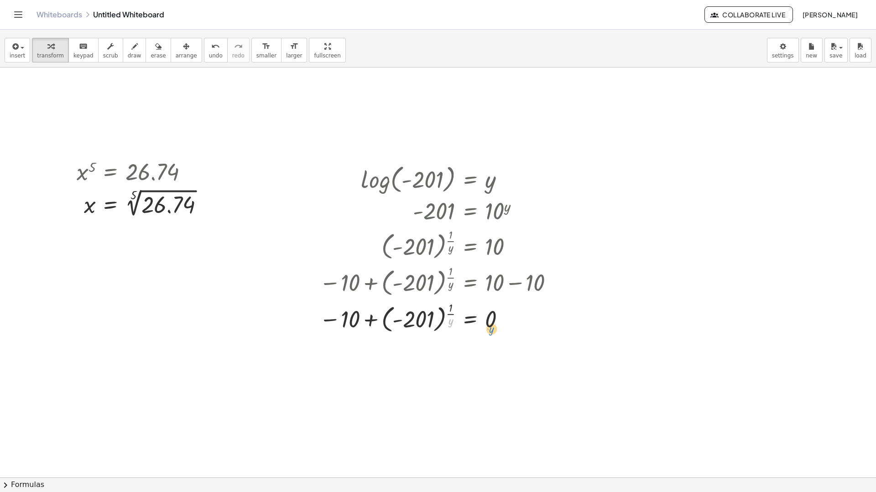
click at [490, 332] on div at bounding box center [438, 317] width 247 height 36
drag, startPoint x: 451, startPoint y: 310, endPoint x: 411, endPoint y: 343, distance: 51.4
drag, startPoint x: 449, startPoint y: 315, endPoint x: 488, endPoint y: 321, distance: 39.3
click at [488, 321] on div at bounding box center [438, 317] width 247 height 36
drag, startPoint x: 348, startPoint y: 322, endPoint x: 506, endPoint y: 321, distance: 157.3
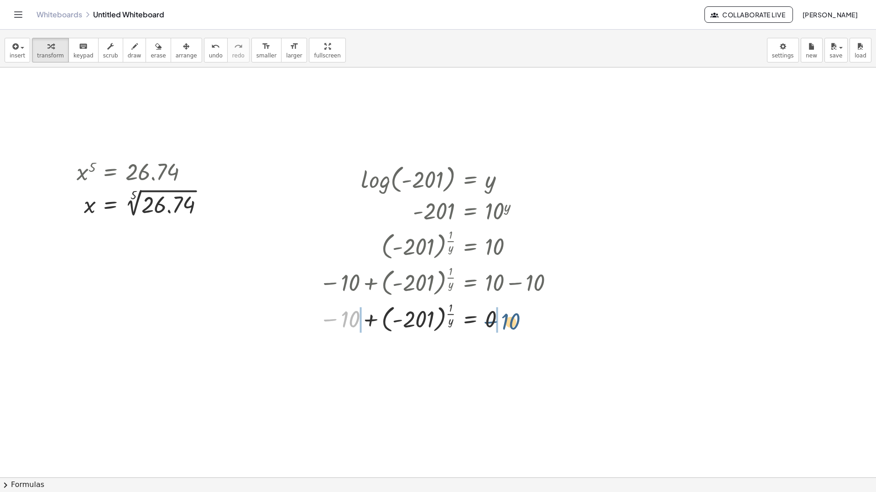
click at [507, 320] on div at bounding box center [438, 317] width 247 height 36
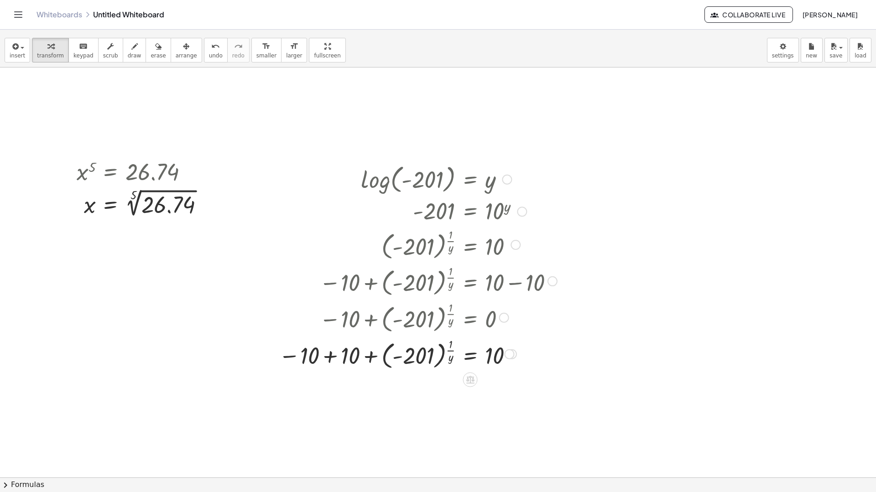
click at [332, 357] on div at bounding box center [417, 353] width 287 height 36
drag, startPoint x: 451, startPoint y: 388, endPoint x: 507, endPoint y: 394, distance: 56.5
click at [507, 395] on div at bounding box center [417, 390] width 287 height 36
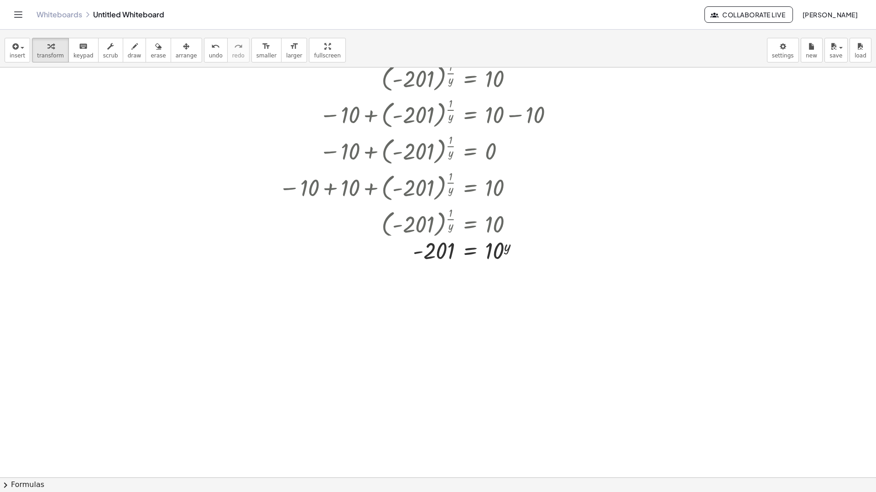
scroll to position [274, 0]
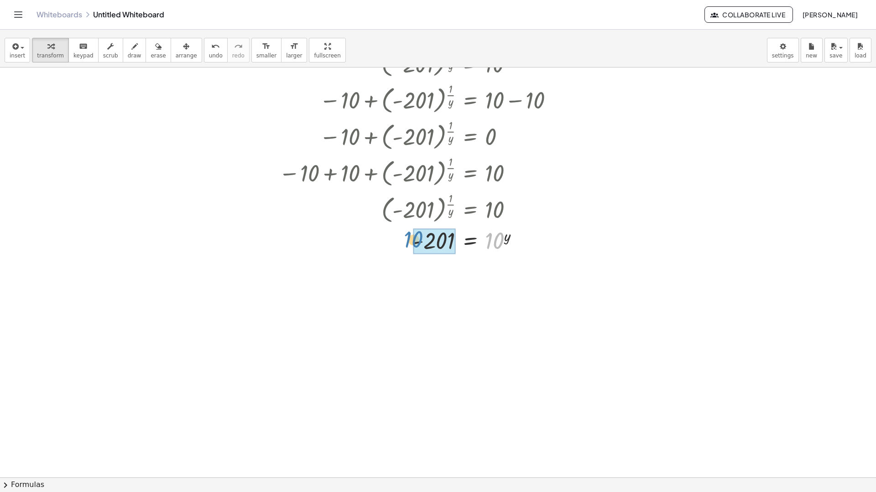
drag, startPoint x: 489, startPoint y: 243, endPoint x: 408, endPoint y: 240, distance: 81.7
click at [408, 240] on div at bounding box center [417, 241] width 287 height 30
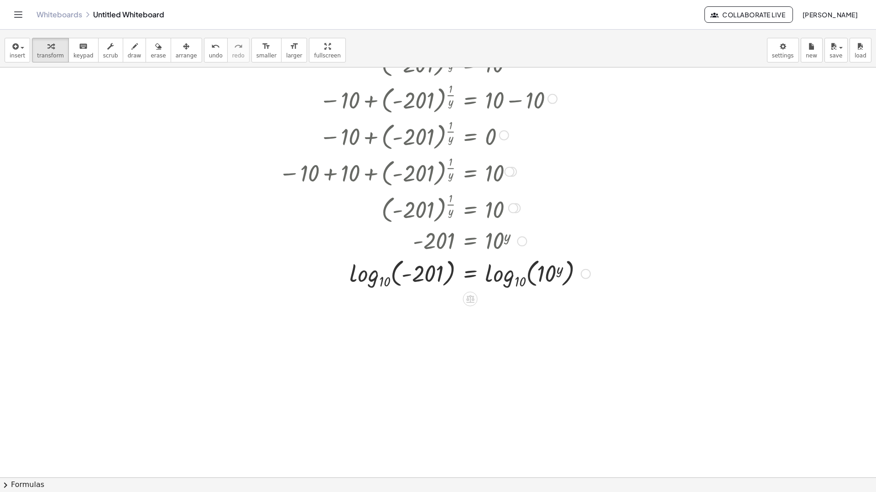
click at [524, 282] on div at bounding box center [434, 272] width 321 height 35
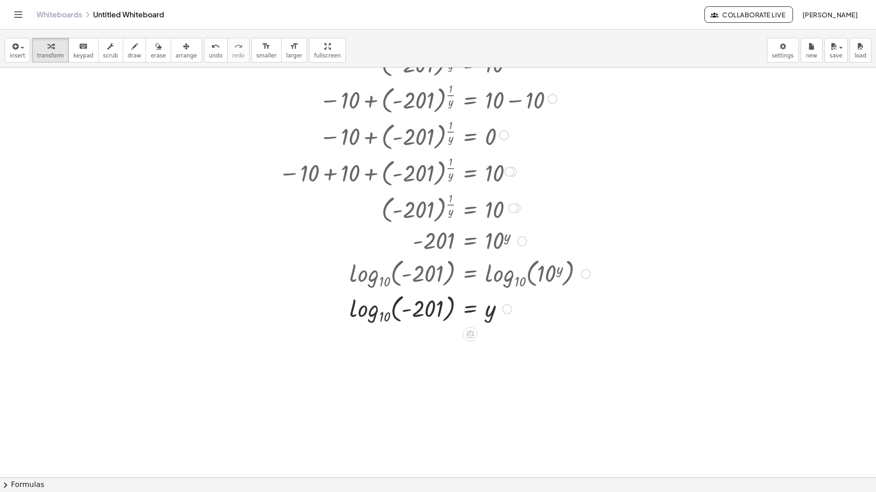
click at [387, 316] on div at bounding box center [434, 307] width 321 height 35
click at [409, 311] on div at bounding box center [434, 307] width 321 height 35
click at [373, 312] on div at bounding box center [434, 307] width 321 height 35
drag, startPoint x: 422, startPoint y: 311, endPoint x: 509, endPoint y: 309, distance: 86.7
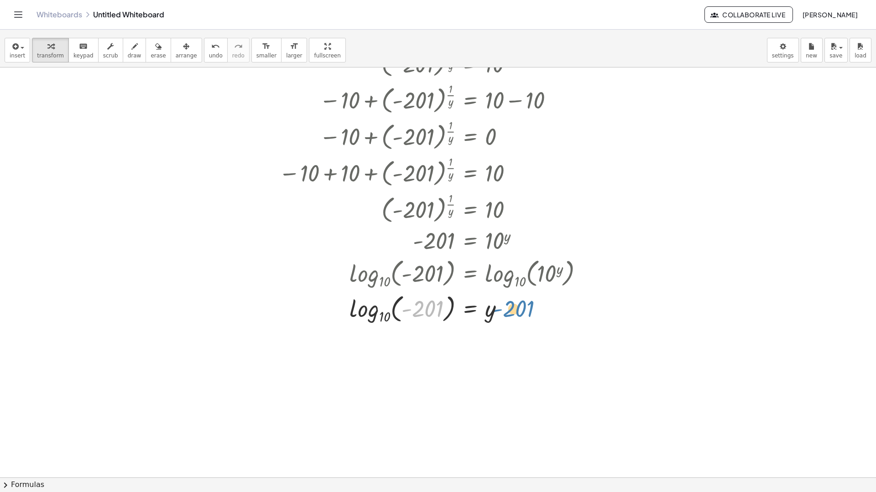
click at [509, 309] on div at bounding box center [434, 307] width 321 height 35
drag, startPoint x: 415, startPoint y: 305, endPoint x: 368, endPoint y: 313, distance: 47.6
click at [368, 313] on div at bounding box center [434, 307] width 321 height 35
drag, startPoint x: 387, startPoint y: 315, endPoint x: 440, endPoint y: 297, distance: 55.4
click at [440, 297] on div at bounding box center [434, 307] width 321 height 35
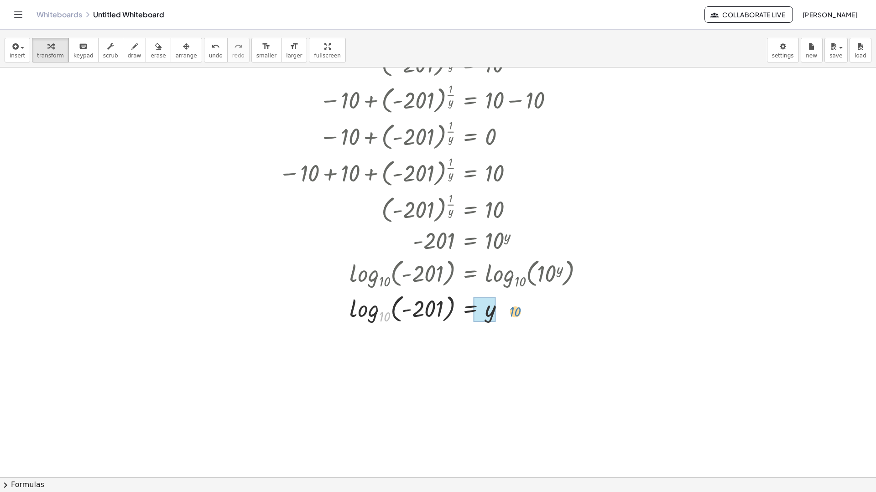
drag, startPoint x: 386, startPoint y: 317, endPoint x: 513, endPoint y: 311, distance: 126.9
click at [513, 311] on div at bounding box center [434, 307] width 321 height 35
drag, startPoint x: 507, startPoint y: 337, endPoint x: 423, endPoint y: 345, distance: 84.3
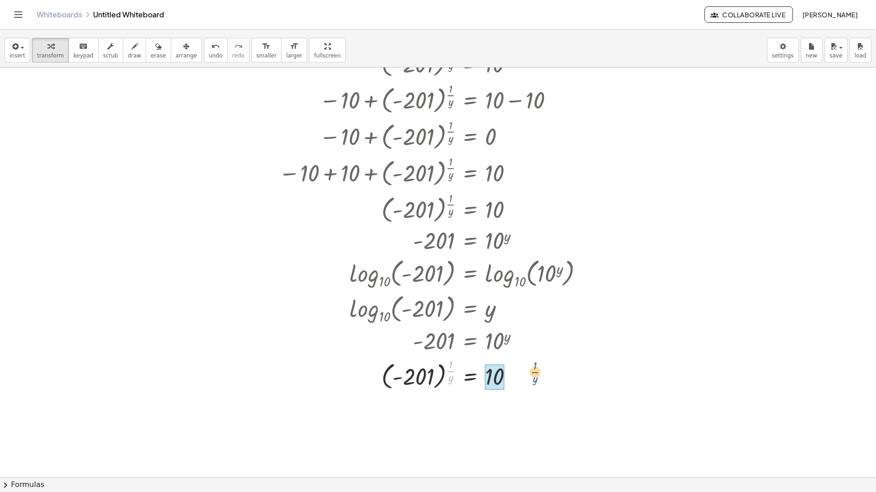
drag, startPoint x: 452, startPoint y: 370, endPoint x: 537, endPoint y: 371, distance: 84.4
click at [537, 371] on div at bounding box center [434, 374] width 321 height 36
drag, startPoint x: 497, startPoint y: 373, endPoint x: 427, endPoint y: 388, distance: 71.2
click at [427, 388] on div at bounding box center [434, 374] width 321 height 30
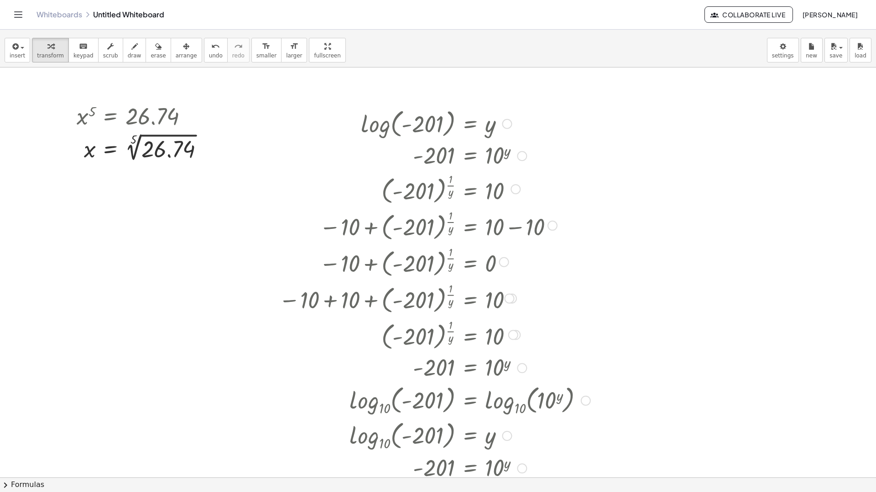
scroll to position [136, 0]
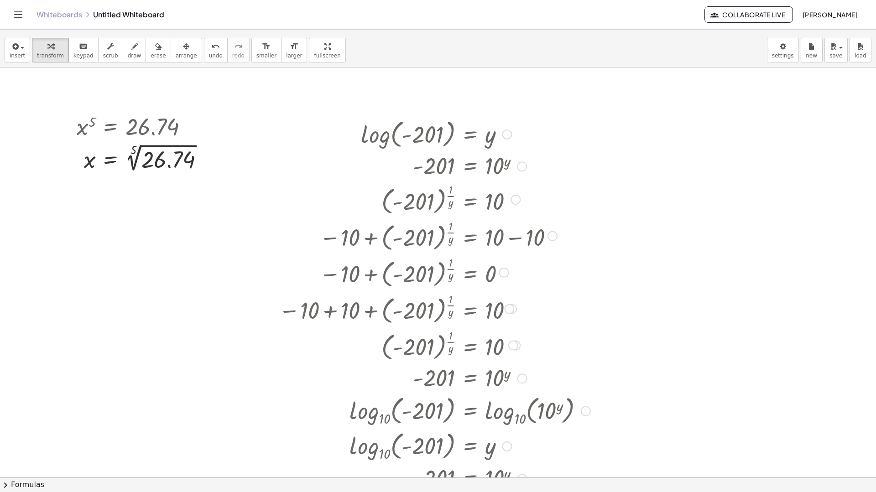
drag, startPoint x: 421, startPoint y: 140, endPoint x: 424, endPoint y: 129, distance: 11.7
click at [424, 129] on div at bounding box center [434, 133] width 321 height 35
click at [425, 136] on div at bounding box center [434, 133] width 321 height 35
click at [107, 51] on icon "button" at bounding box center [110, 46] width 6 height 11
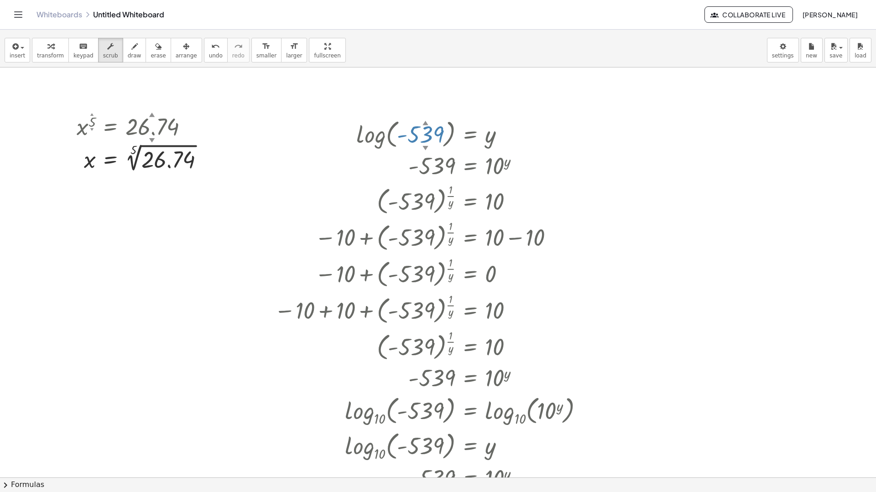
drag, startPoint x: 421, startPoint y: 107, endPoint x: 434, endPoint y: 388, distance: 280.7
click at [470, 135] on div "log ( , 539 ▲ ▼ ) = y - - 539 = 10 y ( - 539 ) ( · 1 · y ) = 10 − 10 + ( - 539 …" at bounding box center [470, 135] width 0 height 0
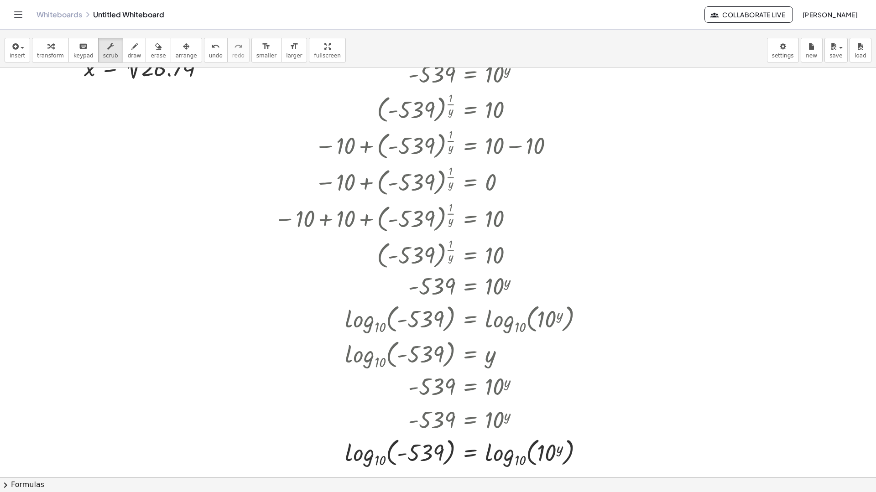
scroll to position [228, 0]
drag, startPoint x: 587, startPoint y: 451, endPoint x: 565, endPoint y: 423, distance: 35.5
click at [470, 43] on div "log ( , 539 ▲ ▼ ) = y - - 539 = 10 y ( - 539 ) ( · 1 · y ) = 10 − 10 + ( - 539 …" at bounding box center [470, 43] width 0 height 0
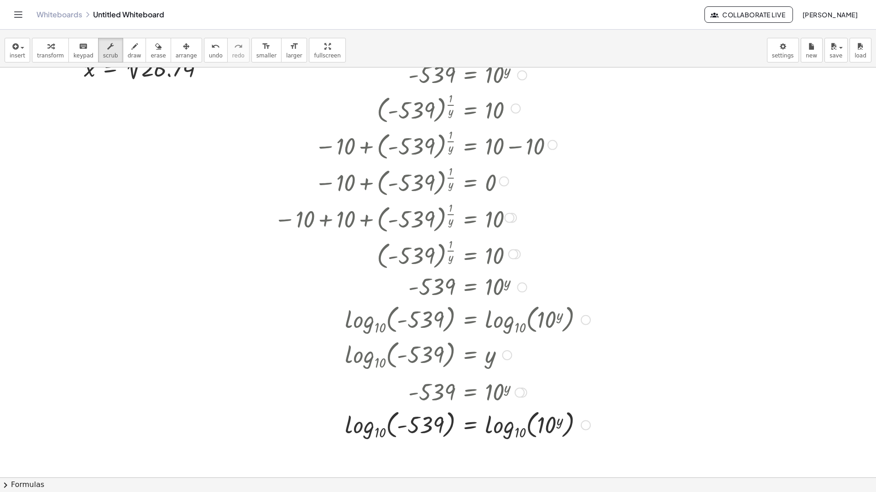
drag, startPoint x: 517, startPoint y: 411, endPoint x: 514, endPoint y: 389, distance: 22.6
click at [470, 393] on div "- 539 = 10 y" at bounding box center [470, 393] width 0 height 0
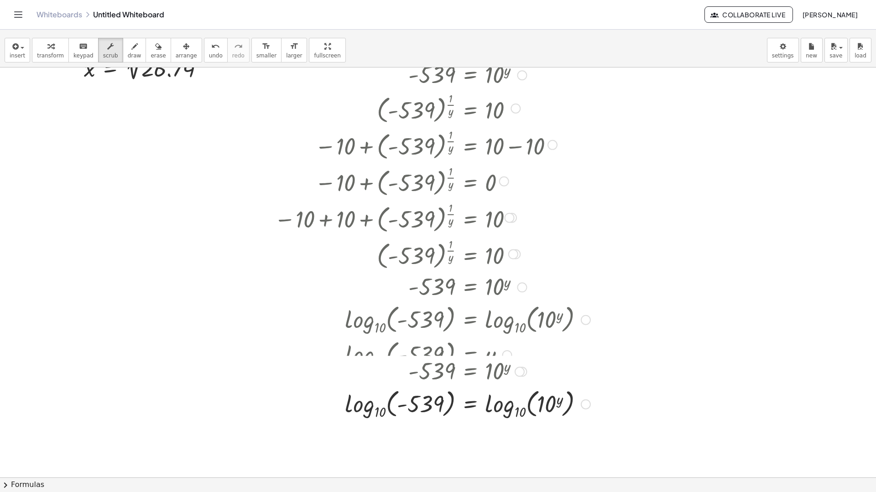
drag, startPoint x: 516, startPoint y: 385, endPoint x: 511, endPoint y: 359, distance: 26.5
click at [470, 372] on div "- 539 = 10 y" at bounding box center [470, 372] width 0 height 0
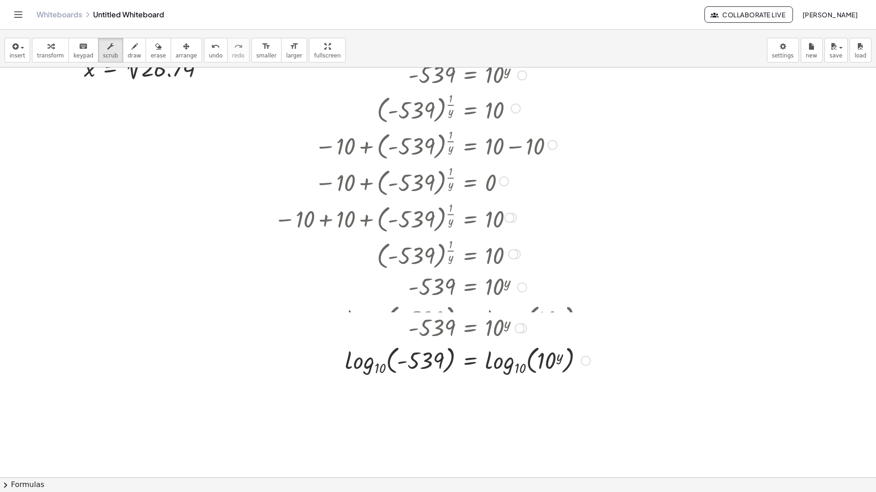
drag, startPoint x: 516, startPoint y: 355, endPoint x: 516, endPoint y: 326, distance: 29.2
click at [516, 326] on div at bounding box center [519, 328] width 10 height 10
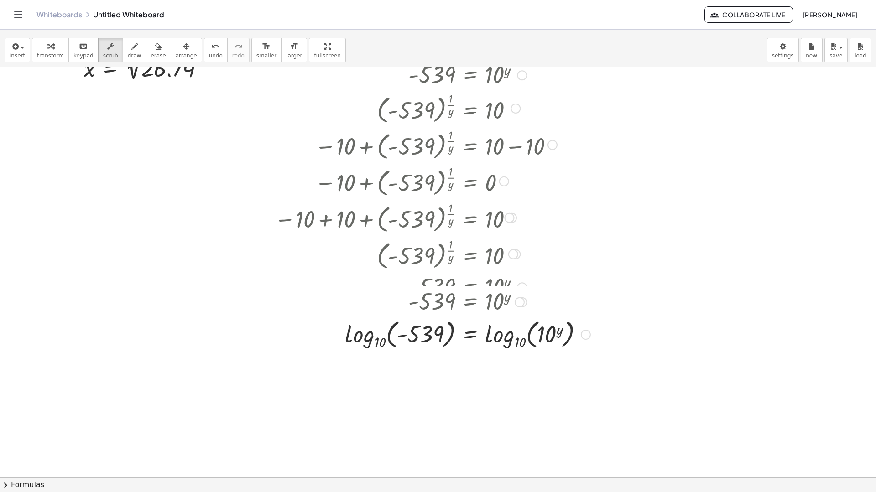
drag, startPoint x: 519, startPoint y: 315, endPoint x: 517, endPoint y: 285, distance: 30.2
click at [470, 302] on div "- 539 = 10 y" at bounding box center [470, 302] width 0 height 0
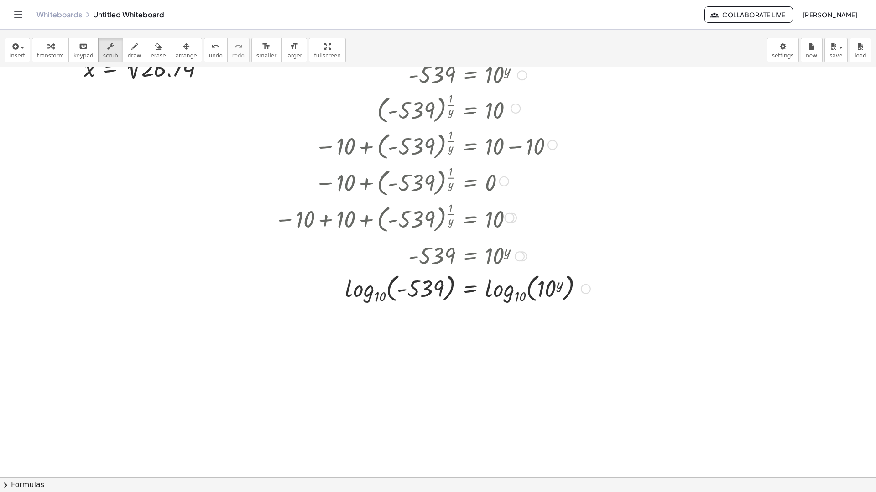
drag, startPoint x: 517, startPoint y: 286, endPoint x: 514, endPoint y: 252, distance: 33.9
click at [470, 256] on div "- 539 = 10 y" at bounding box center [470, 256] width 0 height 0
drag, startPoint x: 514, startPoint y: 255, endPoint x: 512, endPoint y: 216, distance: 39.3
click at [470, 43] on div "log ( , 539 ▲ ▼ ) = y - - 539 = 10 y ( - 539 ) ( · 1 · y ) = 10 − 10 + ( - 539 …" at bounding box center [470, 43] width 0 height 0
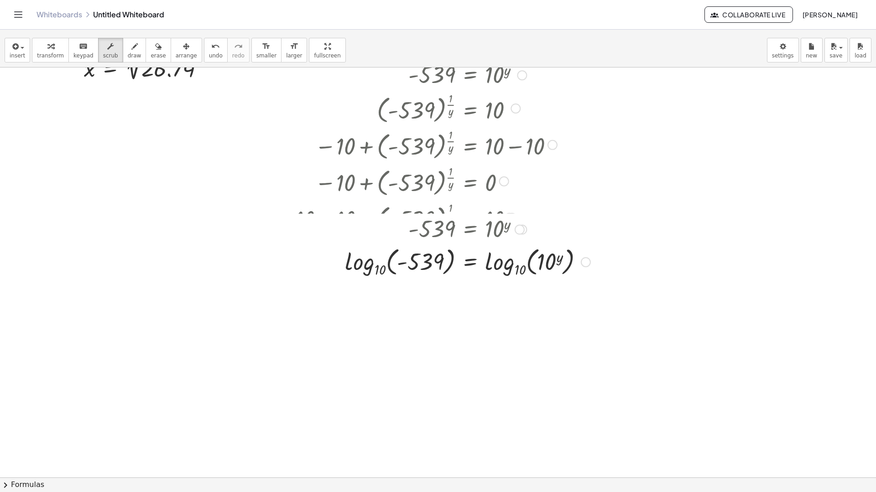
drag, startPoint x: 518, startPoint y: 253, endPoint x: 516, endPoint y: 226, distance: 26.5
click at [516, 226] on div at bounding box center [519, 230] width 10 height 10
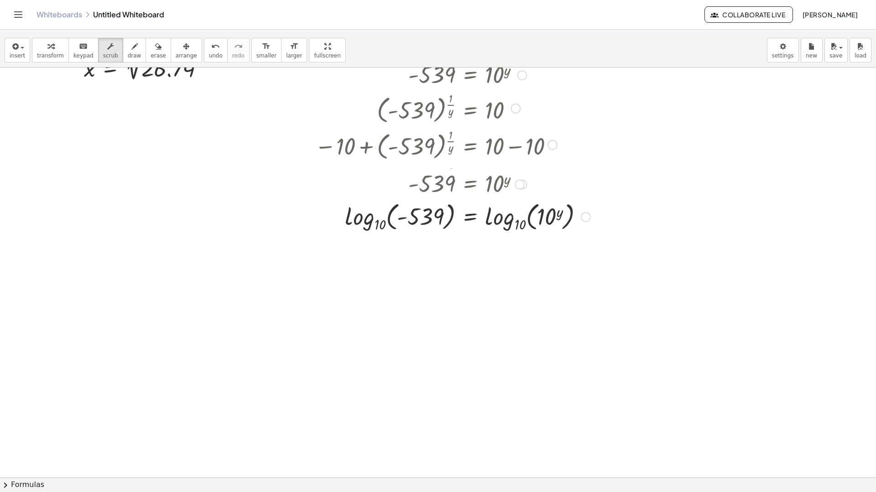
drag, startPoint x: 518, startPoint y: 219, endPoint x: 514, endPoint y: 182, distance: 37.6
click at [470, 185] on div "- 539 = 10 y" at bounding box center [470, 185] width 0 height 0
drag, startPoint x: 589, startPoint y: 216, endPoint x: 524, endPoint y: 183, distance: 72.8
click at [470, 43] on div "log ( , 539 ▲ ▼ ) = y - - 539 = 10 y ( - 539 ) ( · 1 · y ) = 10 − 10 + ( - 539 …" at bounding box center [470, 43] width 0 height 0
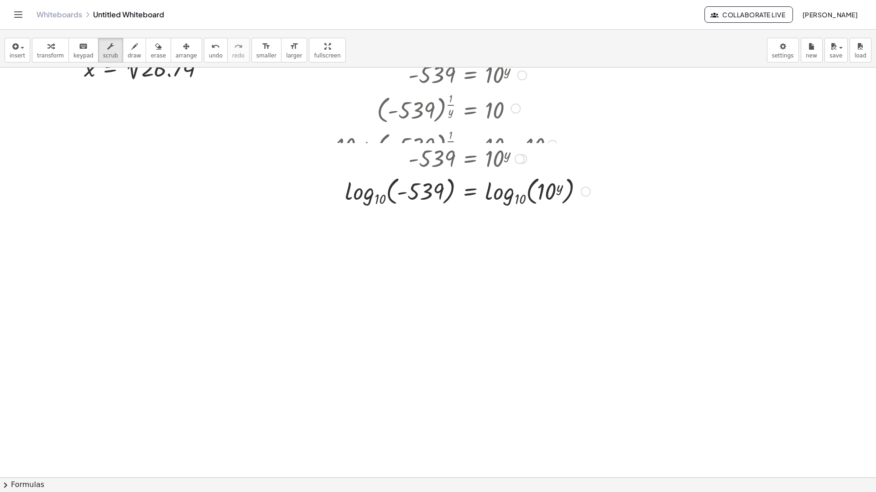
drag, startPoint x: 518, startPoint y: 177, endPoint x: 512, endPoint y: 156, distance: 22.7
click at [470, 159] on div "- 539 = 10 y" at bounding box center [470, 159] width 0 height 0
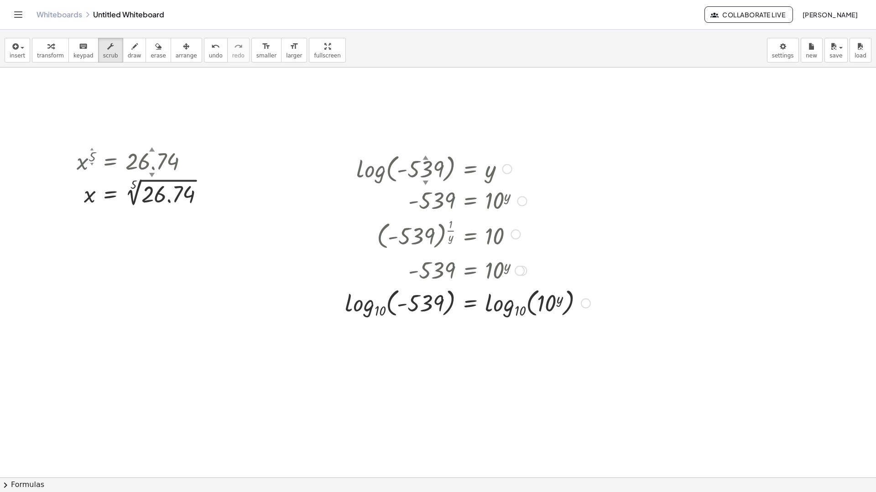
scroll to position [45, 0]
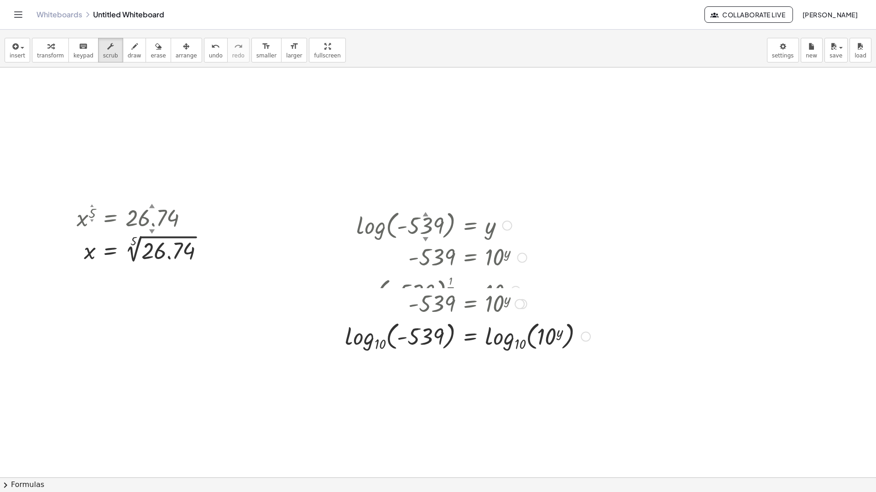
drag, startPoint x: 519, startPoint y: 323, endPoint x: 514, endPoint y: 286, distance: 37.0
click at [470, 304] on div "- 539 = 10 y" at bounding box center [470, 304] width 0 height 0
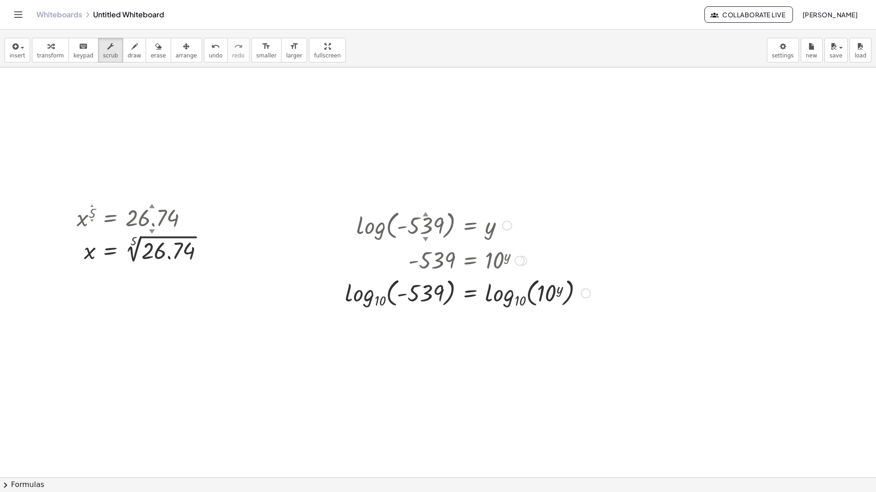
drag, startPoint x: 519, startPoint y: 281, endPoint x: 517, endPoint y: 256, distance: 24.8
click at [517, 256] on div at bounding box center [519, 261] width 10 height 10
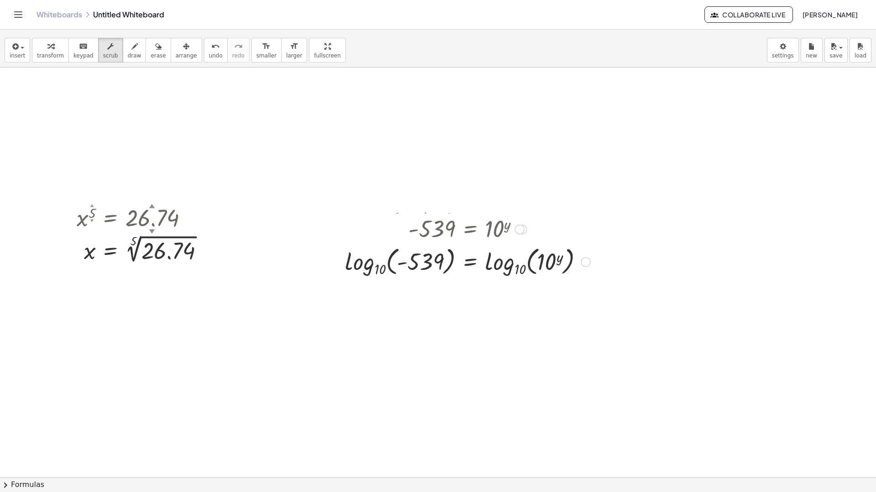
drag, startPoint x: 517, startPoint y: 254, endPoint x: 499, endPoint y: 259, distance: 18.4
click at [470, 229] on div "- 539 = 10 y" at bounding box center [470, 229] width 0 height 0
click at [518, 223] on div at bounding box center [519, 226] width 10 height 10
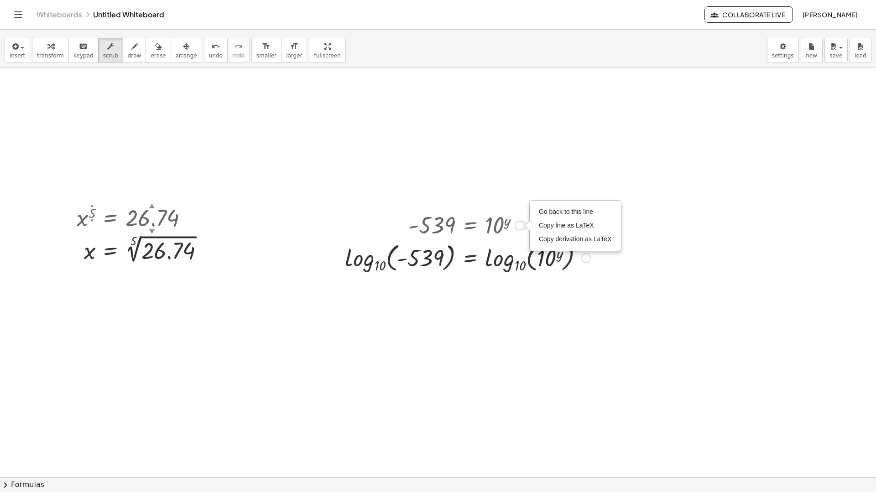
click at [519, 231] on div at bounding box center [470, 225] width 250 height 30
click at [518, 305] on div at bounding box center [438, 432] width 876 height 820
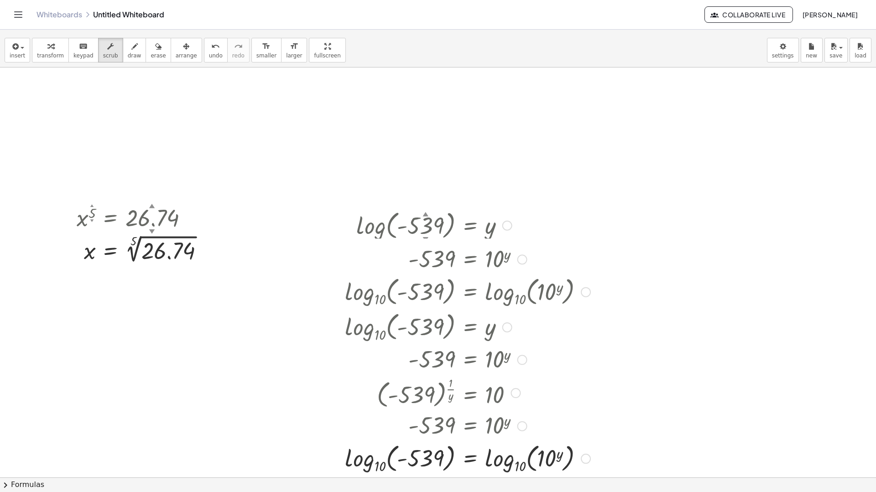
drag, startPoint x: 584, startPoint y: 259, endPoint x: 586, endPoint y: 492, distance: 232.6
click at [586, 437] on div "insert select one: Math Expression Function Text Youtube Video Graphing Geometr…" at bounding box center [438, 262] width 876 height 459
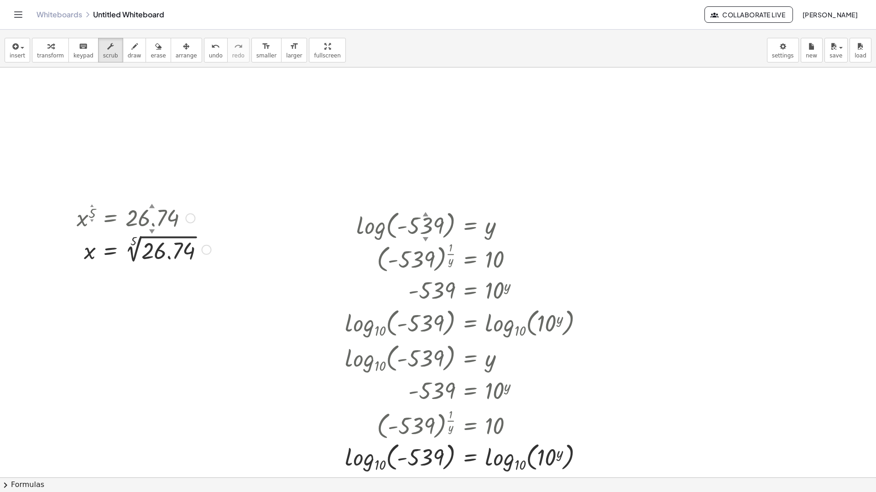
click at [133, 226] on div at bounding box center [144, 217] width 144 height 30
drag, startPoint x: 142, startPoint y: 223, endPoint x: 122, endPoint y: 418, distance: 196.3
click at [122, 421] on div "x 5 ▲ ▼ = 194.26 ▲ ▼ - x = 5 √ ( - 194.26 ) Fix a mistake Transform line Copy l…" at bounding box center [438, 432] width 876 height 820
click at [80, 279] on div at bounding box center [438, 432] width 876 height 820
drag, startPoint x: 92, startPoint y: 214, endPoint x: 102, endPoint y: 84, distance: 130.8
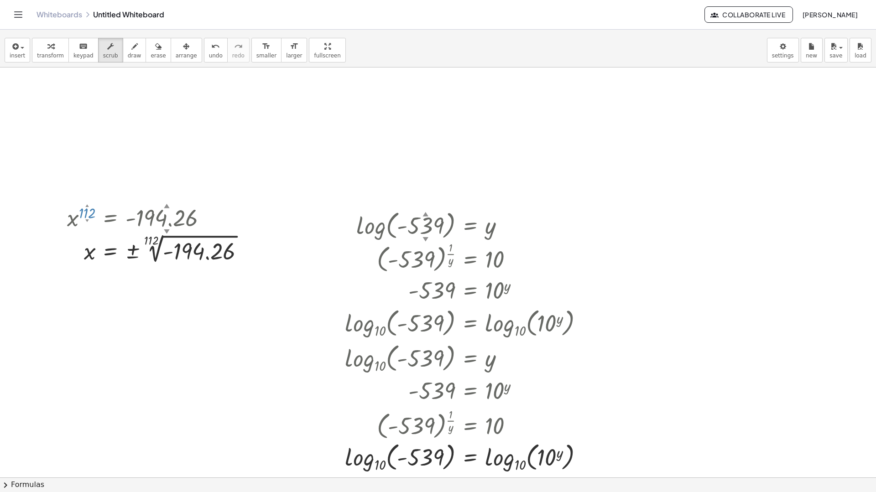
click at [102, 84] on div "x 112 ▲ ▼ = 194.26 ▲ ▼ - x = ± 112 √ ( - 194.26 ) Fix a mistake Transform line …" at bounding box center [438, 432] width 876 height 820
click at [111, 359] on div at bounding box center [438, 432] width 876 height 820
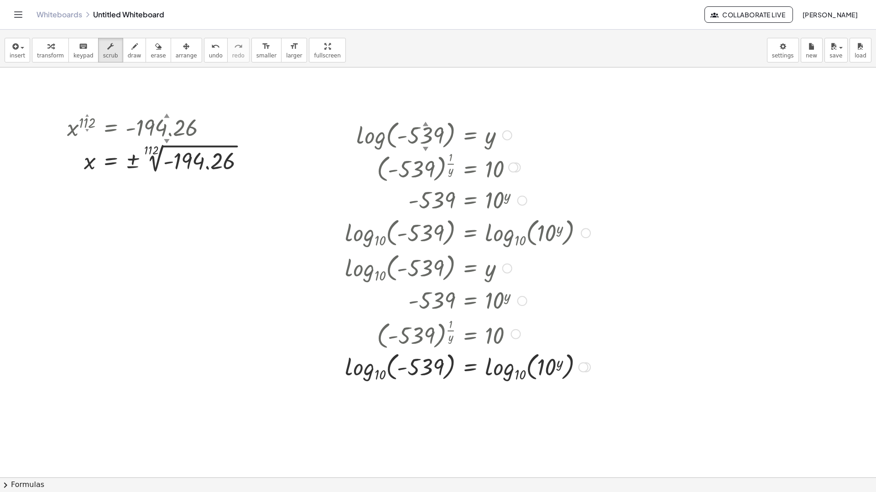
scroll to position [136, 0]
click at [463, 346] on div at bounding box center [467, 332] width 254 height 36
click at [586, 366] on div at bounding box center [583, 366] width 10 height 10
click at [610, 365] on li "Copy line as LaTeX" at bounding box center [639, 360] width 78 height 14
drag, startPoint x: 233, startPoint y: 318, endPoint x: 120, endPoint y: 292, distance: 116.0
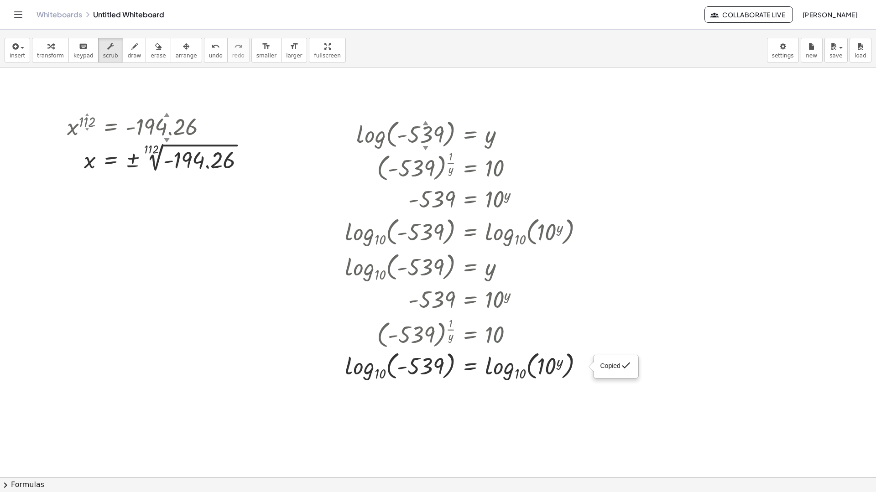
click at [153, 300] on div at bounding box center [438, 341] width 876 height 820
drag, startPoint x: 154, startPoint y: 270, endPoint x: 46, endPoint y: 145, distance: 165.2
click at [153, 269] on div at bounding box center [438, 341] width 876 height 820
click at [25, 52] on button "insert" at bounding box center [18, 50] width 26 height 25
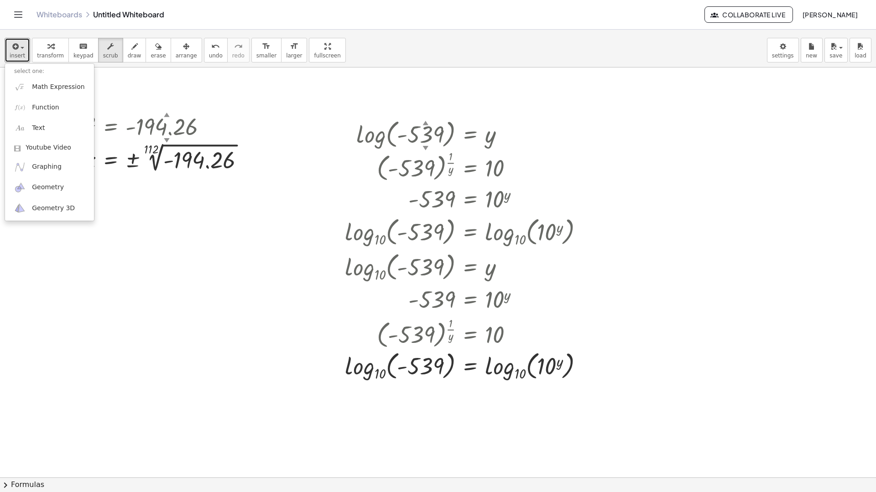
click at [178, 250] on div at bounding box center [438, 341] width 876 height 820
drag, startPoint x: 13, startPoint y: 51, endPoint x: 26, endPoint y: 104, distance: 54.5
click at [14, 52] on icon "button" at bounding box center [14, 46] width 8 height 11
click at [52, 90] on span "Math Expression" at bounding box center [58, 87] width 52 height 9
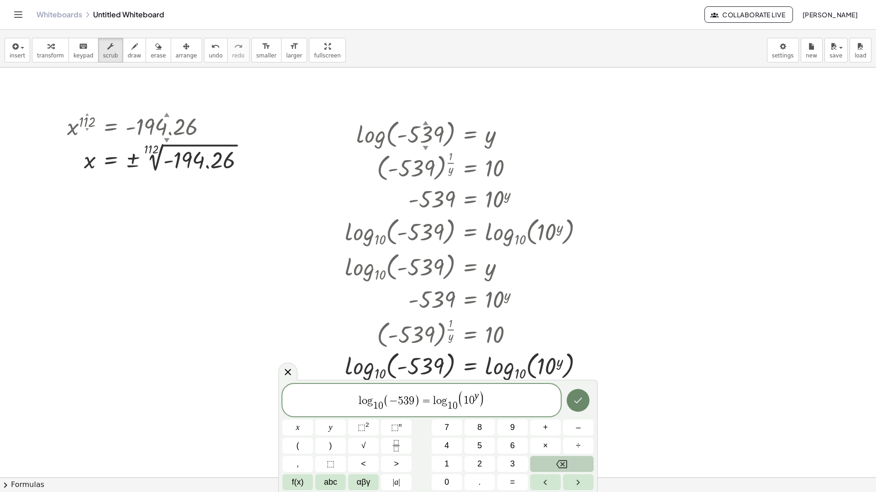
click at [575, 407] on button "Done" at bounding box center [577, 400] width 23 height 23
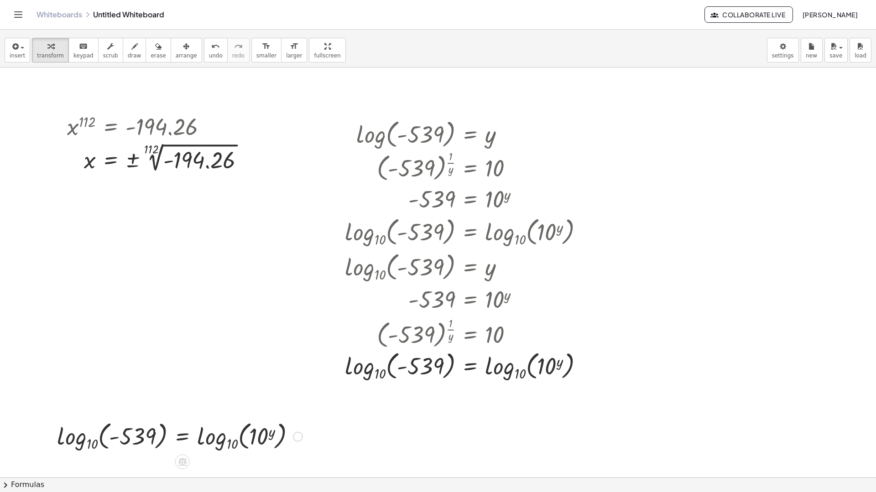
click at [248, 437] on div at bounding box center [179, 435] width 254 height 35
click at [763, 230] on div at bounding box center [438, 341] width 876 height 820
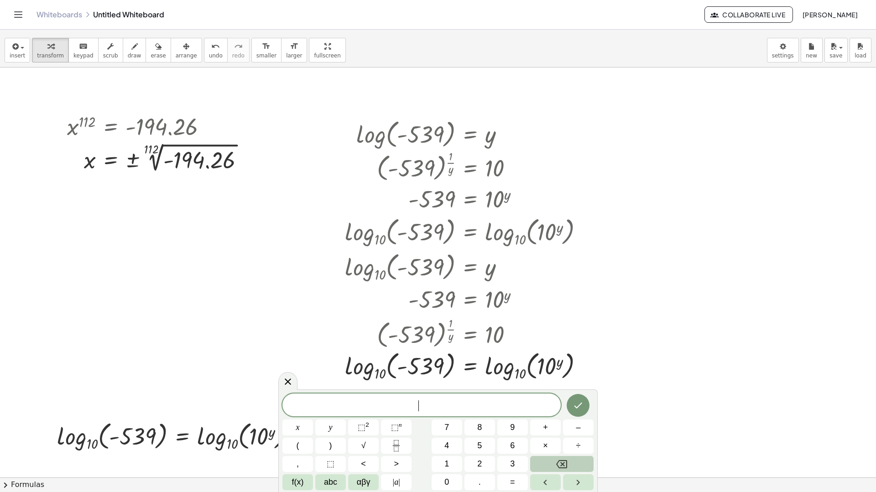
click at [699, 274] on div at bounding box center [438, 341] width 876 height 820
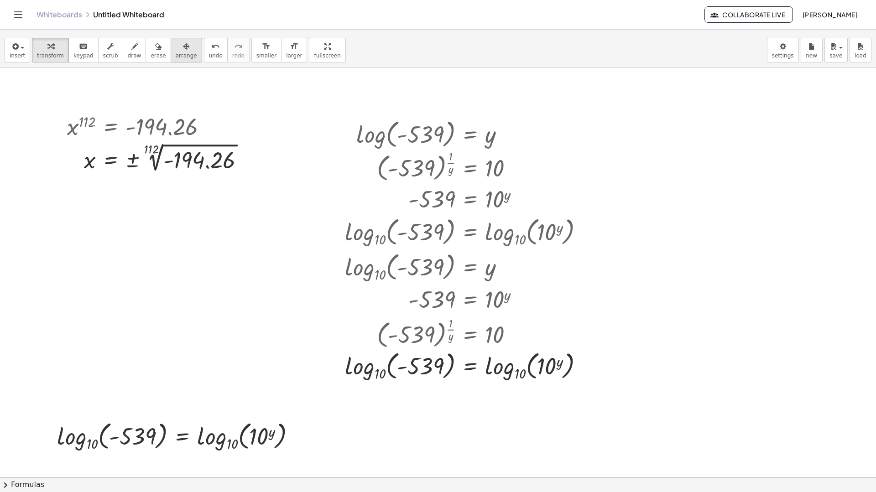
click at [176, 53] on span "arrange" at bounding box center [186, 55] width 21 height 6
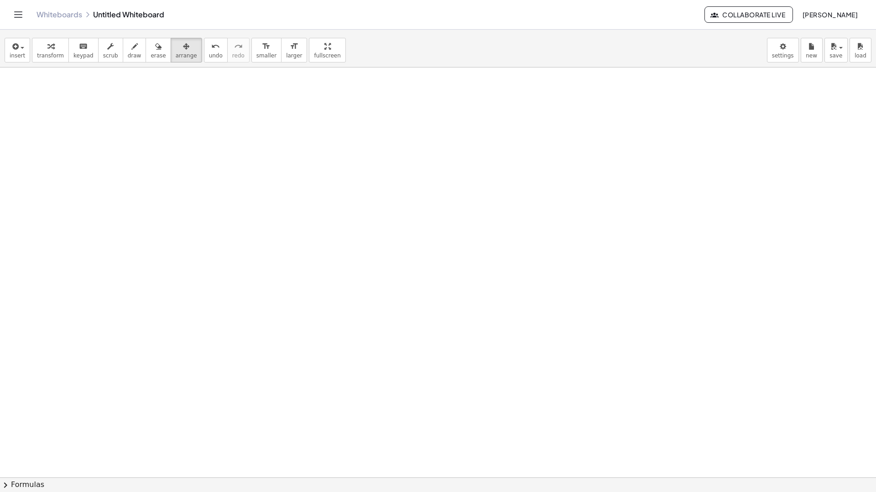
drag, startPoint x: 105, startPoint y: 114, endPoint x: 97, endPoint y: 107, distance: 10.7
click at [99, 109] on div at bounding box center [438, 341] width 876 height 820
click at [25, 50] on button "insert" at bounding box center [18, 50] width 26 height 25
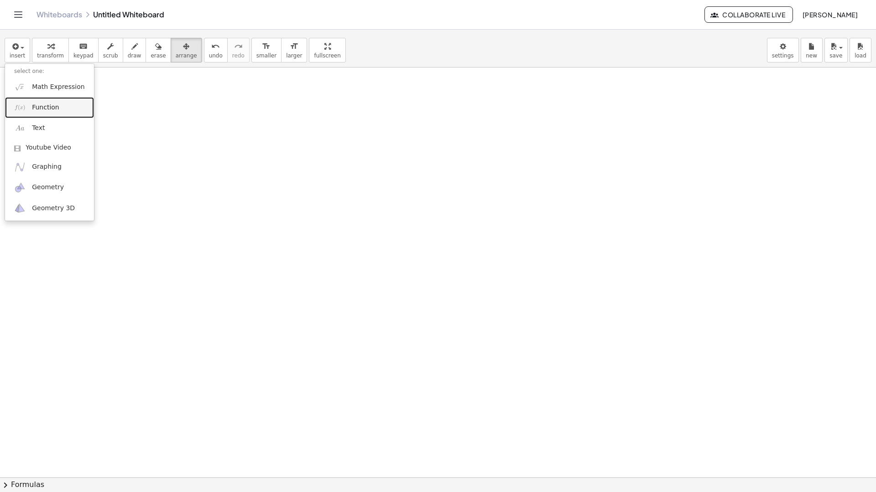
click at [41, 104] on span "Function" at bounding box center [45, 107] width 27 height 9
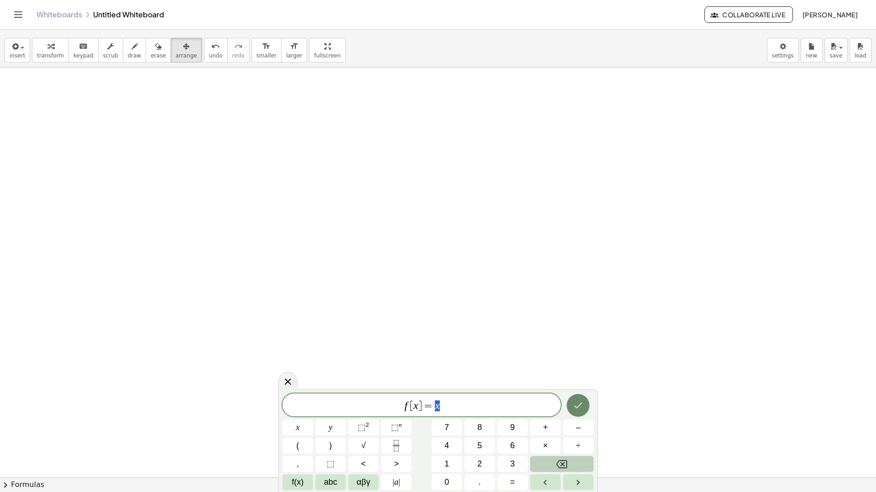
click at [575, 406] on icon "Done" at bounding box center [578, 406] width 8 height 6
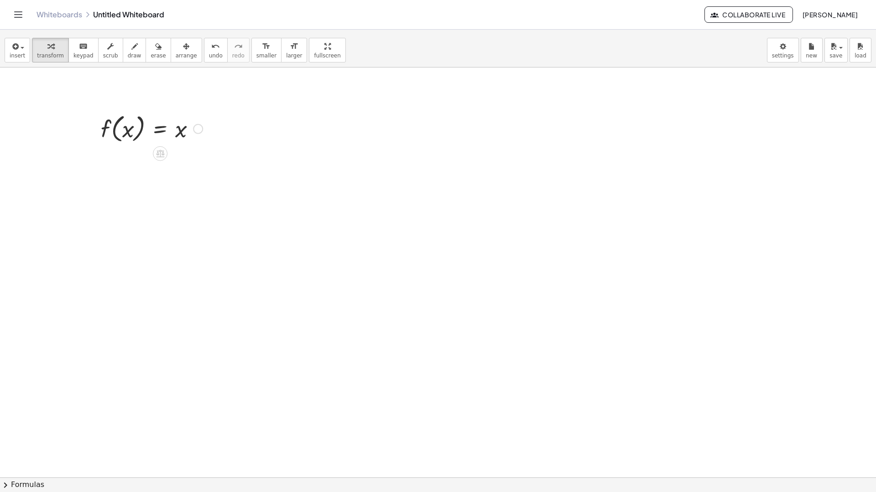
click at [133, 130] on div at bounding box center [151, 128] width 111 height 35
drag, startPoint x: 192, startPoint y: 130, endPoint x: 199, endPoint y: 132, distance: 7.9
click at [192, 130] on div at bounding box center [151, 128] width 111 height 35
click at [201, 132] on div at bounding box center [198, 129] width 10 height 10
click at [240, 103] on span "Fix a mistake" at bounding box center [235, 101] width 37 height 7
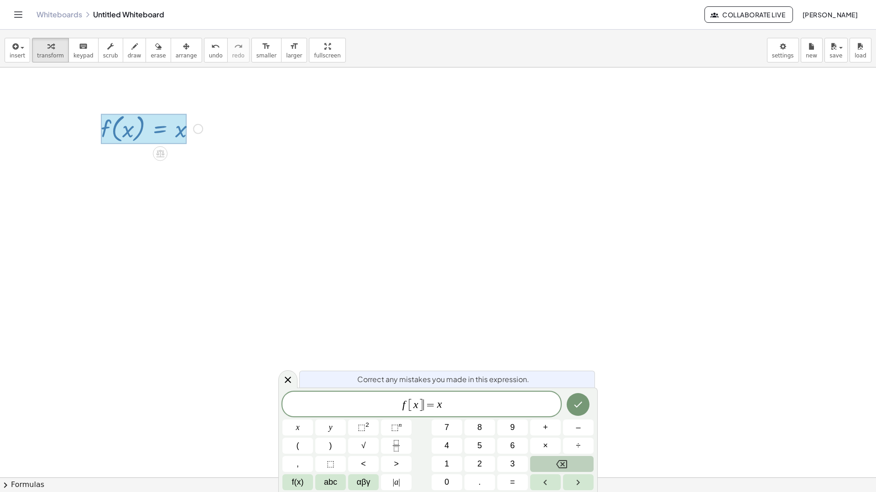
click at [424, 413] on div "f [ x ] ​ = x" at bounding box center [421, 404] width 278 height 25
click at [447, 404] on span "f [ x ] ​ = x" at bounding box center [421, 404] width 278 height 15
click at [576, 402] on icon "Done" at bounding box center [577, 403] width 11 height 11
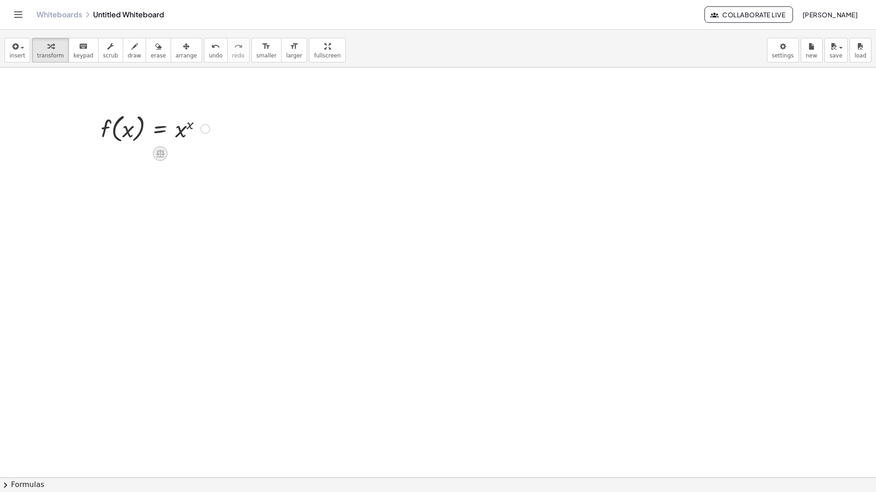
click at [160, 154] on icon at bounding box center [160, 154] width 8 height 8
click at [192, 154] on icon at bounding box center [196, 154] width 8 height 8
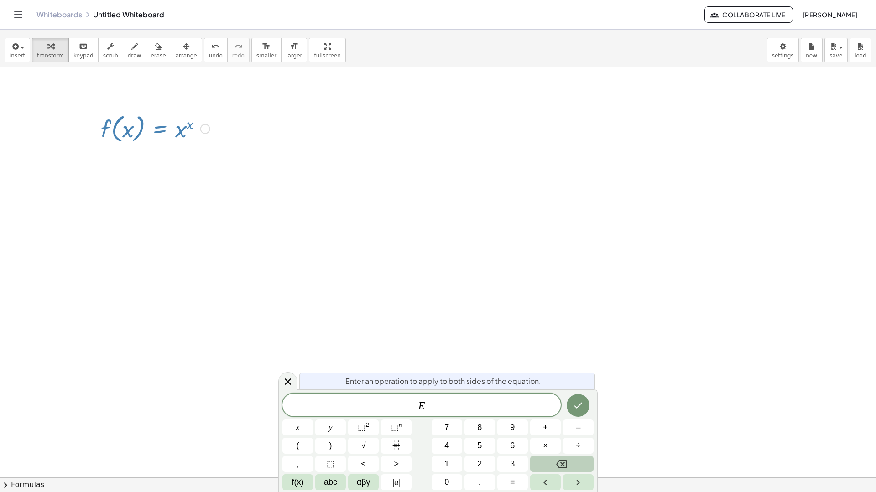
click at [192, 155] on icon at bounding box center [196, 154] width 8 height 8
click at [285, 128] on div at bounding box center [438, 341] width 876 height 820
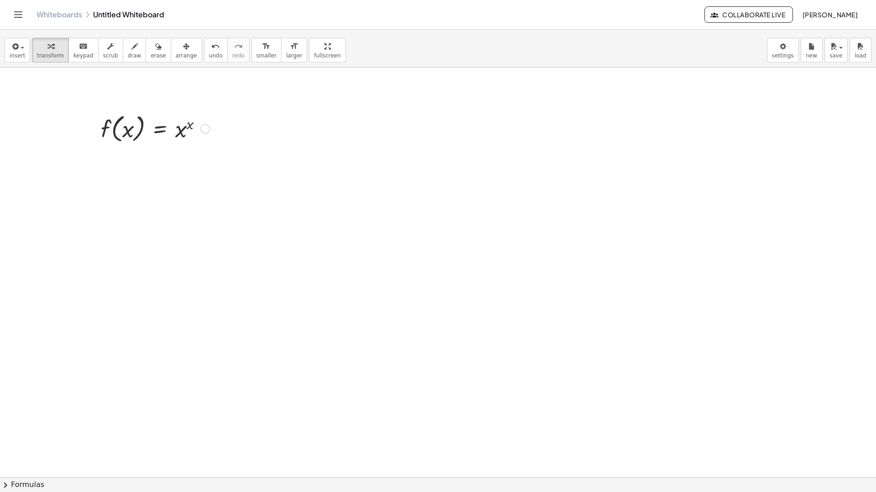
click at [122, 132] on div at bounding box center [155, 128] width 118 height 35
click at [130, 133] on div at bounding box center [155, 128] width 118 height 35
click at [123, 130] on div at bounding box center [155, 128] width 118 height 35
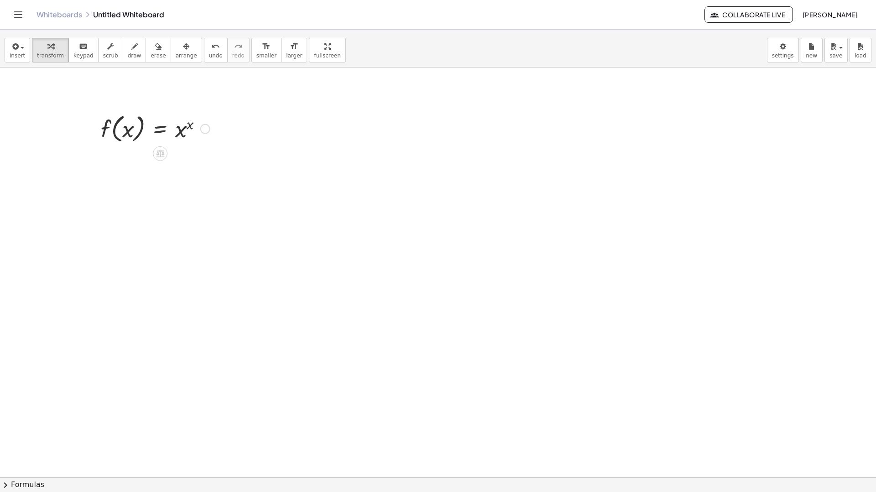
click at [201, 127] on div "Fix a mistake Transform line Copy line as LaTeX Copy derivation as LaTeX Expand…" at bounding box center [205, 129] width 10 height 10
click at [235, 106] on li "Fix a mistake" at bounding box center [261, 102] width 78 height 14
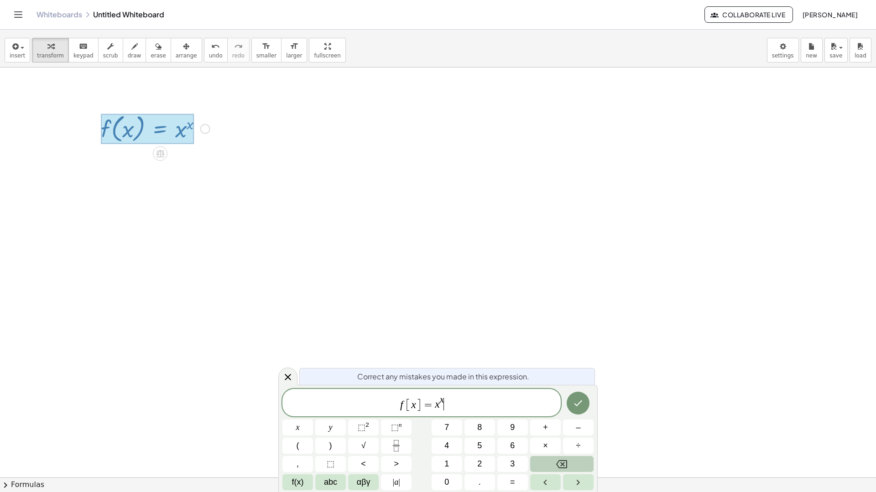
click at [414, 409] on var "x" at bounding box center [413, 405] width 5 height 12
click at [581, 401] on icon "Done" at bounding box center [578, 403] width 8 height 6
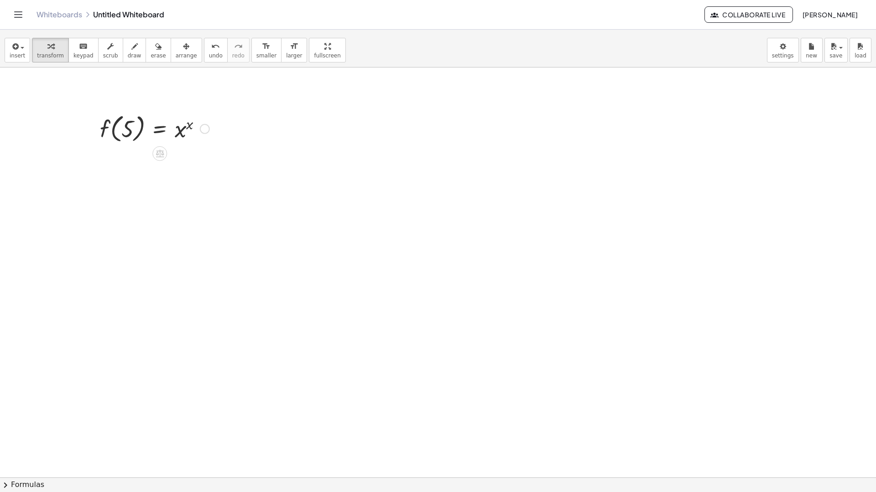
drag, startPoint x: 268, startPoint y: 216, endPoint x: 259, endPoint y: 212, distance: 9.6
click at [268, 217] on div at bounding box center [438, 341] width 876 height 820
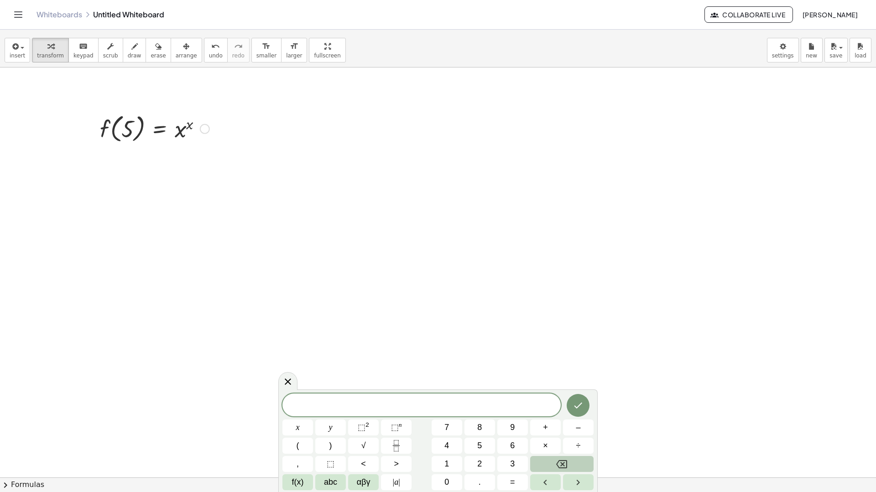
click at [126, 131] on div at bounding box center [154, 128] width 119 height 35
click at [185, 130] on div at bounding box center [154, 128] width 119 height 35
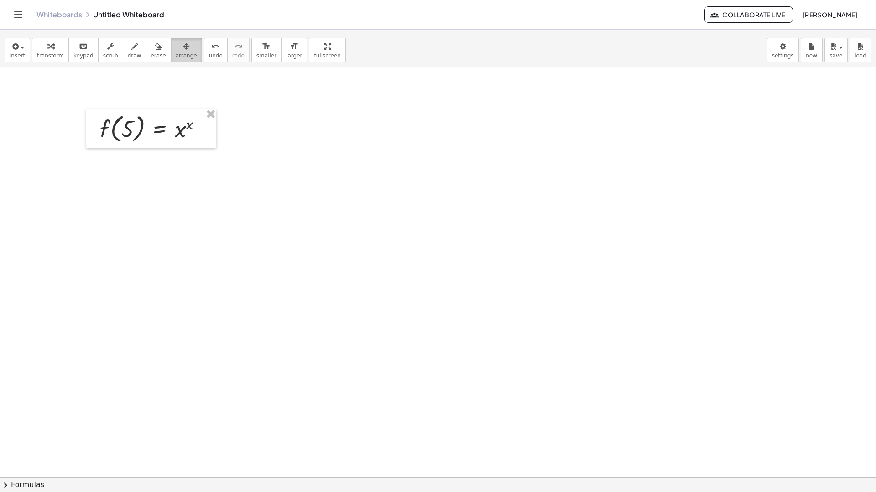
click at [176, 56] on span "arrange" at bounding box center [186, 55] width 21 height 6
click at [17, 56] on span "insert" at bounding box center [18, 55] width 16 height 6
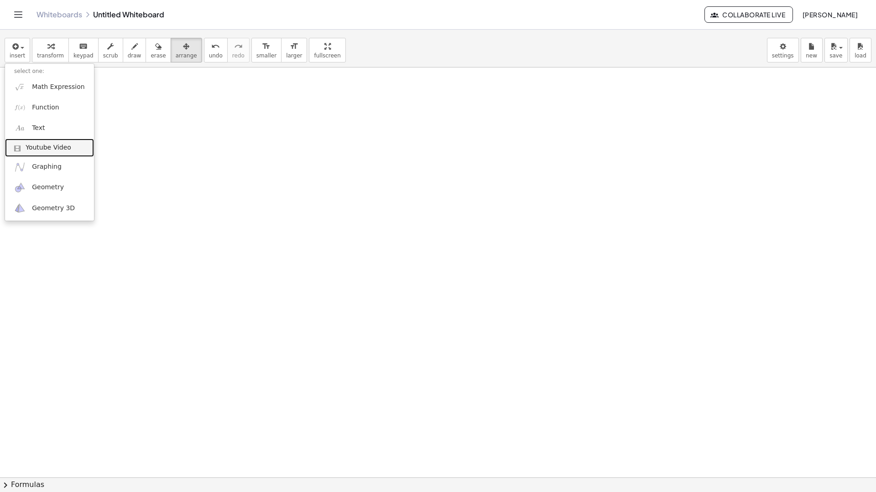
click at [41, 149] on span "Youtube Video" at bounding box center [49, 147] width 46 height 9
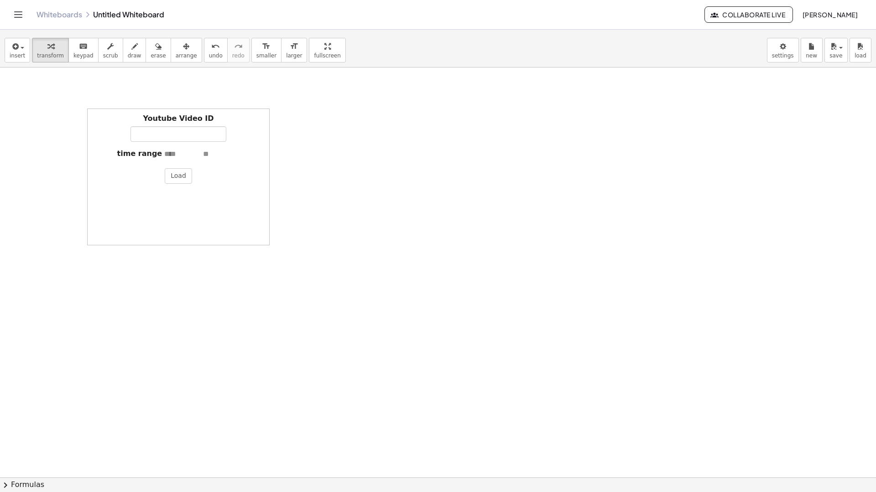
click at [388, 128] on div at bounding box center [438, 341] width 876 height 820
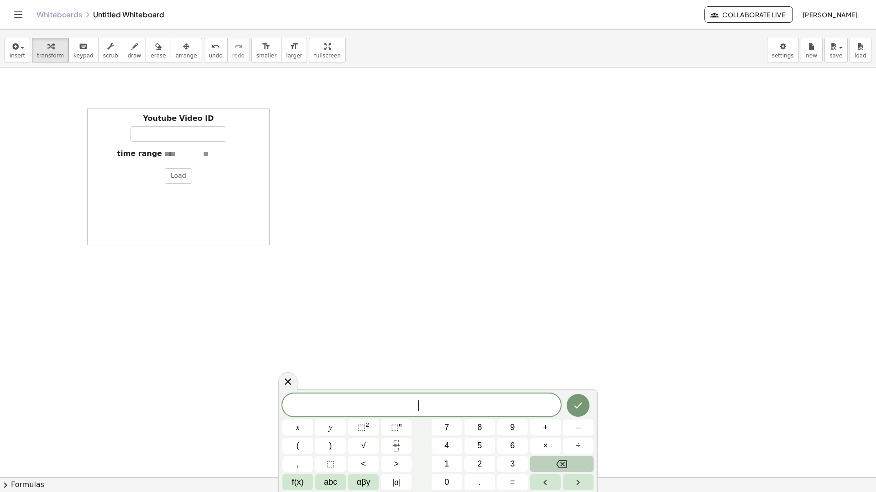
click at [157, 220] on div "Youtube Video ID time range Load" at bounding box center [178, 177] width 182 height 137
click at [176, 54] on span "arrange" at bounding box center [186, 55] width 21 height 6
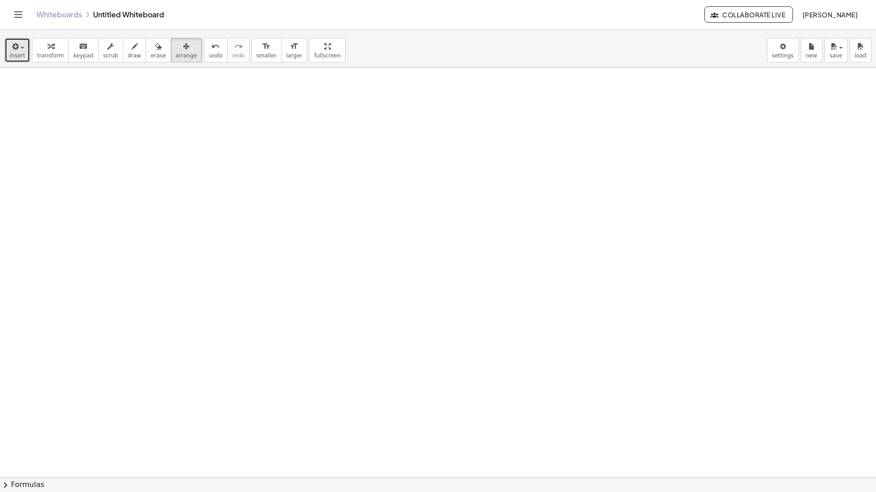
click at [22, 52] on span "insert" at bounding box center [18, 55] width 16 height 6
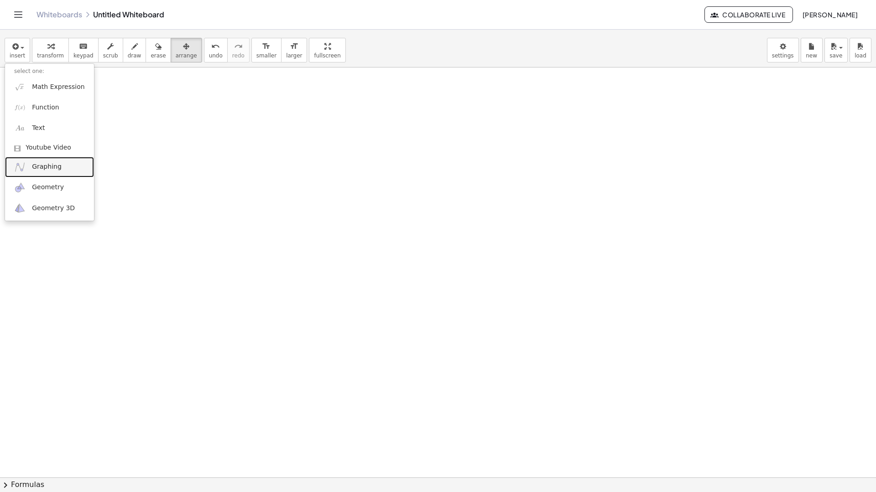
click at [57, 164] on span "Graphing" at bounding box center [47, 166] width 30 height 9
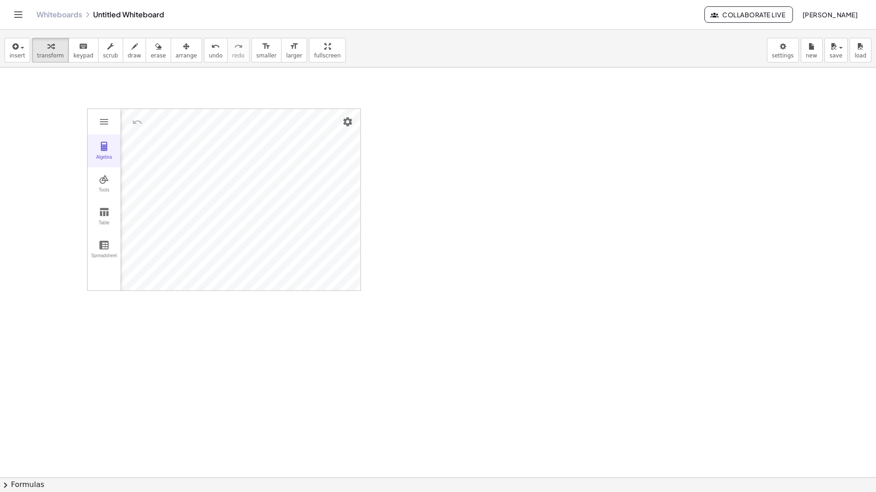
click at [104, 150] on img "Graphing Calculator" at bounding box center [104, 146] width 11 height 11
click at [343, 121] on img "Settings" at bounding box center [347, 121] width 11 height 11
click at [291, 202] on li "Settings" at bounding box center [296, 200] width 116 height 15
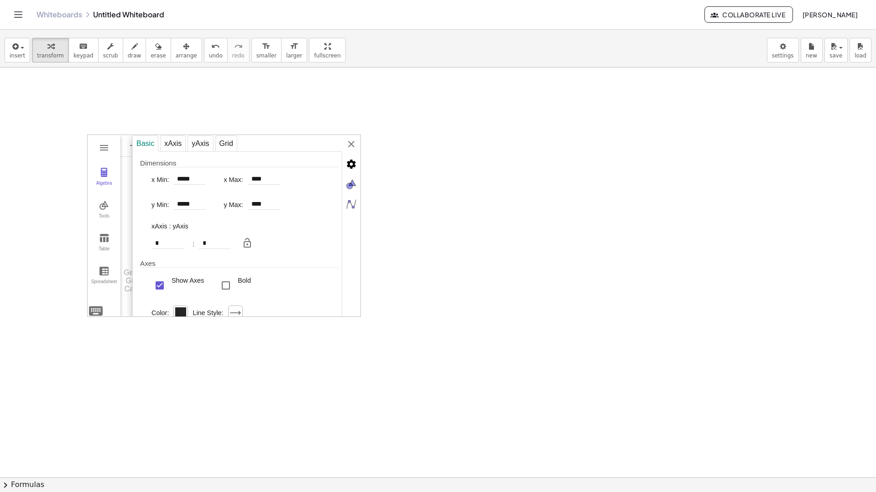
scroll to position [91, 0]
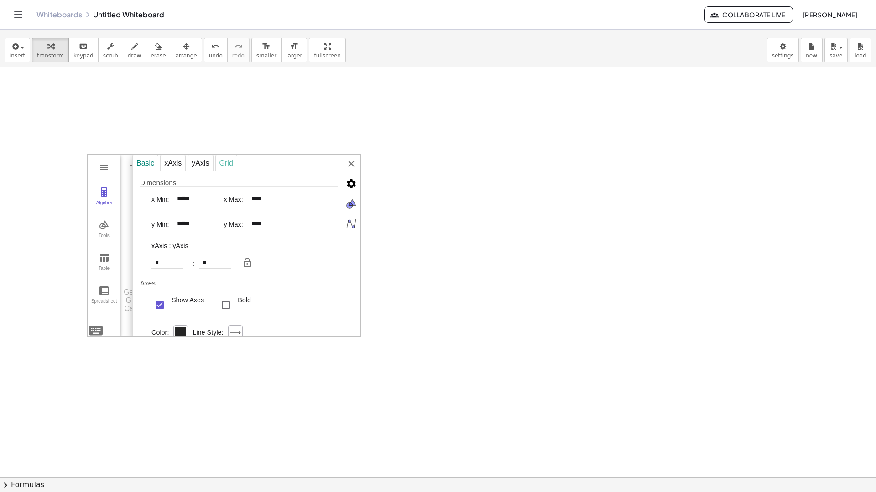
click at [231, 167] on div "Grid" at bounding box center [226, 163] width 22 height 16
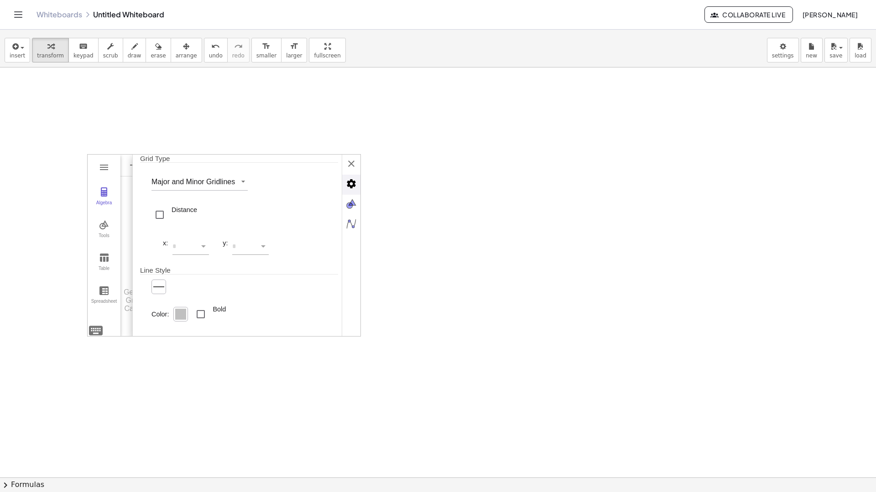
click at [350, 179] on img "Advanced" at bounding box center [351, 184] width 18 height 18
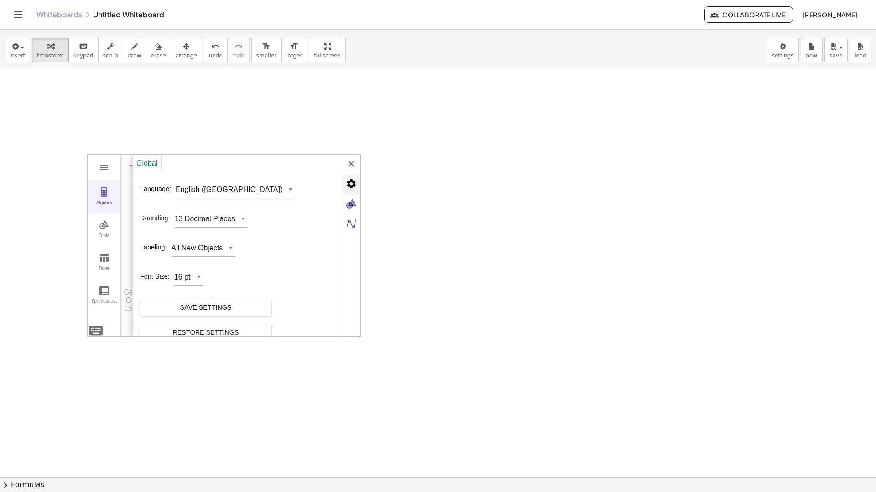
click at [111, 190] on button "Algebra" at bounding box center [104, 196] width 33 height 33
click at [353, 179] on img "Advanced" at bounding box center [351, 184] width 18 height 18
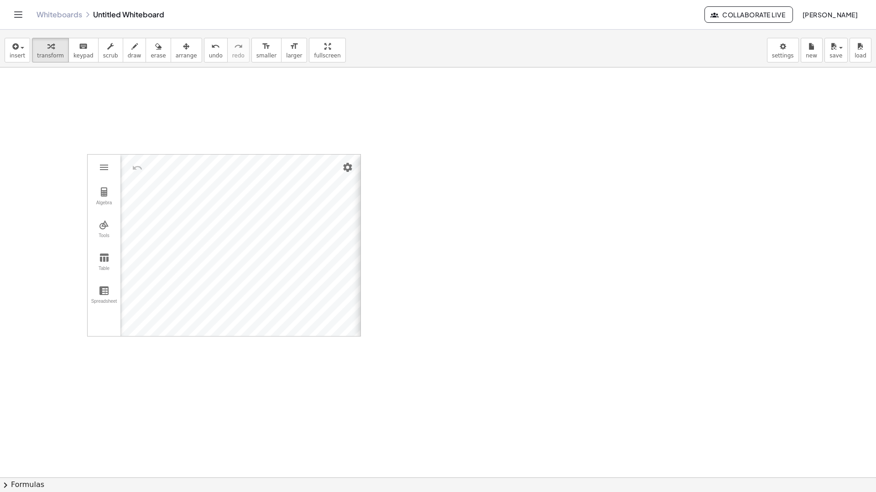
click at [360, 162] on div "Global Language: English ([GEOGRAPHIC_DATA]) Rounding: 13 Decimal Places Labeli…" at bounding box center [474, 246] width 228 height 182
click at [103, 198] on button "Algebra" at bounding box center [104, 196] width 33 height 33
click at [135, 196] on div "Input…" at bounding box center [142, 208] width 45 height 108
click at [165, 164] on li "Expression" at bounding box center [173, 168] width 87 height 15
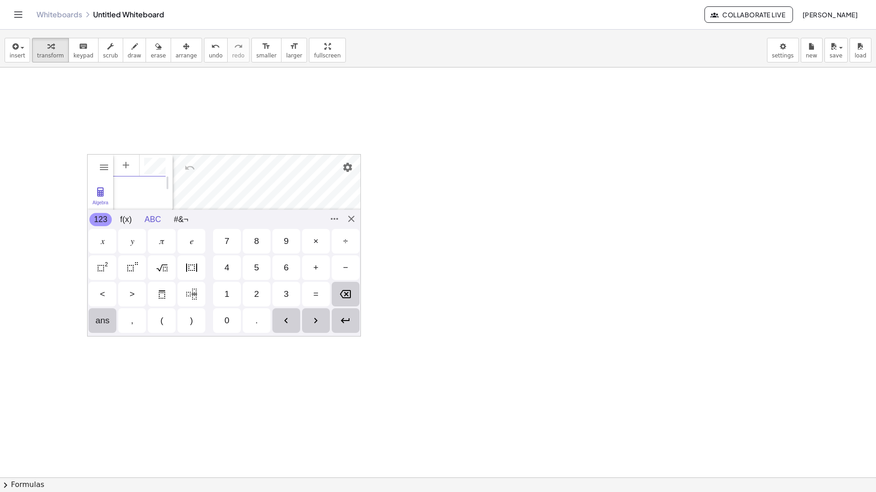
scroll to position [5, 0]
click at [165, 265] on img "Square Root" at bounding box center [161, 267] width 11 height 11
click at [318, 292] on div "=" at bounding box center [315, 294] width 5 height 11
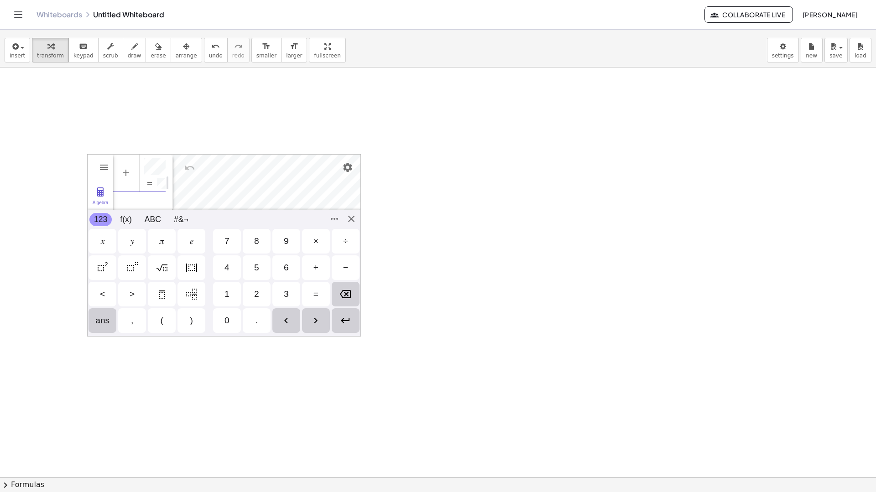
click at [312, 296] on div "=" at bounding box center [316, 294] width 28 height 25
click at [345, 318] on img "Enter" at bounding box center [345, 320] width 11 height 11
click at [349, 217] on div "Algebra Tools Table Spreadsheet GeoGebra Graphing Calculator Basic Tools Move P…" at bounding box center [224, 245] width 274 height 182
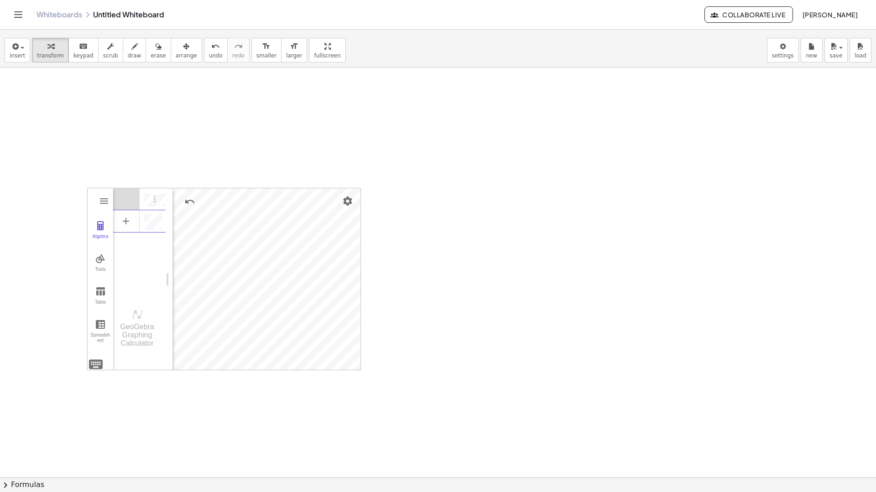
scroll to position [45, 0]
click at [99, 267] on img "Graphing Calculator" at bounding box center [100, 270] width 11 height 11
click at [136, 284] on button "Point" at bounding box center [138, 273] width 36 height 33
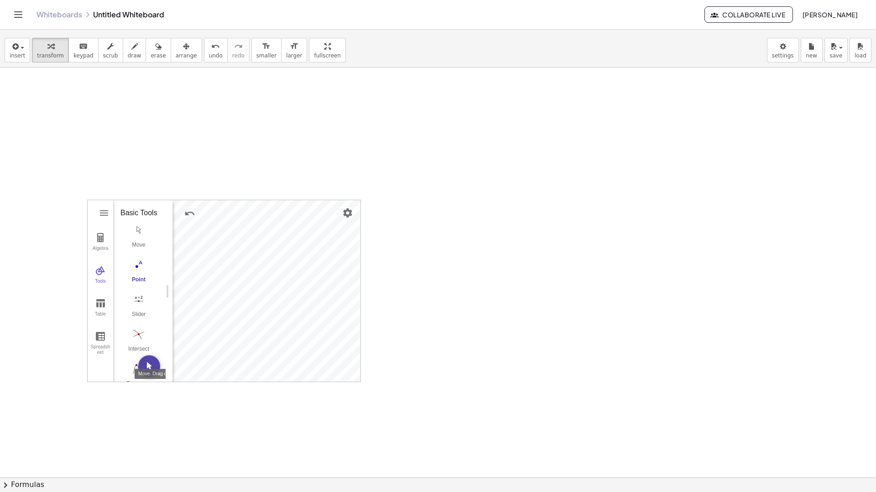
click at [144, 365] on img "Move. Drag or select object" at bounding box center [149, 366] width 22 height 22
click at [99, 304] on img "Graphing Calculator" at bounding box center [100, 303] width 11 height 11
drag, startPoint x: 167, startPoint y: 293, endPoint x: 280, endPoint y: 299, distance: 112.8
click at [153, 230] on div "x" at bounding box center [152, 233] width 4 height 11
click at [98, 338] on img "Graphing Calculator" at bounding box center [100, 336] width 11 height 11
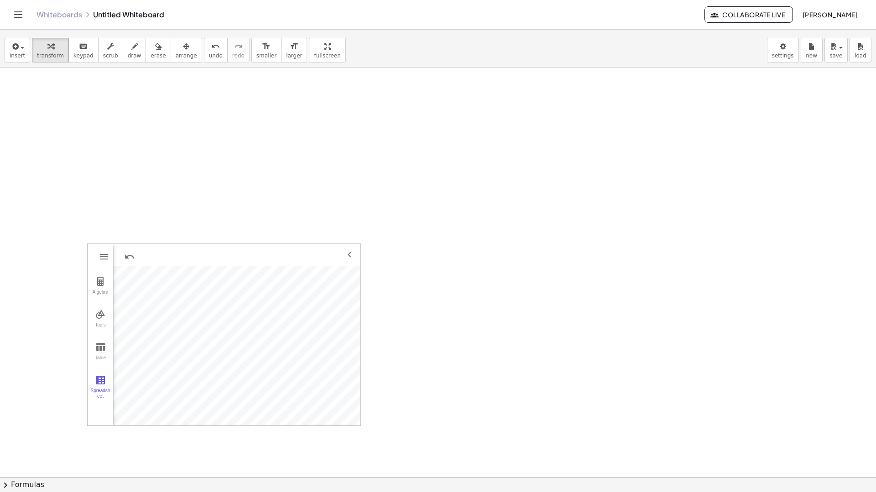
scroll to position [0, 0]
click at [351, 255] on img "Graphing Calculator" at bounding box center [349, 256] width 11 height 11
click at [96, 250] on button "Graphing Calculator" at bounding box center [104, 258] width 16 height 16
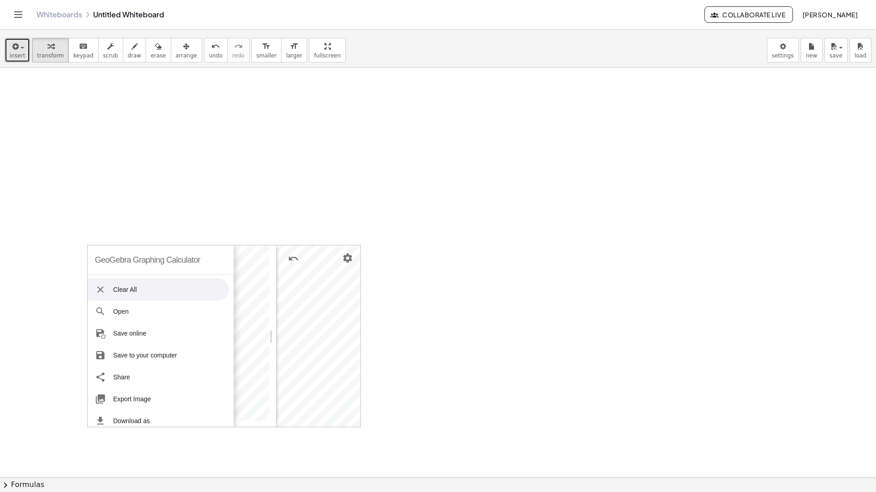
click at [16, 55] on span "insert" at bounding box center [18, 55] width 16 height 6
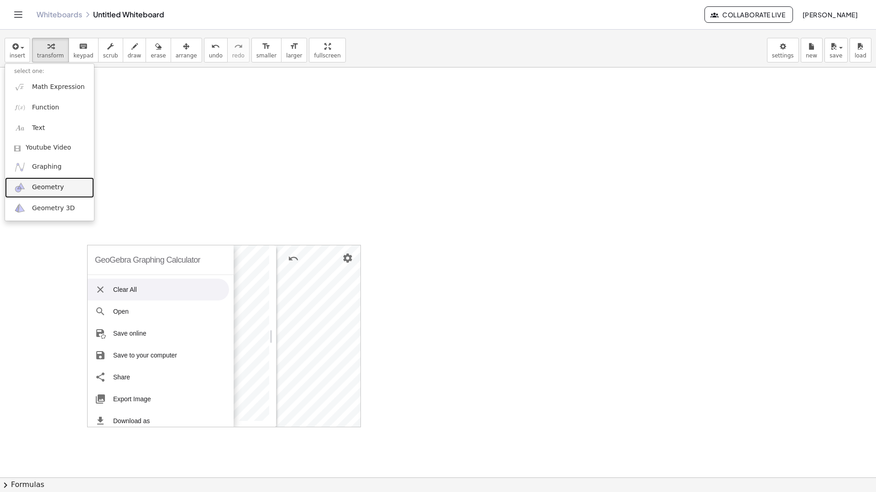
click at [44, 183] on span "Geometry" at bounding box center [48, 187] width 32 height 9
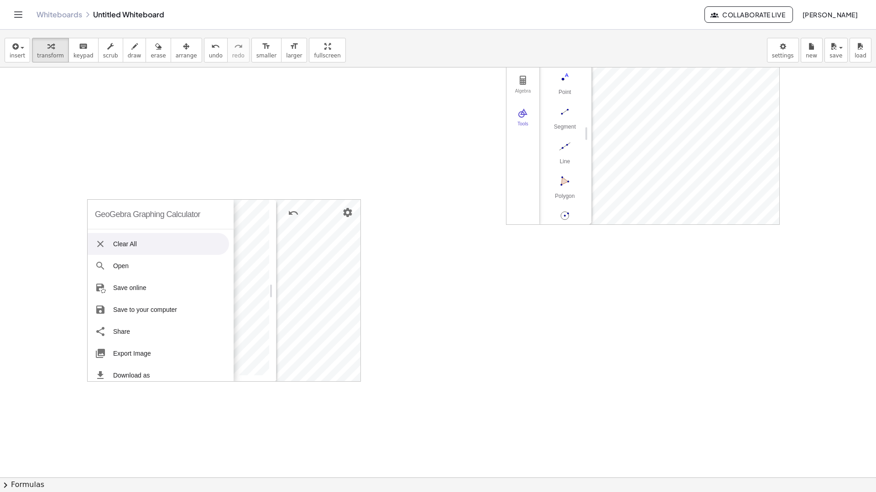
scroll to position [94, 0]
click at [559, 130] on img "Polygon. Select all vertices, then first vertex again" at bounding box center [564, 132] width 36 height 15
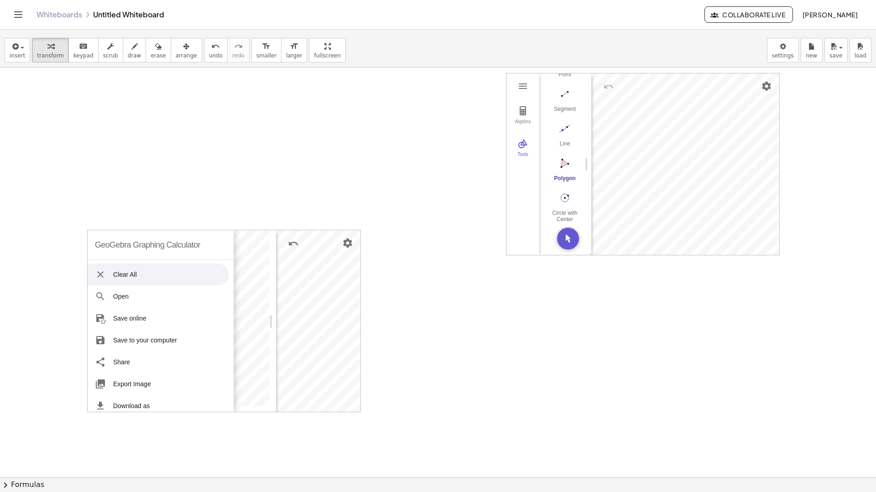
scroll to position [0, 0]
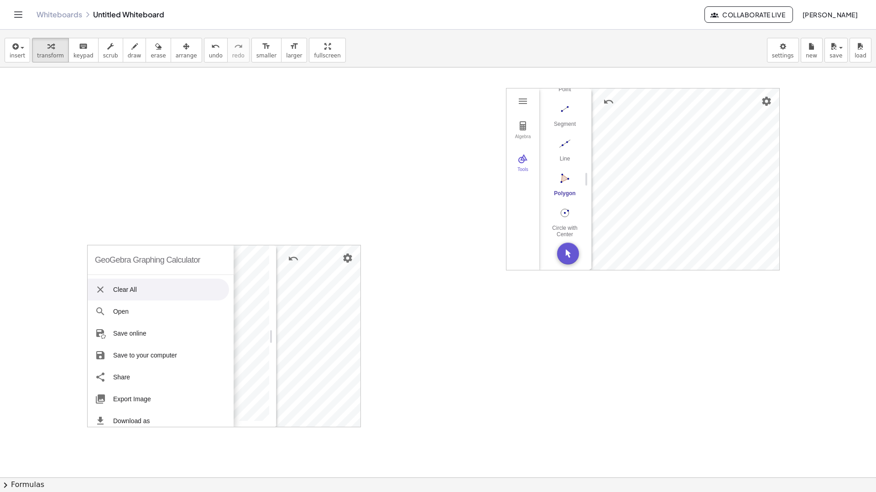
click at [697, 290] on div at bounding box center [438, 477] width 876 height 820
click at [668, 329] on div at bounding box center [438, 477] width 876 height 820
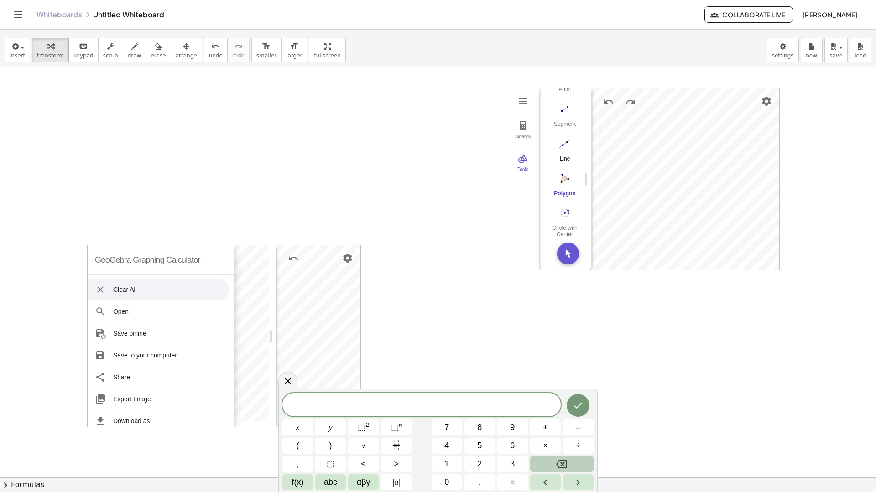
click at [563, 139] on img "Line. Select two points or positions" at bounding box center [564, 143] width 36 height 15
click at [569, 206] on img "Circle with Center through Point. Select center point, then point on circle" at bounding box center [564, 213] width 36 height 15
click at [522, 130] on img "Geometry" at bounding box center [522, 125] width 11 height 11
click at [552, 174] on div "Algebra" at bounding box center [551, 173] width 9 height 9
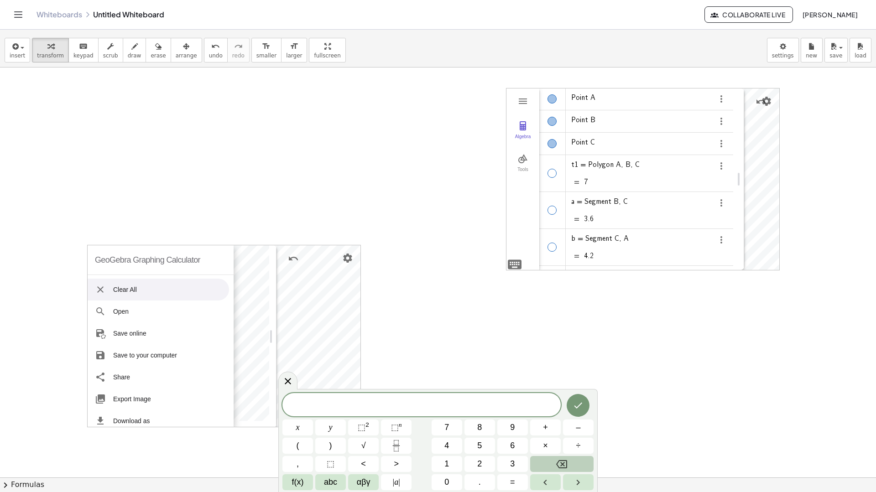
drag, startPoint x: 587, startPoint y: 181, endPoint x: 740, endPoint y: 193, distance: 152.8
click at [16, 51] on icon "button" at bounding box center [14, 46] width 8 height 11
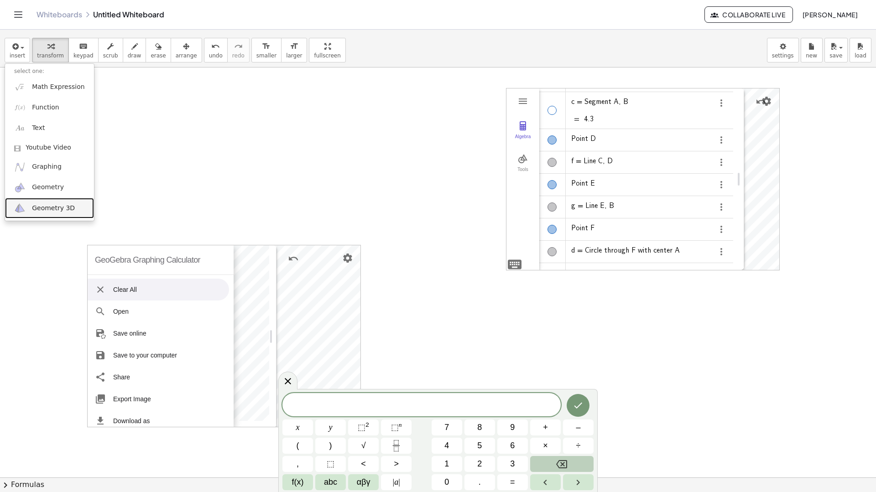
drag, startPoint x: 59, startPoint y: 206, endPoint x: 81, endPoint y: 213, distance: 23.2
click at [59, 206] on span "Geometry 3D" at bounding box center [53, 208] width 43 height 9
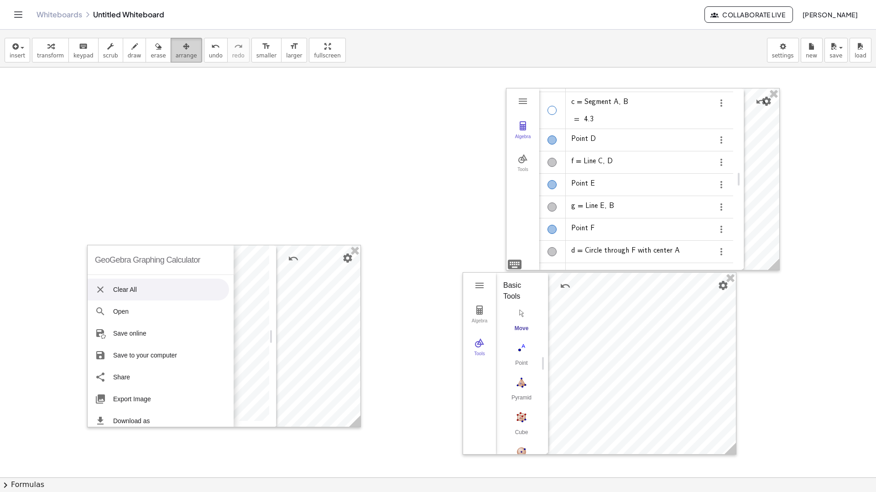
click at [176, 54] on span "arrange" at bounding box center [186, 55] width 21 height 6
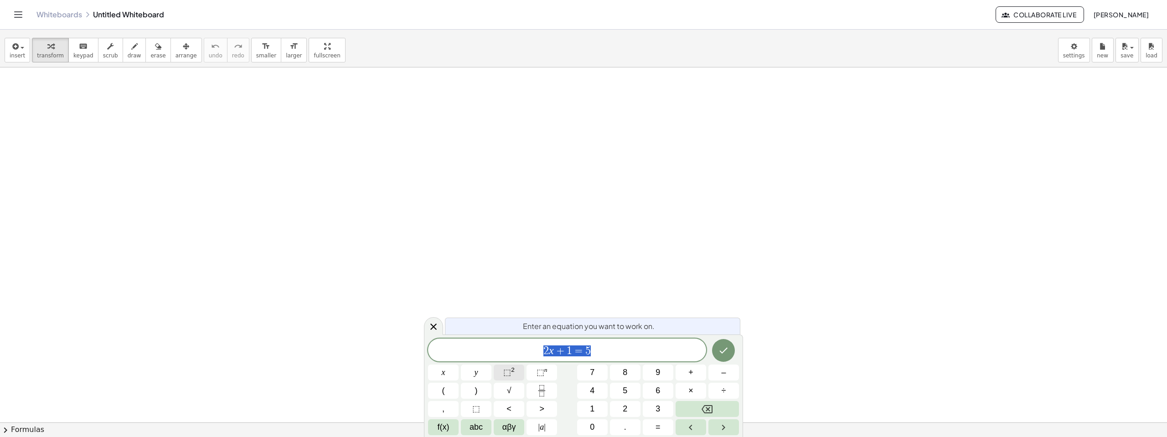
click at [508, 376] on span "⬚" at bounding box center [507, 372] width 8 height 9
click at [600, 353] on span "2 x + 1 = 5 2 ​" at bounding box center [567, 349] width 278 height 16
click at [513, 372] on sup "2" at bounding box center [513, 370] width 4 height 7
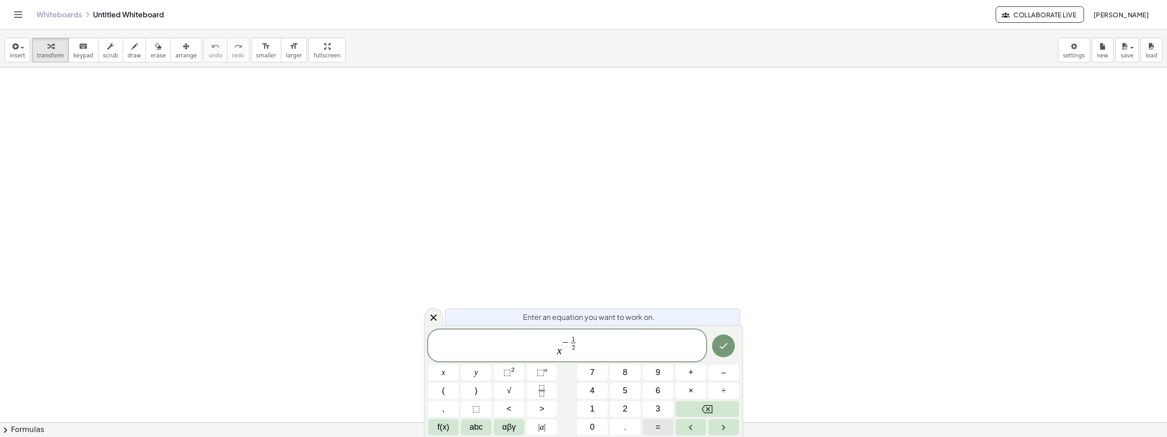
click at [662, 425] on button "=" at bounding box center [658, 428] width 31 height 16
click at [727, 346] on icon "Done" at bounding box center [723, 346] width 11 height 11
click at [722, 341] on icon "Done" at bounding box center [723, 346] width 11 height 11
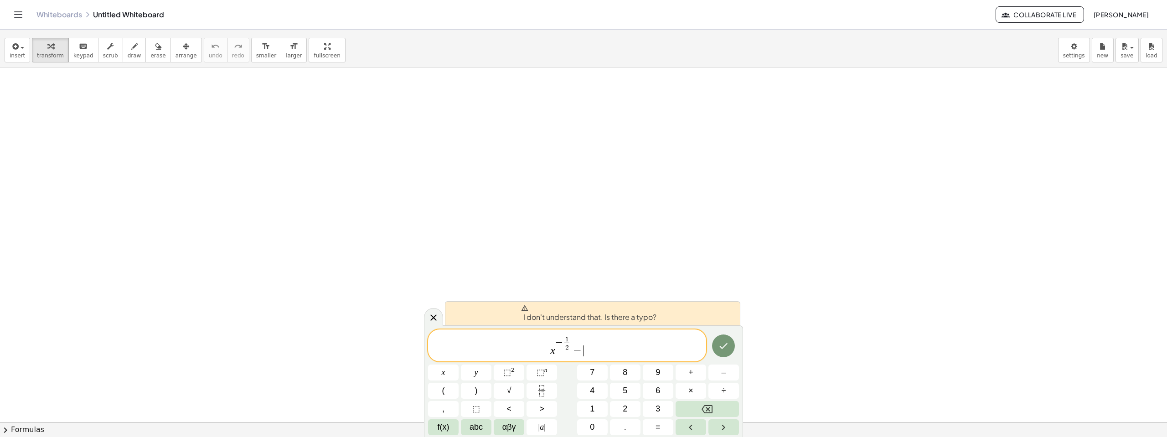
click at [602, 352] on span "x − 1 2 ​ = ​" at bounding box center [567, 346] width 278 height 22
click at [609, 356] on span "x − 1 2 ​ = ​" at bounding box center [567, 346] width 278 height 22
click at [597, 351] on span "x − 1 2 ​ = ​" at bounding box center [567, 346] width 278 height 22
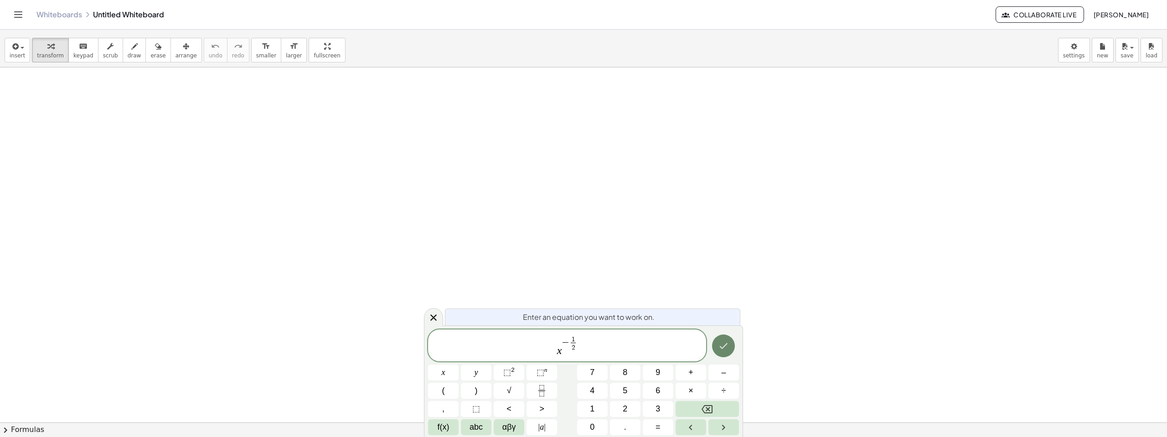
click at [722, 349] on icon "Done" at bounding box center [723, 346] width 11 height 11
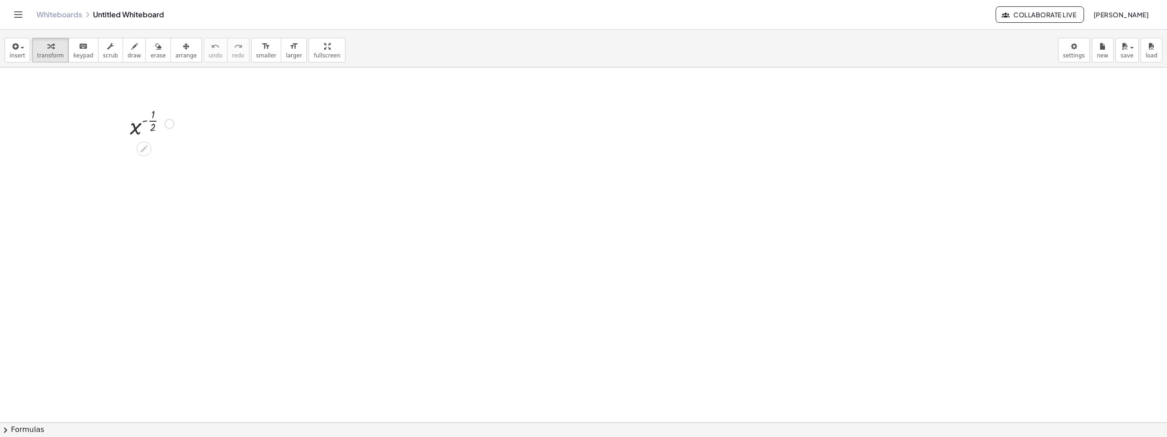
click at [171, 126] on div at bounding box center [170, 124] width 10 height 10
click at [209, 111] on span "Transform line" at bounding box center [209, 109] width 41 height 7
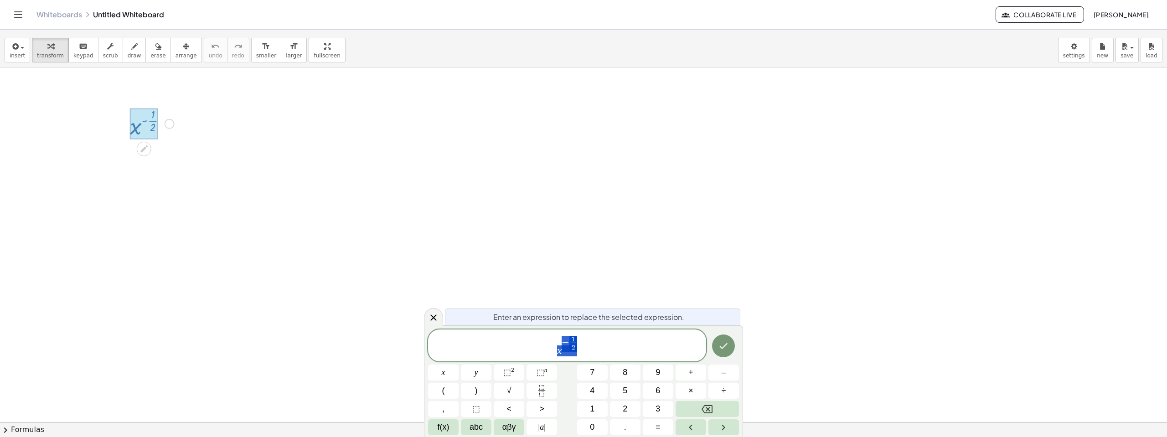
drag, startPoint x: 481, startPoint y: 225, endPoint x: 452, endPoint y: 220, distance: 29.2
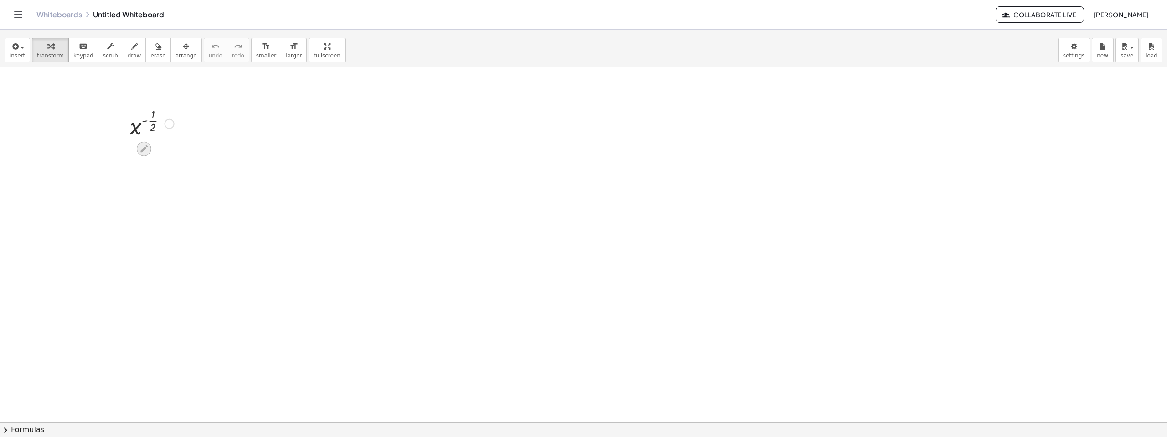
click at [147, 146] on icon at bounding box center [144, 149] width 10 height 10
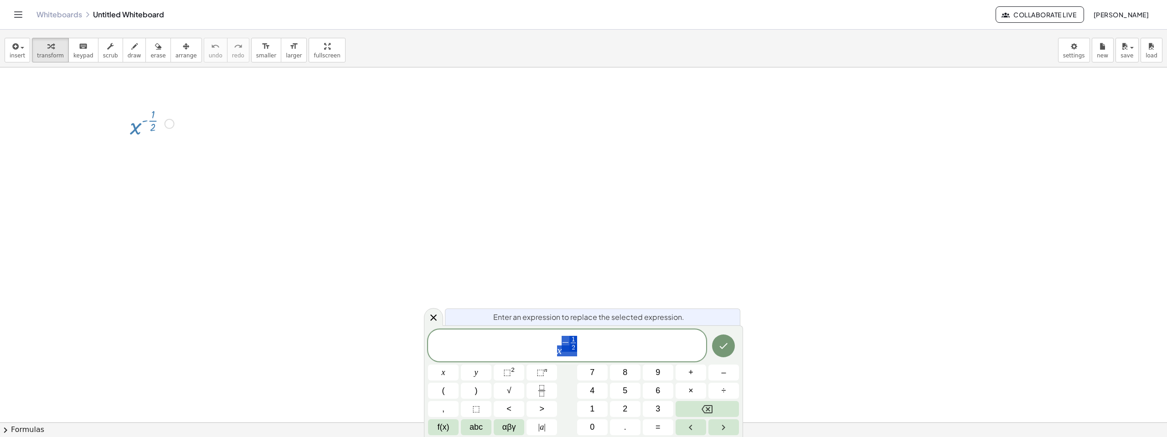
drag, startPoint x: 197, startPoint y: 142, endPoint x: 187, endPoint y: 145, distance: 10.1
click at [137, 124] on div at bounding box center [151, 123] width 53 height 36
click at [155, 124] on div at bounding box center [151, 123] width 53 height 36
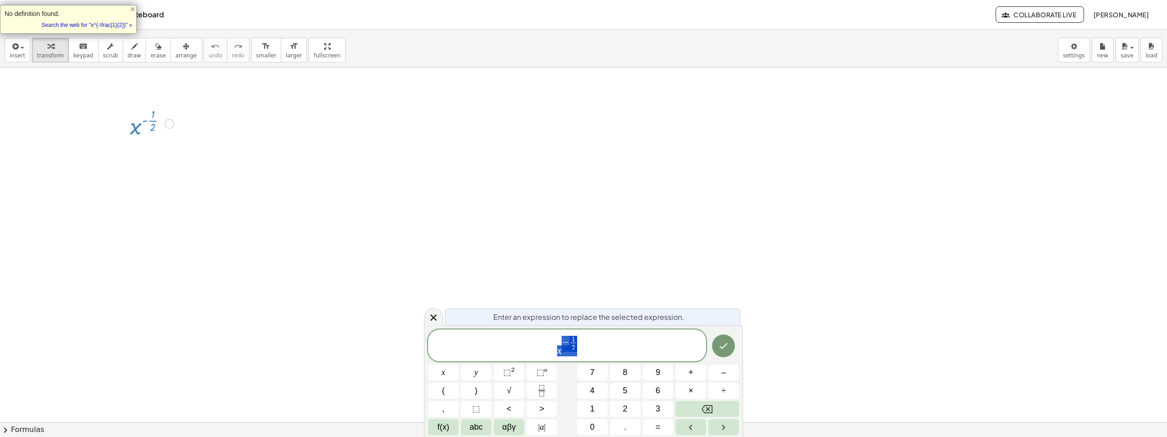
click at [168, 121] on div "Fix a mistake Transform line Copy line as LaTeX Copy derivation as LaTeX Expand…" at bounding box center [170, 124] width 10 height 10
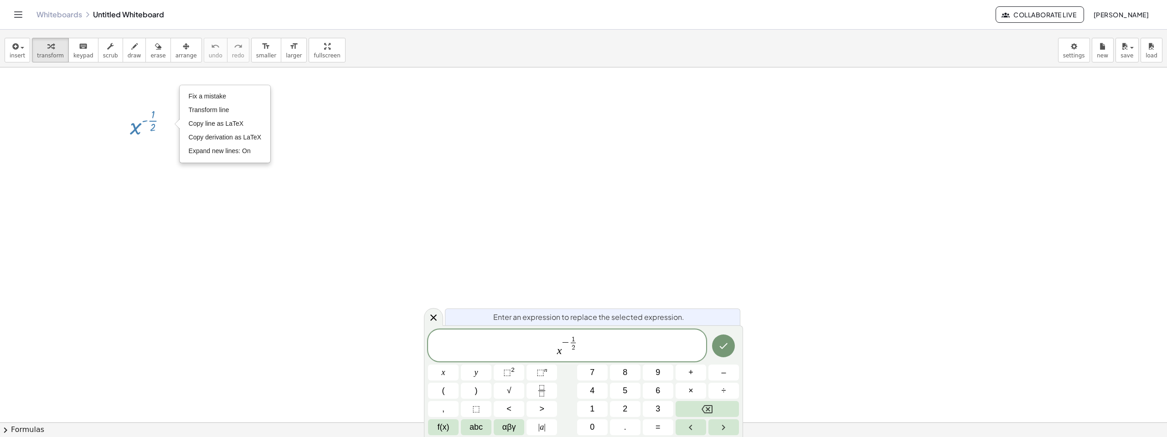
click at [24, 17] on icon "Toggle navigation" at bounding box center [18, 14] width 11 height 11
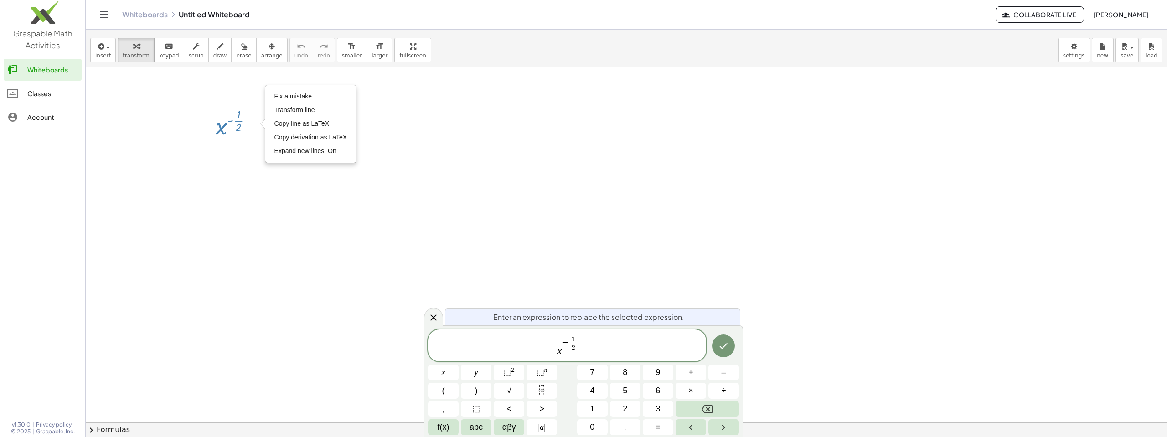
click at [52, 97] on div "Classes" at bounding box center [52, 93] width 51 height 11
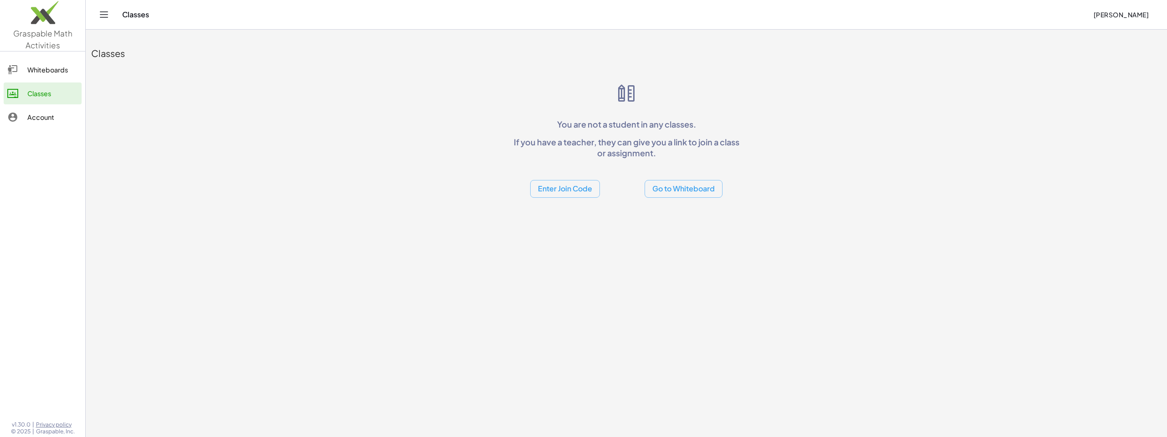
click at [36, 26] on img at bounding box center [42, 14] width 85 height 39
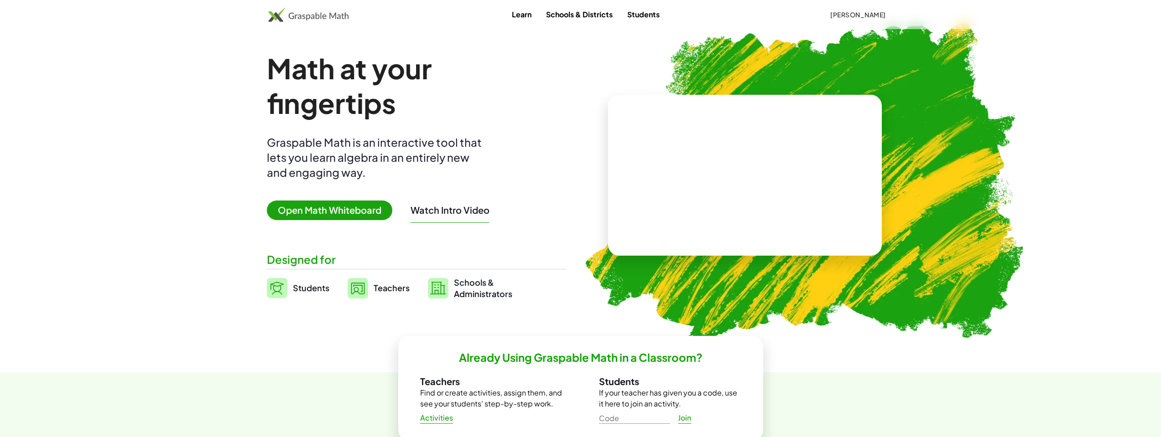
scroll to position [46, 0]
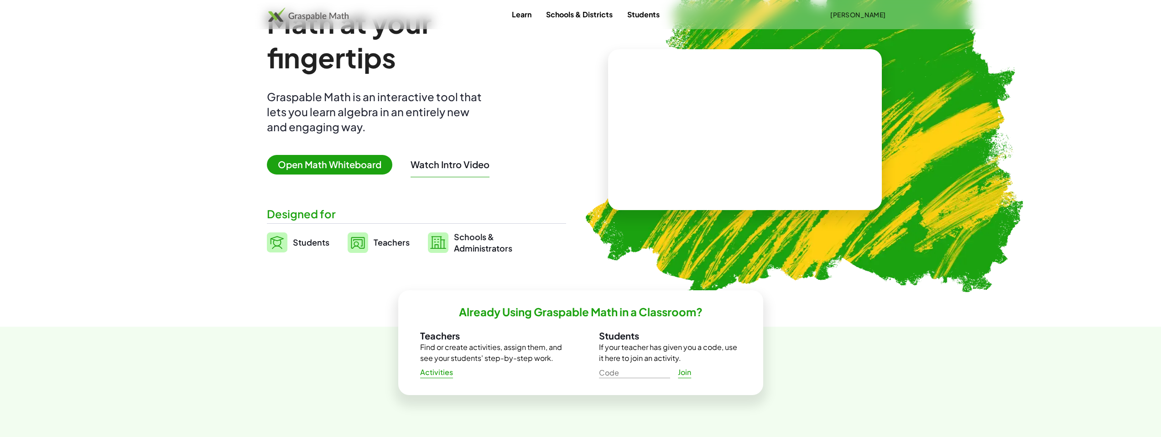
click at [447, 171] on button "Watch Intro Video" at bounding box center [449, 165] width 79 height 12
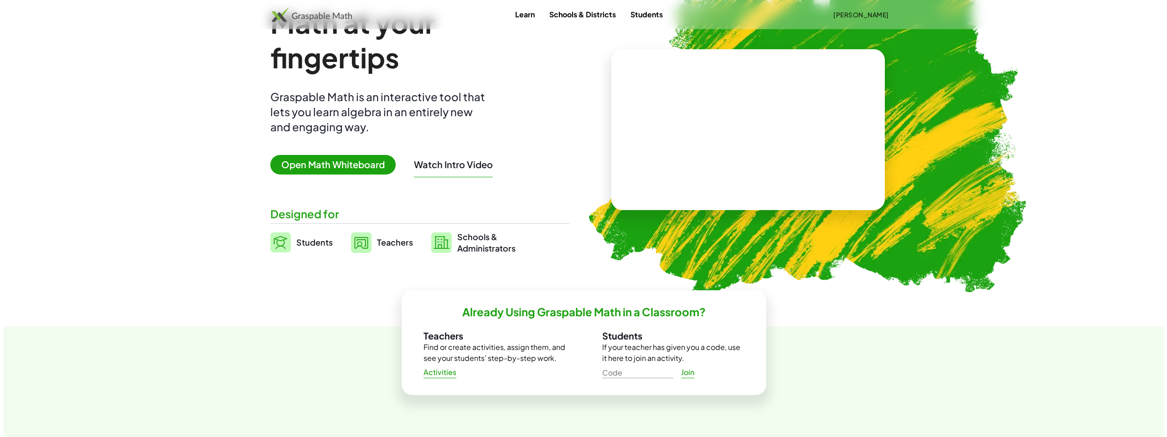
scroll to position [0, 0]
